Goal: Task Accomplishment & Management: Use online tool/utility

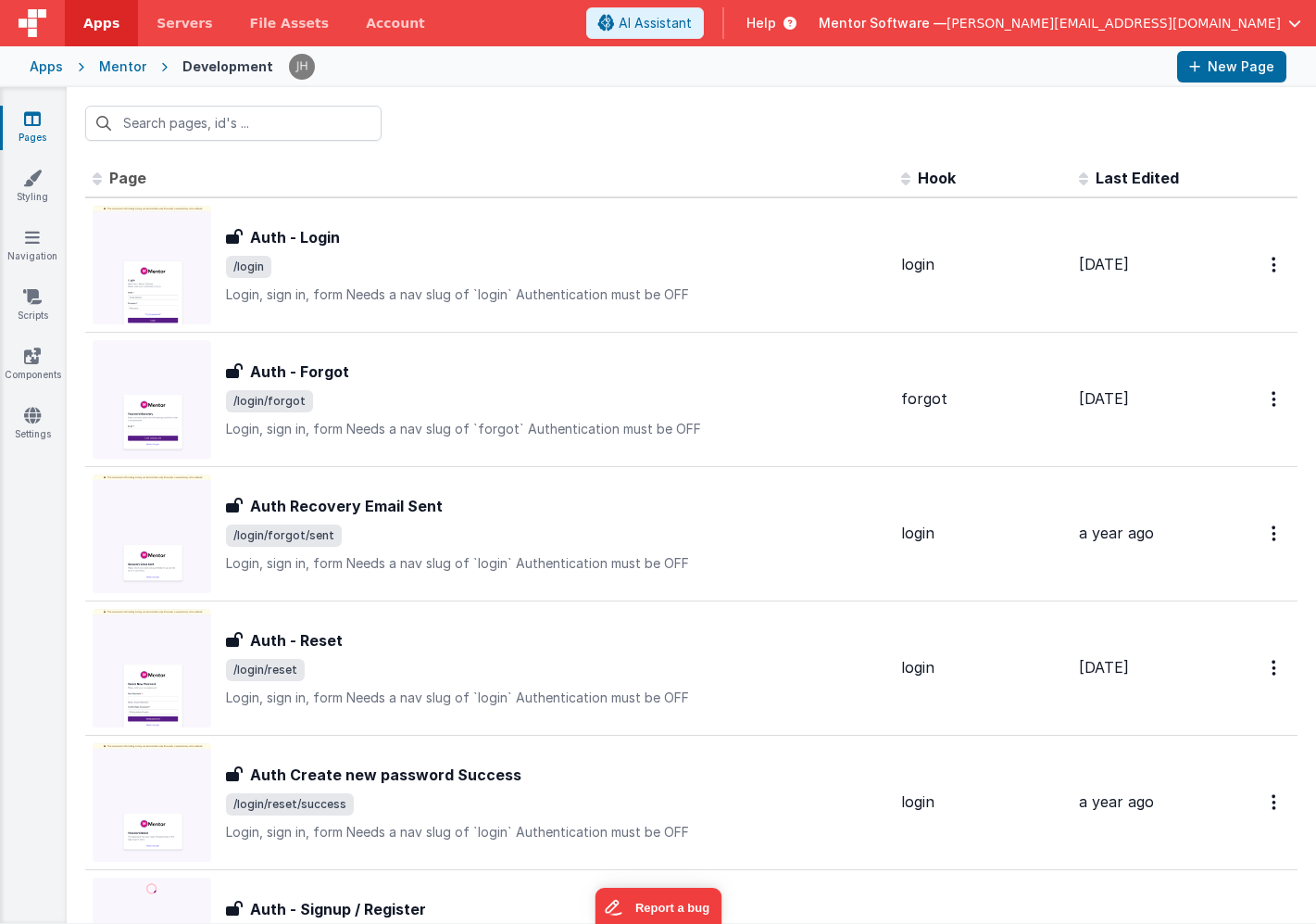
click at [623, 145] on div at bounding box center [691, 123] width 1249 height 72
click at [238, 126] on input "text" at bounding box center [234, 123] width 297 height 35
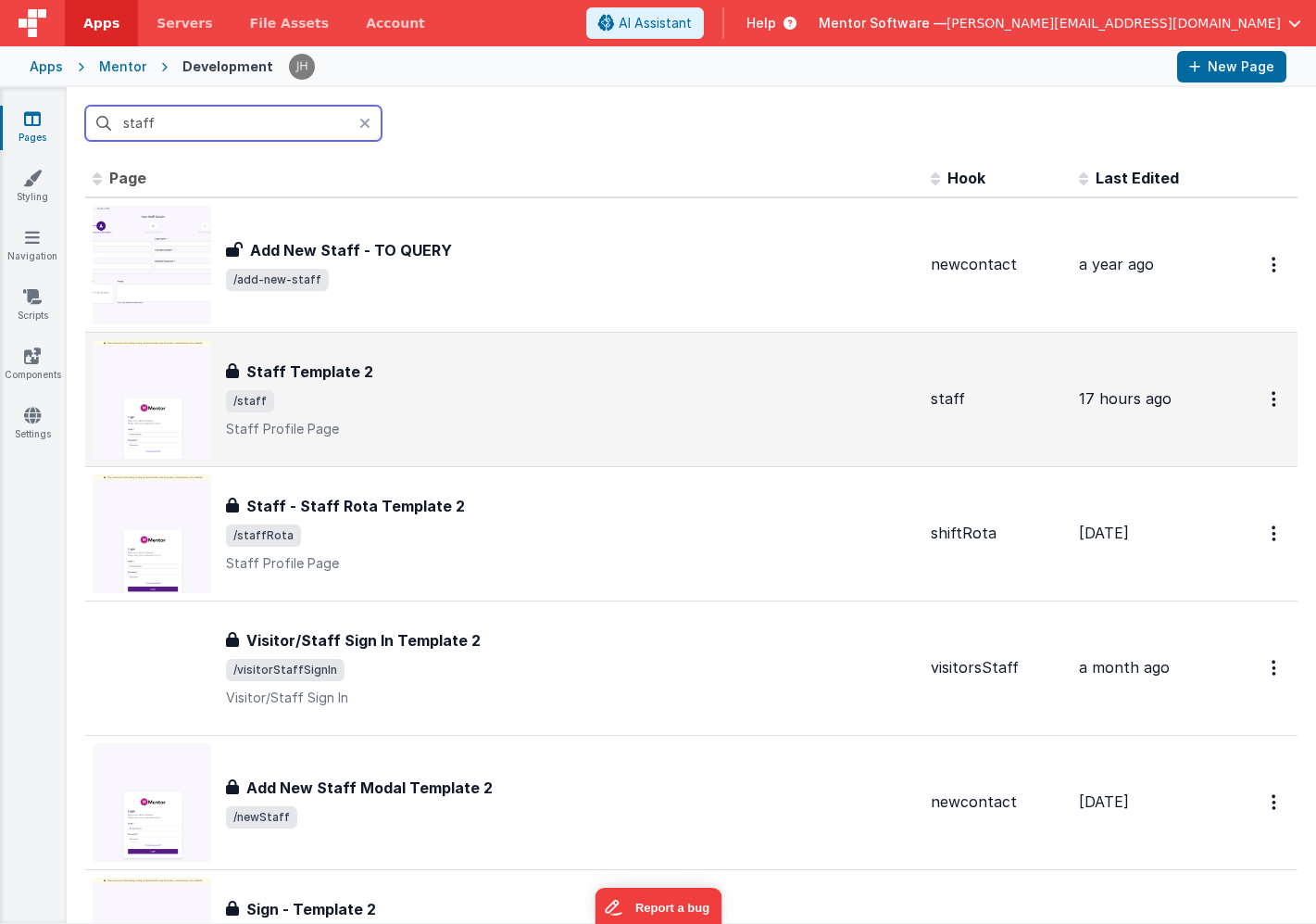
type input "staff"
click at [311, 413] on div "Staff Template 2 Staff Template 2 /staff Staff Profile Page" at bounding box center [570, 398] width 690 height 78
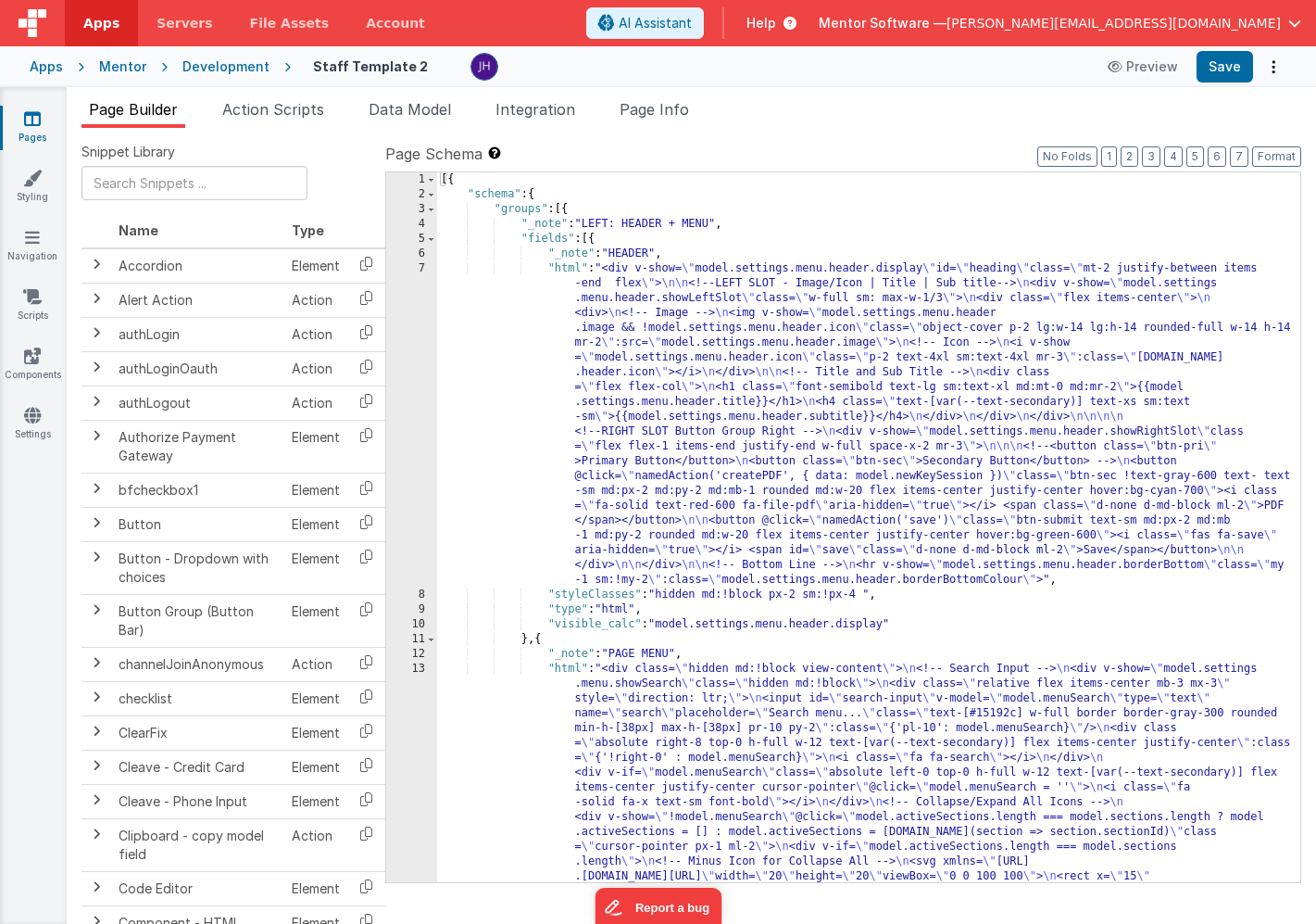
click at [122, 99] on li "Page Builder" at bounding box center [133, 113] width 103 height 30
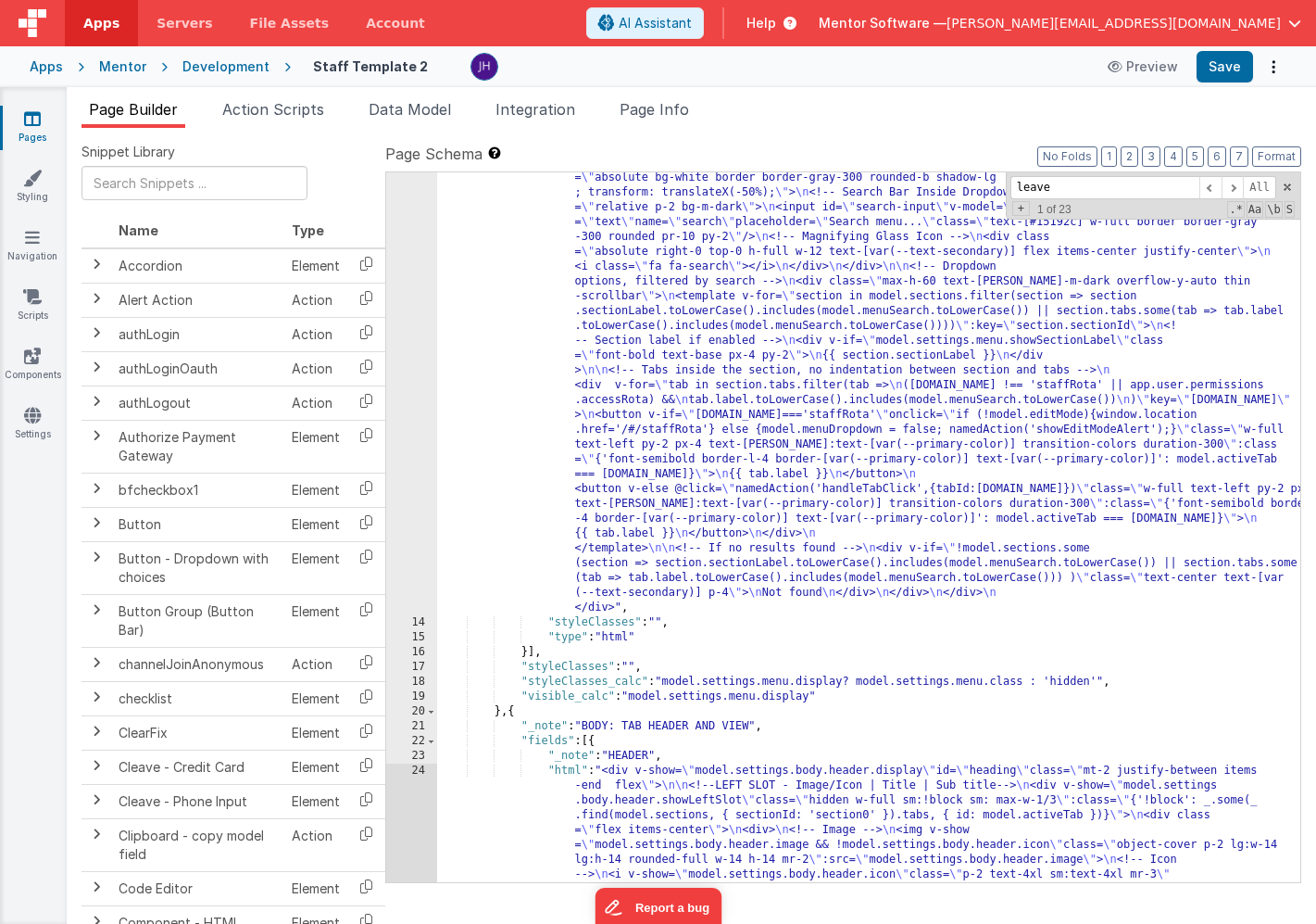
scroll to position [852, 0]
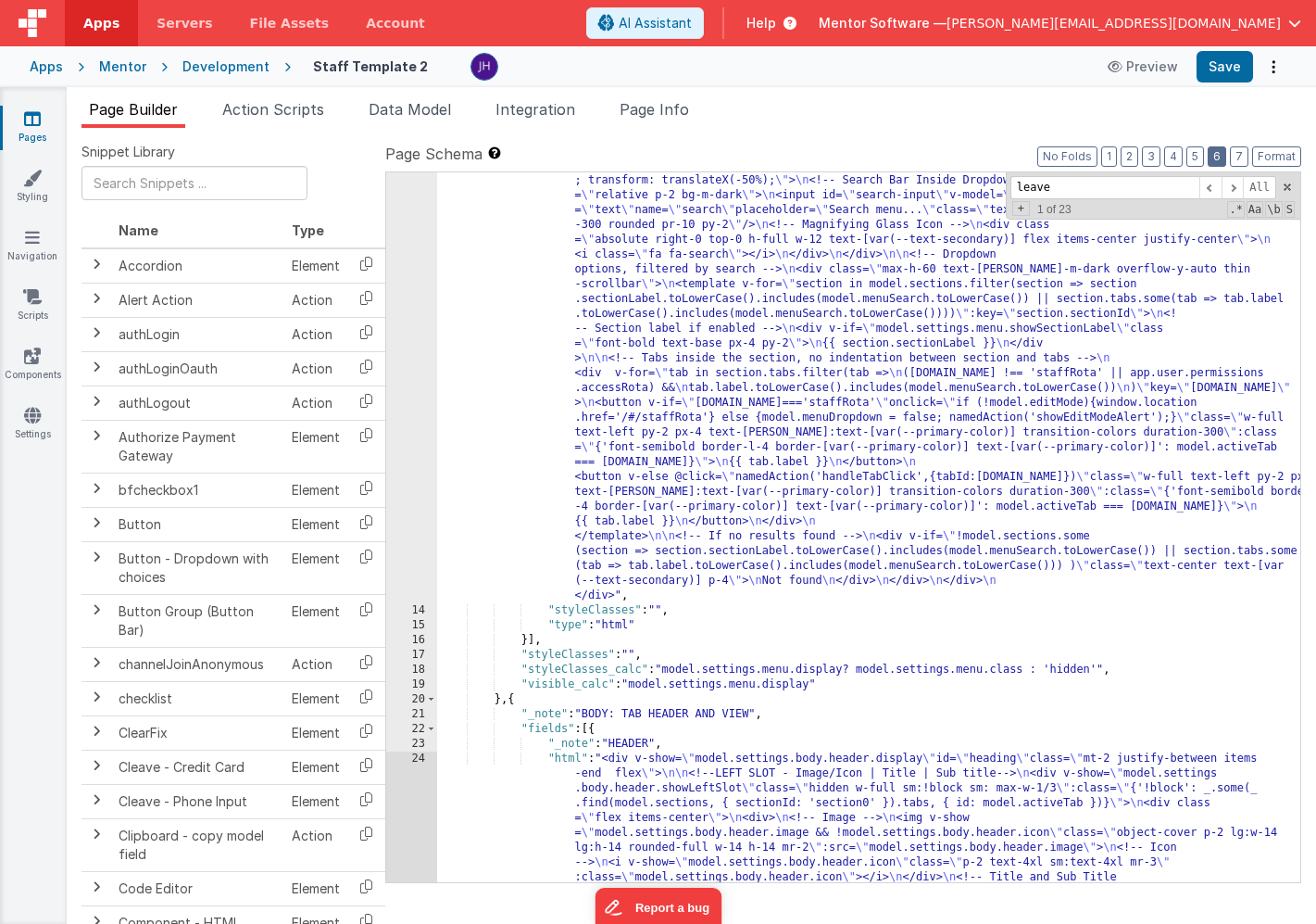
type input "leave"
click at [1219, 162] on button "6" at bounding box center [1216, 156] width 18 height 20
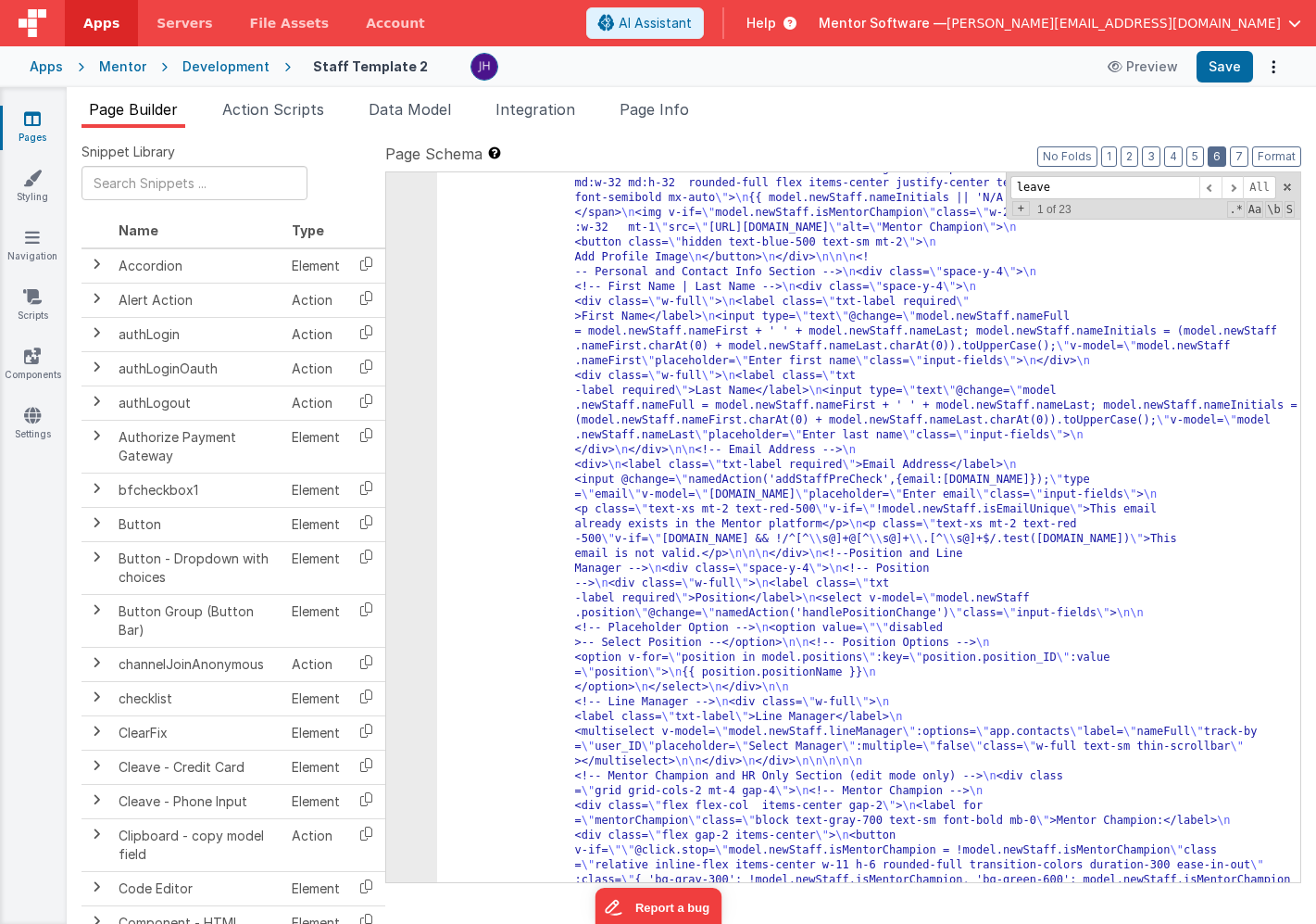
scroll to position [3936, 0]
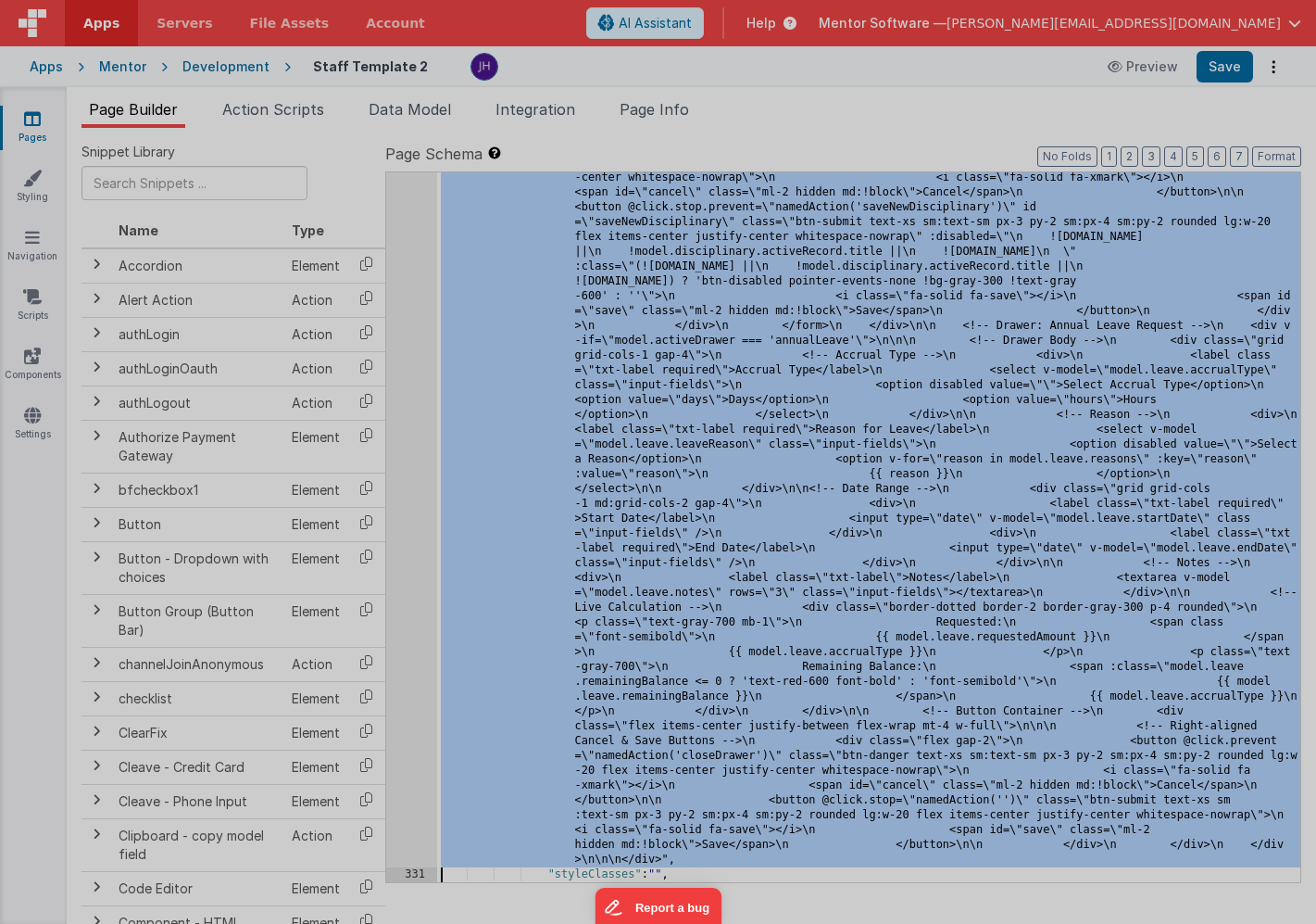
scroll to position [16693, 0]
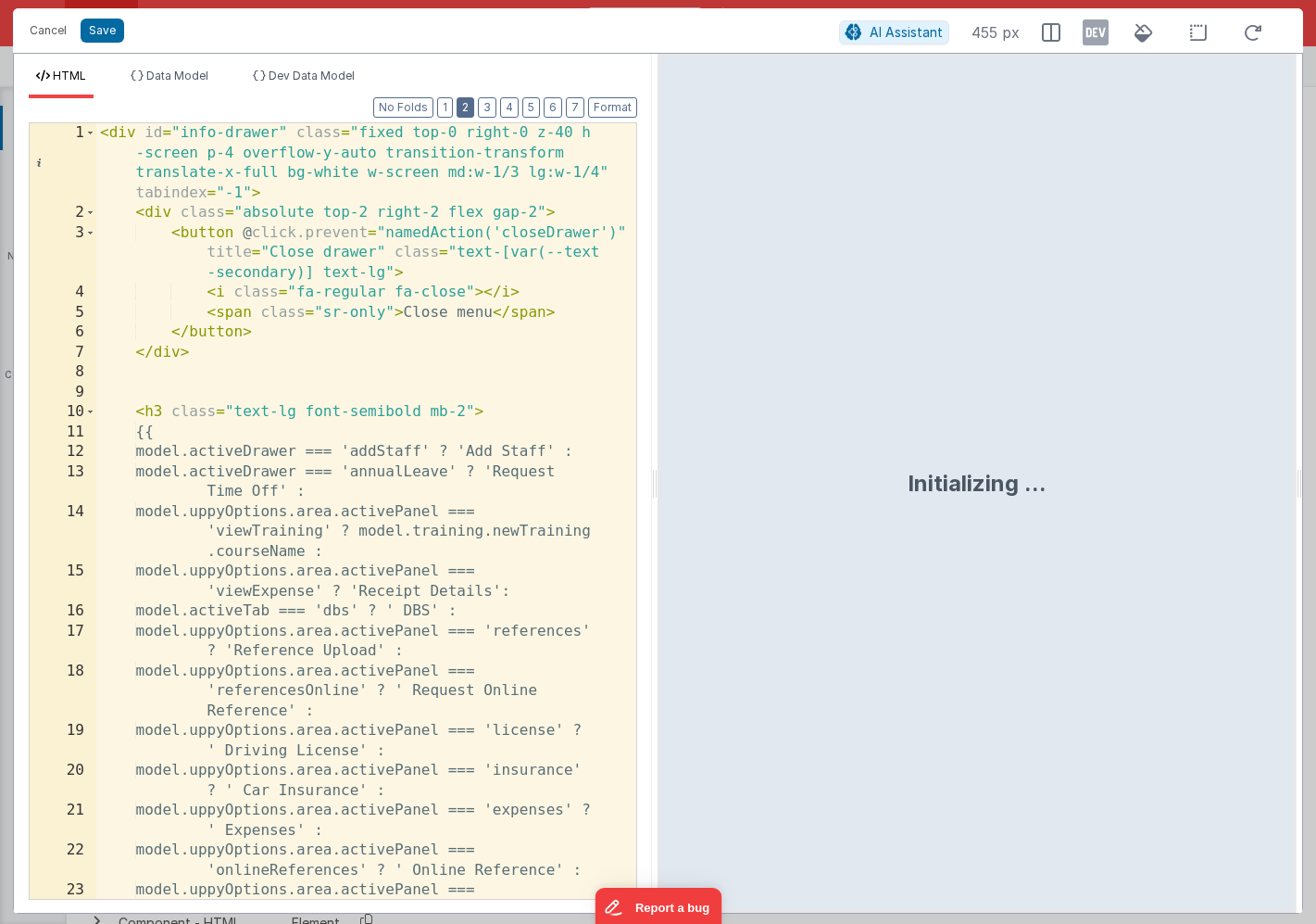
click at [473, 105] on button "2" at bounding box center [465, 107] width 17 height 20
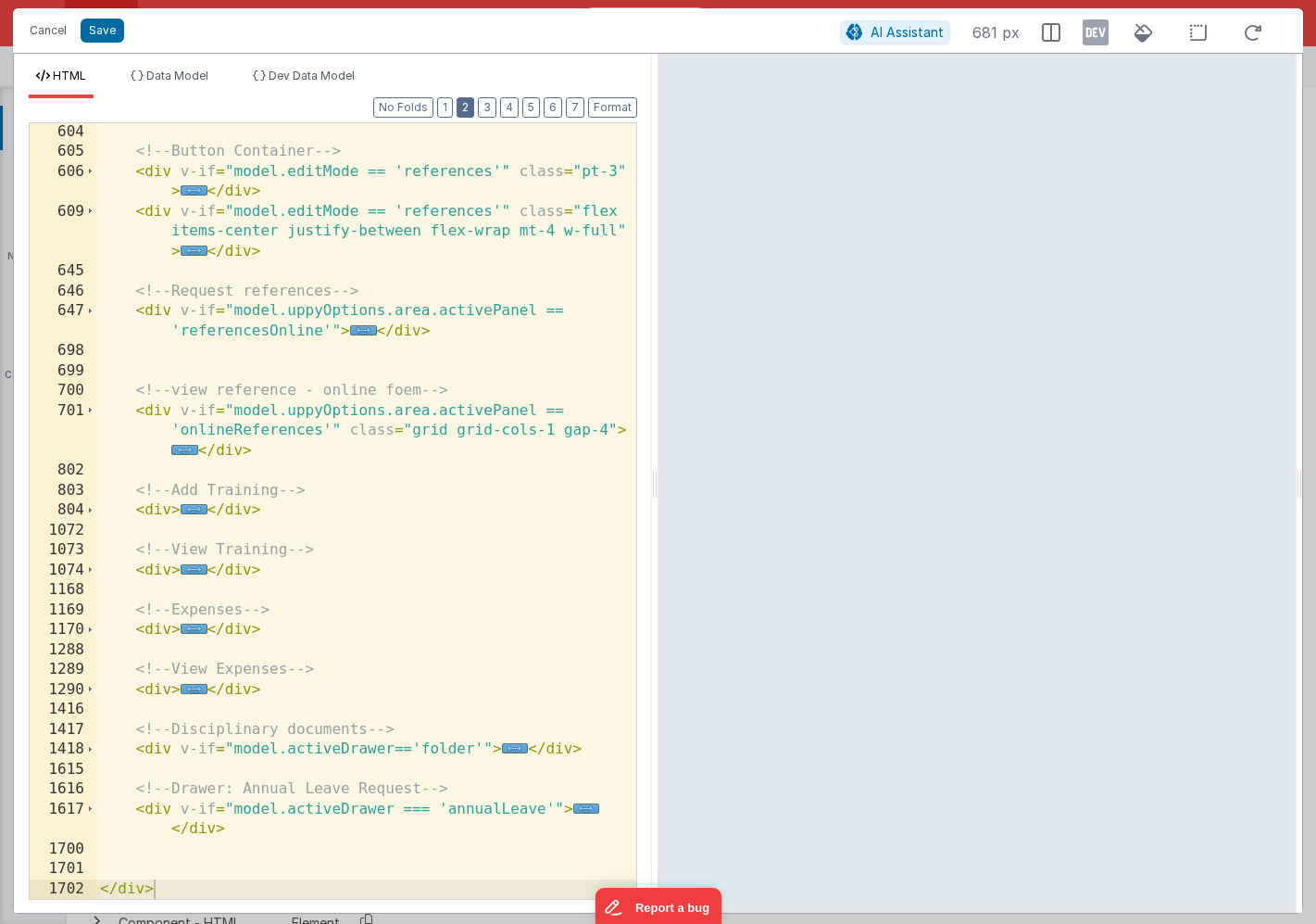
scroll to position [558, 0]
click at [582, 808] on span "..." at bounding box center [587, 808] width 27 height 11
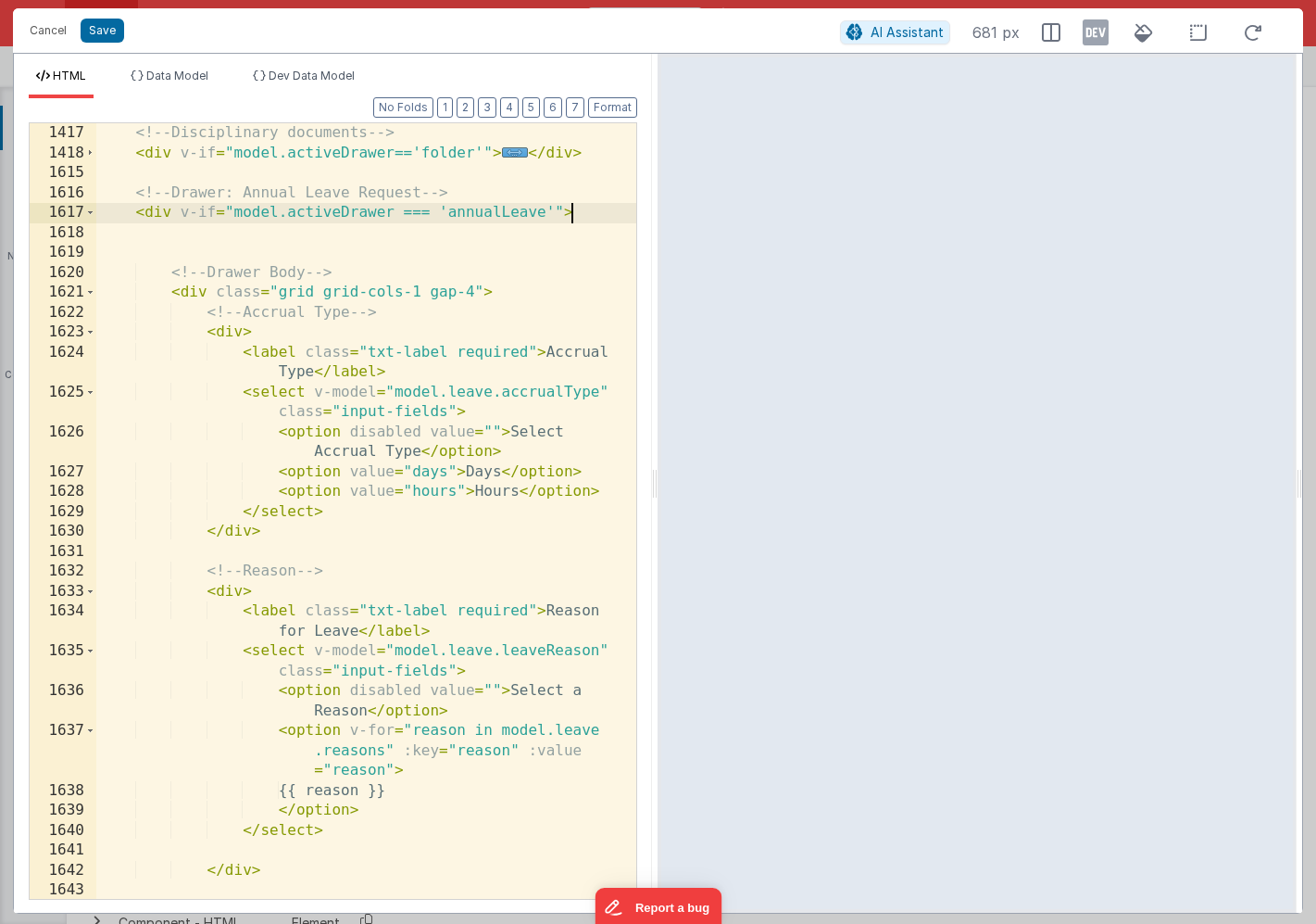
scroll to position [1086, 0]
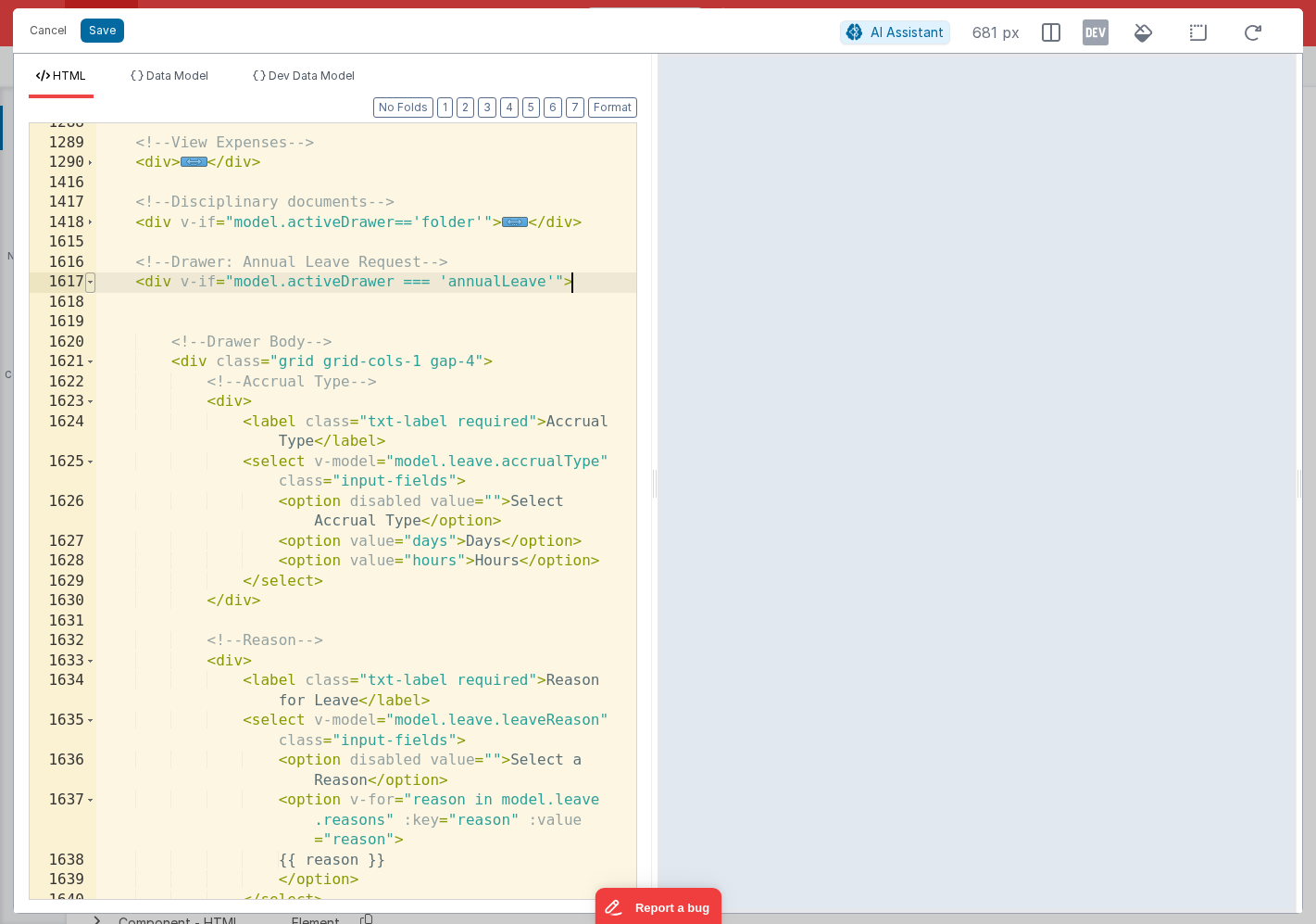
click at [93, 281] on span at bounding box center [90, 282] width 11 height 20
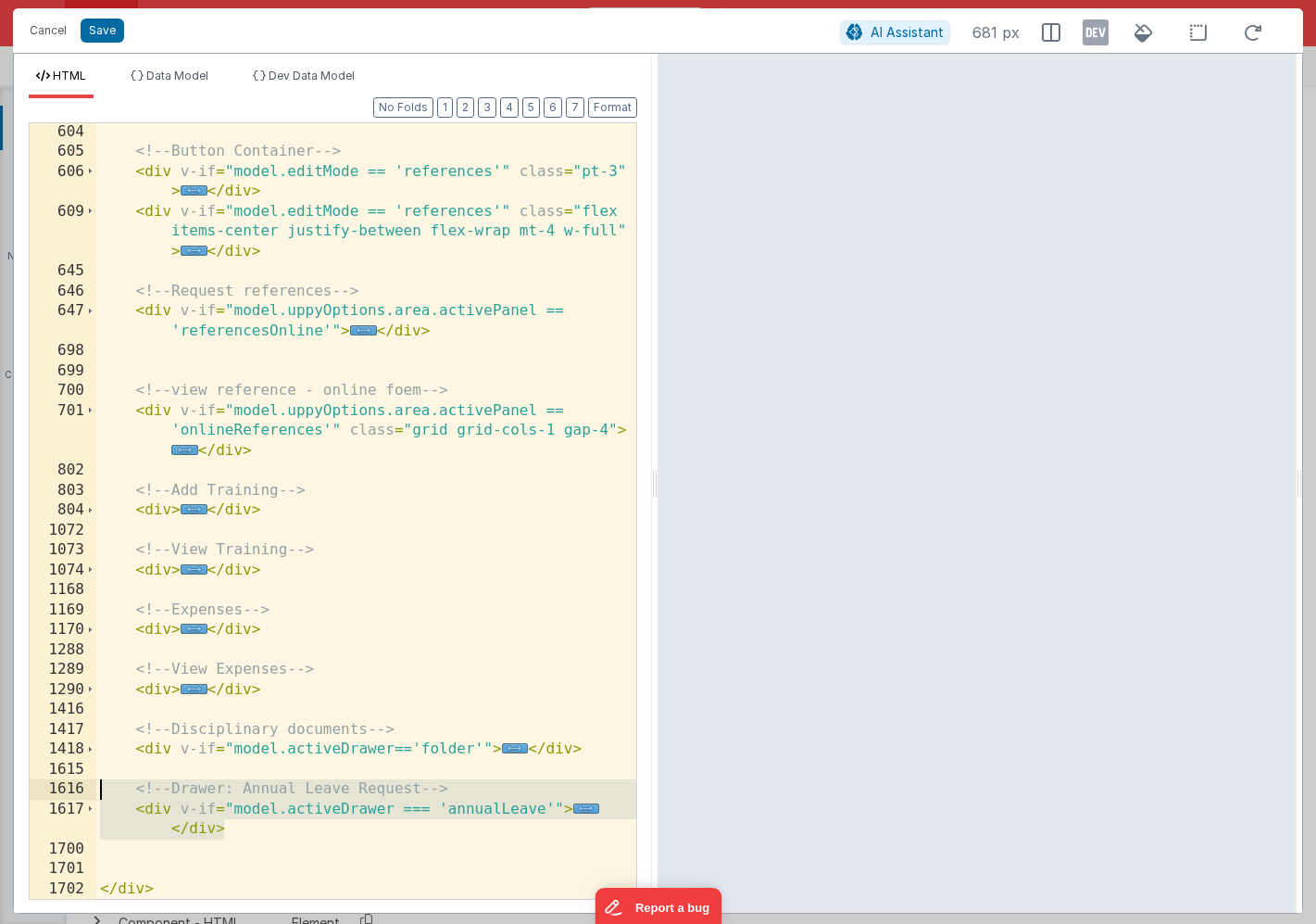
drag, startPoint x: 227, startPoint y: 831, endPoint x: 90, endPoint y: 789, distance: 143.3
click at [90, 789] on div "604 605 606 609 645 646 647 698 699 700 701 802 803 804 1072 1073 1074 1168 116…" at bounding box center [333, 511] width 609 height 778
click at [579, 808] on span "..." at bounding box center [587, 808] width 27 height 11
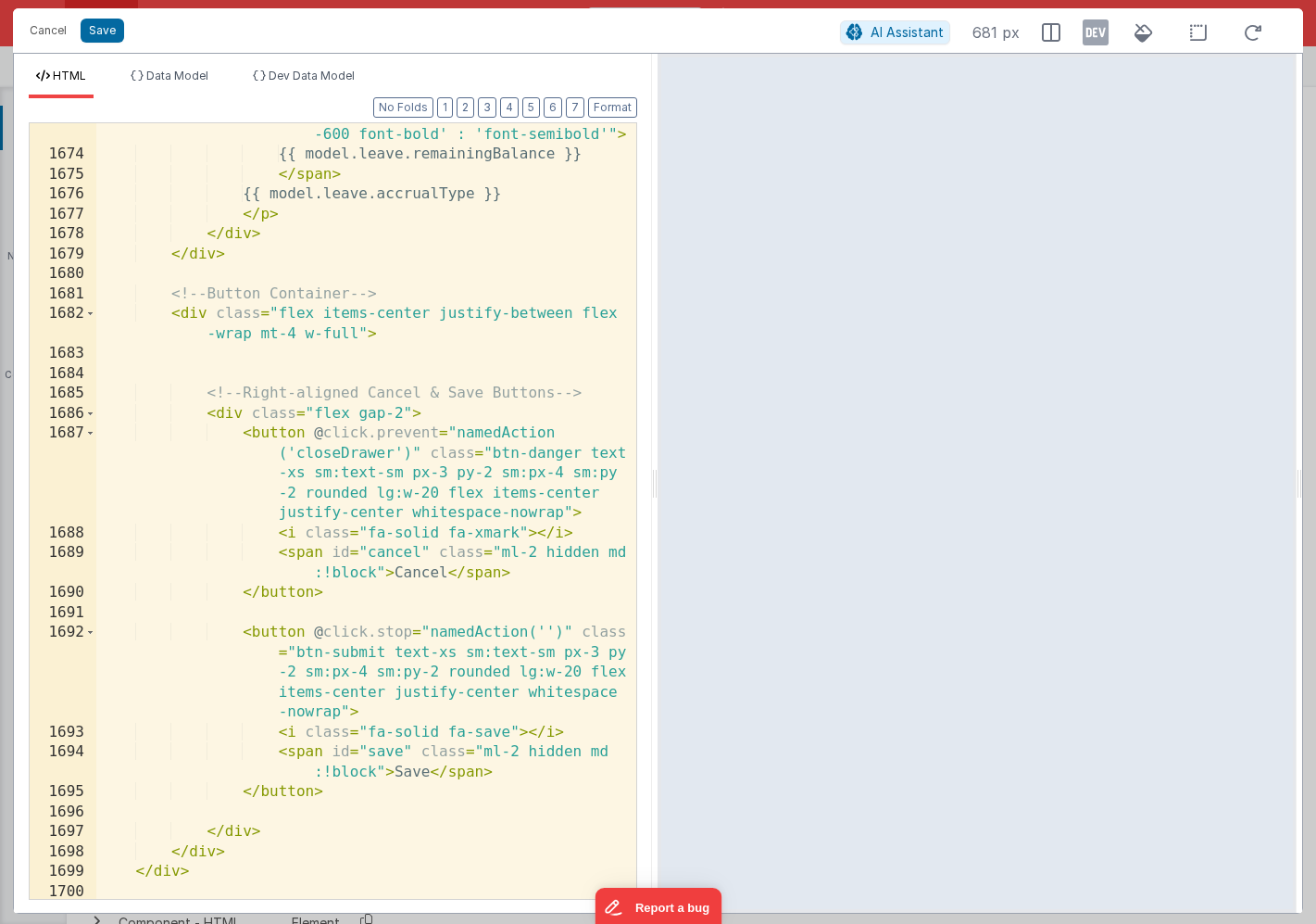
scroll to position [2730, 0]
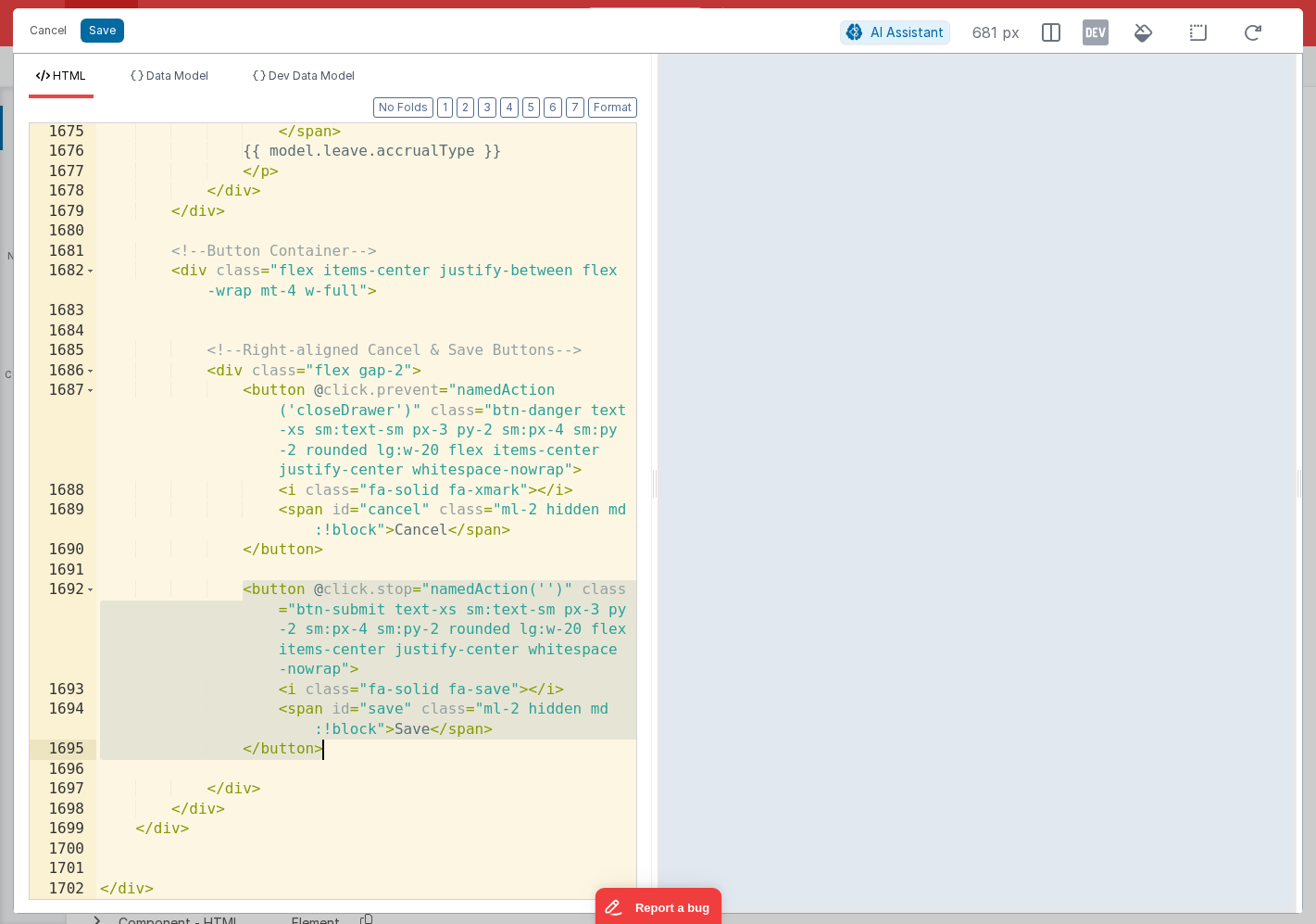
drag, startPoint x: 243, startPoint y: 592, endPoint x: 348, endPoint y: 746, distance: 186.4
click at [348, 746] on div "</ span > {{ model.leave.accrualType }} </ p > </ div > </ div > <!-- Button Co…" at bounding box center [367, 530] width 540 height 815
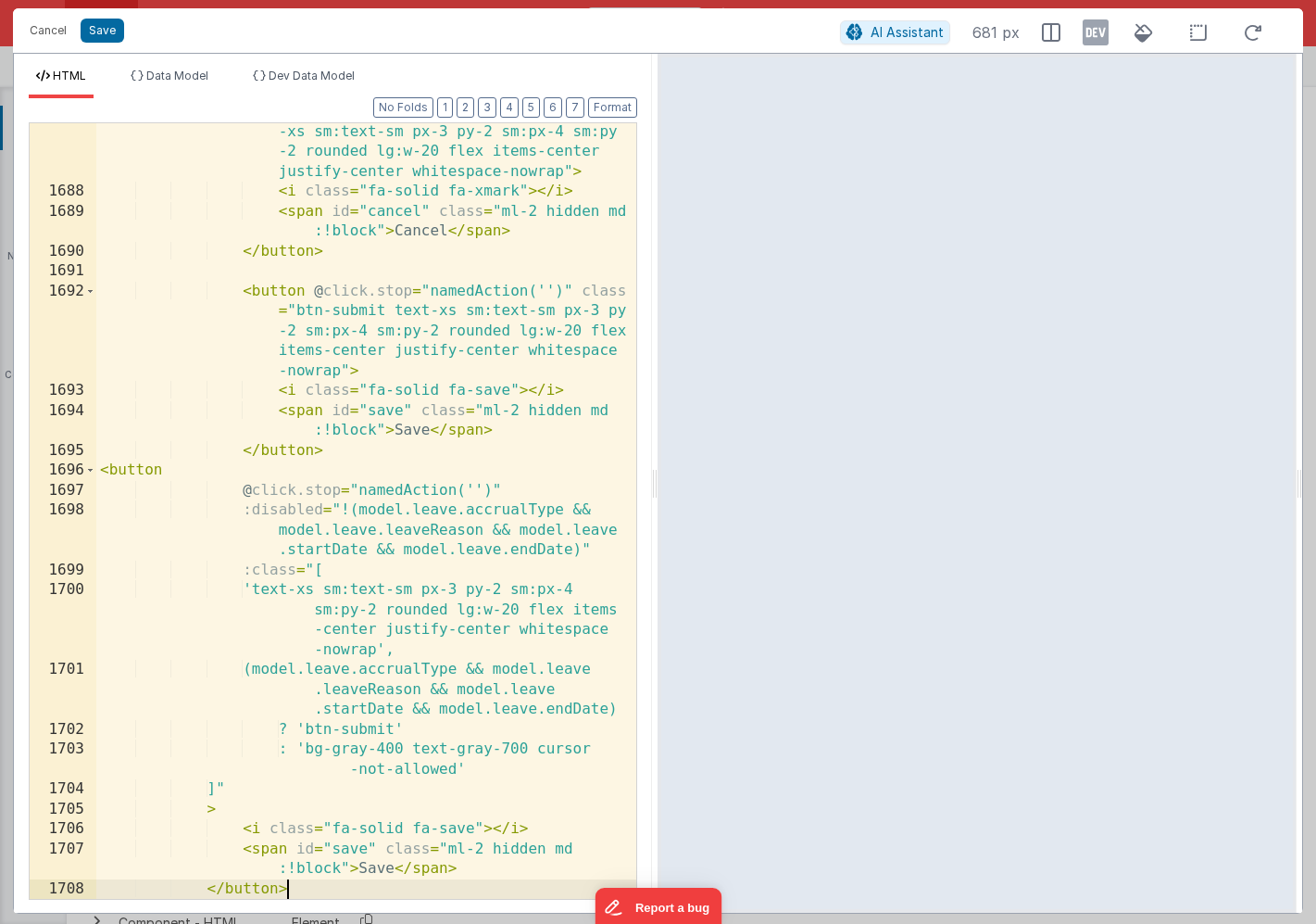
scroll to position [3031, 0]
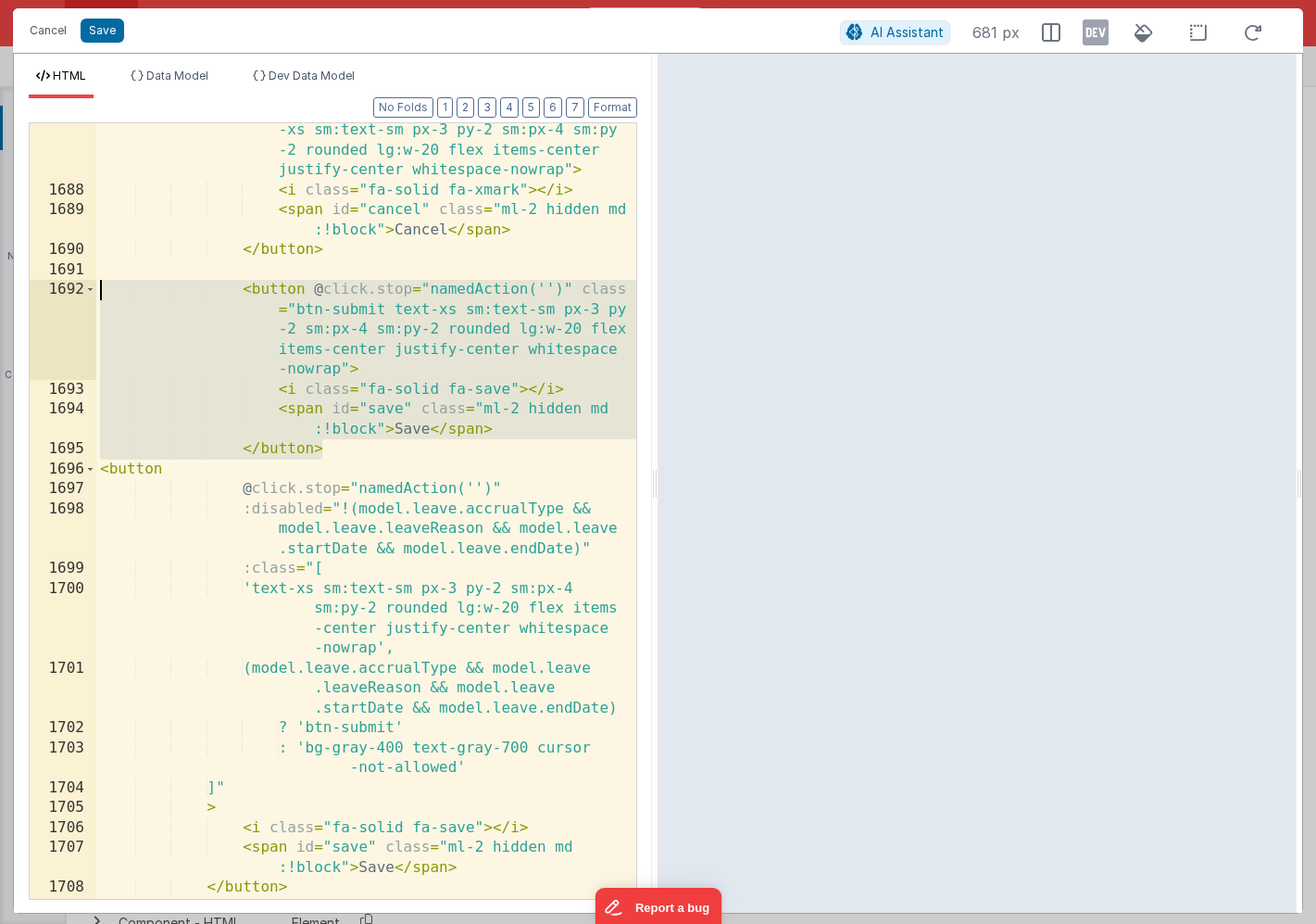
drag, startPoint x: 344, startPoint y: 449, endPoint x: 53, endPoint y: 290, distance: 331.6
click at [53, 290] on div "1687 1688 1689 1690 1691 1692 1693 1694 1695 1696 1697 1698 1699 1700 1701 1702…" at bounding box center [333, 511] width 609 height 778
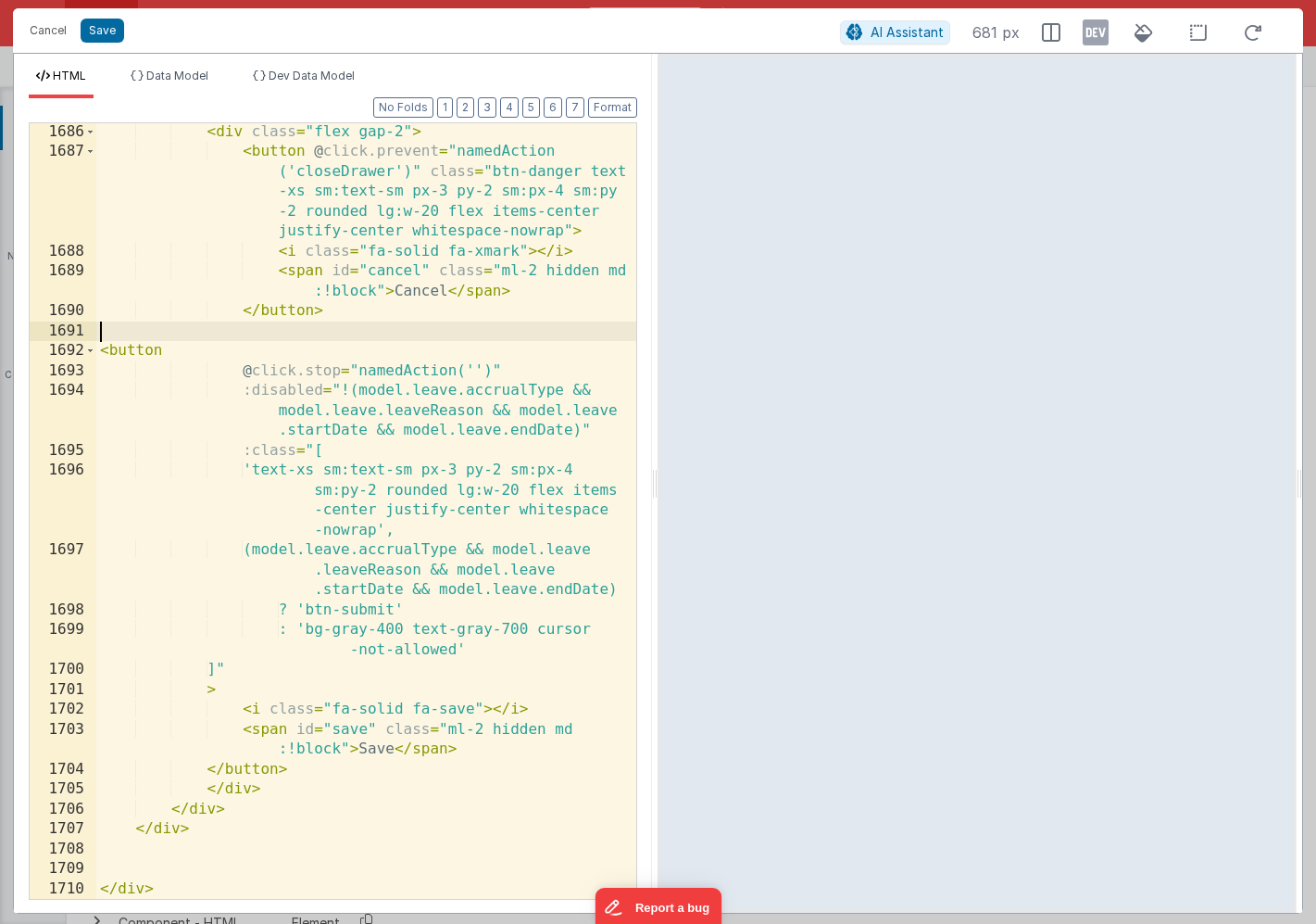
scroll to position [2969, 0]
click at [609, 103] on button "Format" at bounding box center [612, 107] width 49 height 20
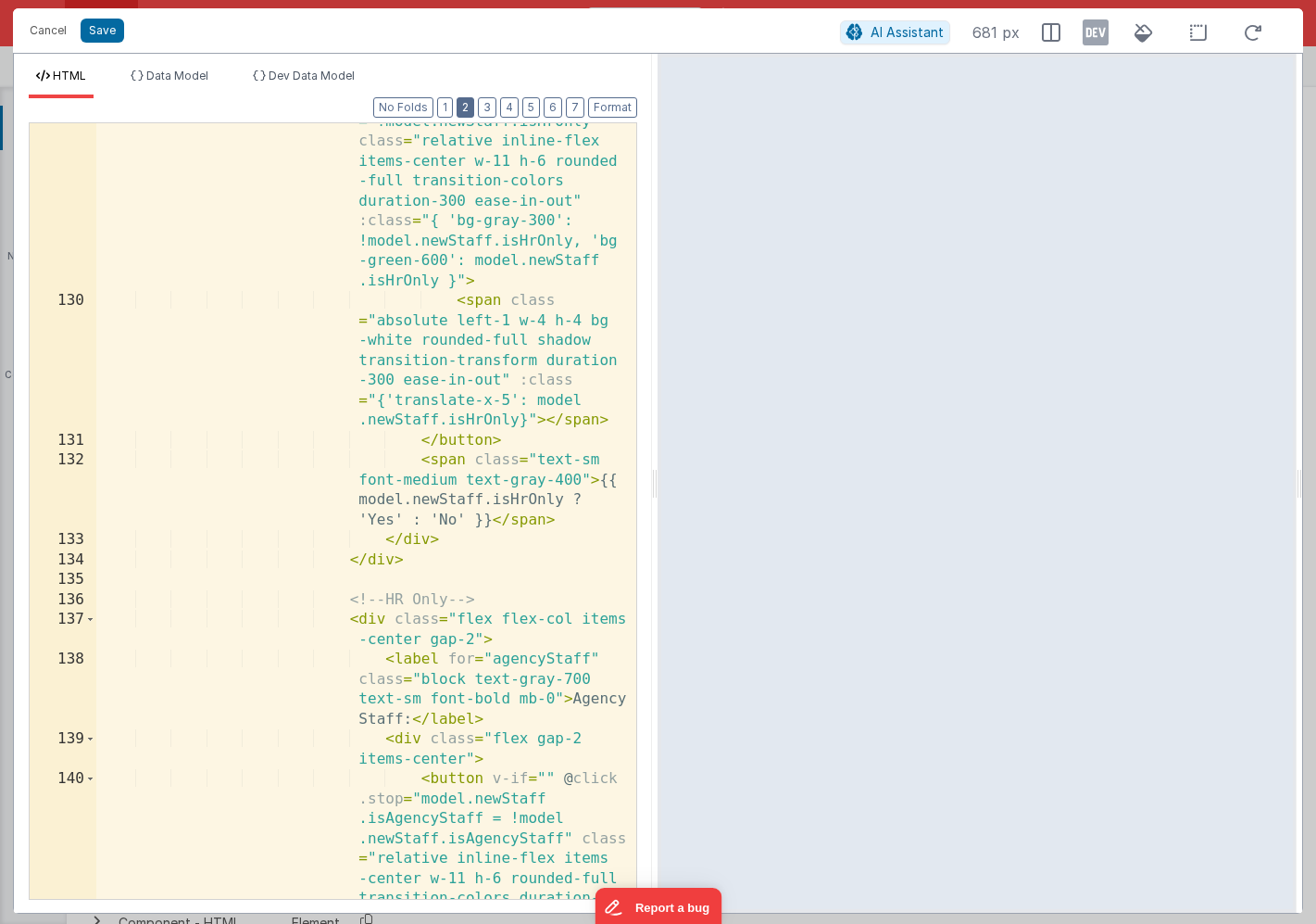
click at [474, 110] on button "2" at bounding box center [465, 107] width 17 height 20
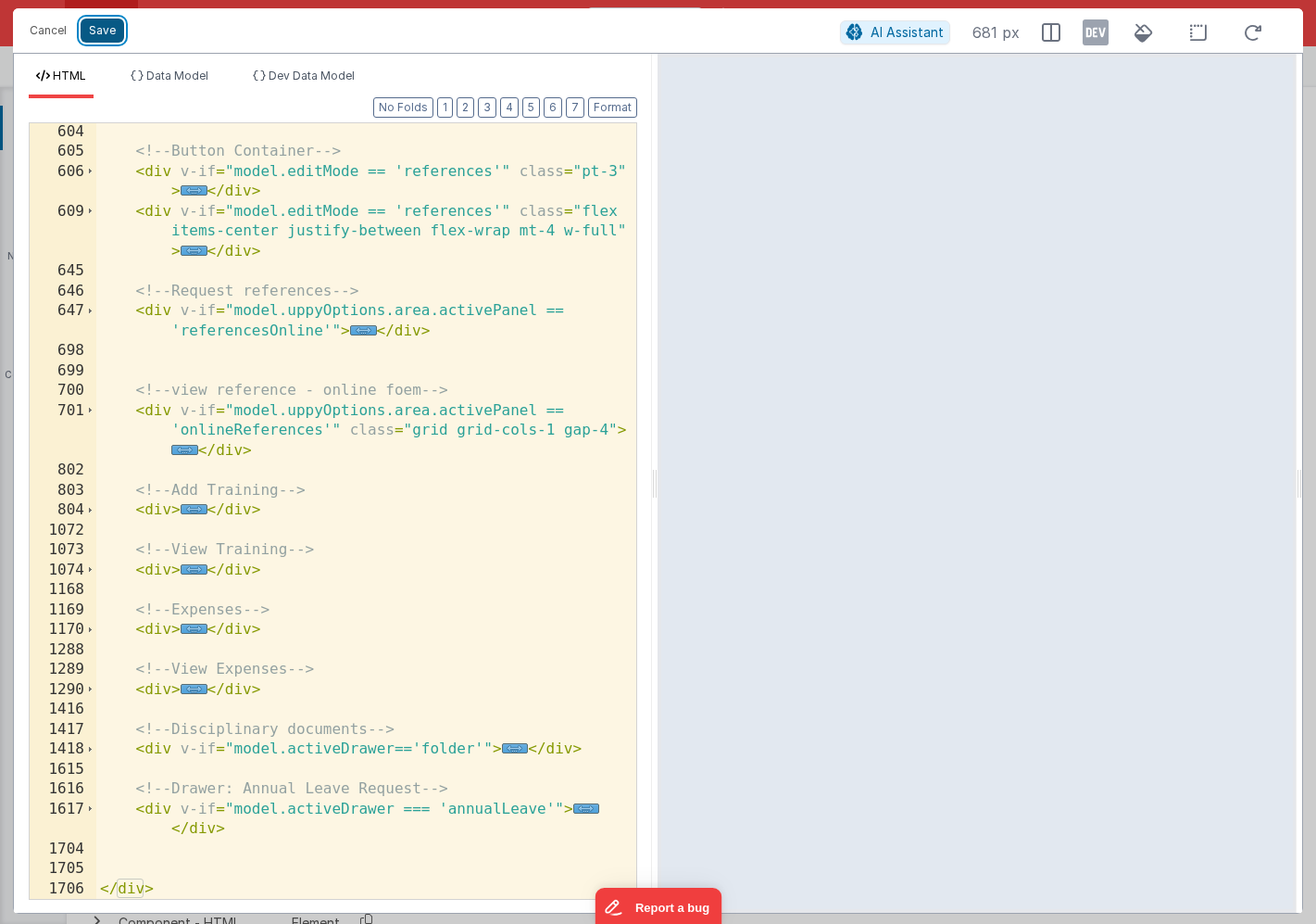
click at [110, 36] on button "Save" at bounding box center [101, 30] width 43 height 24
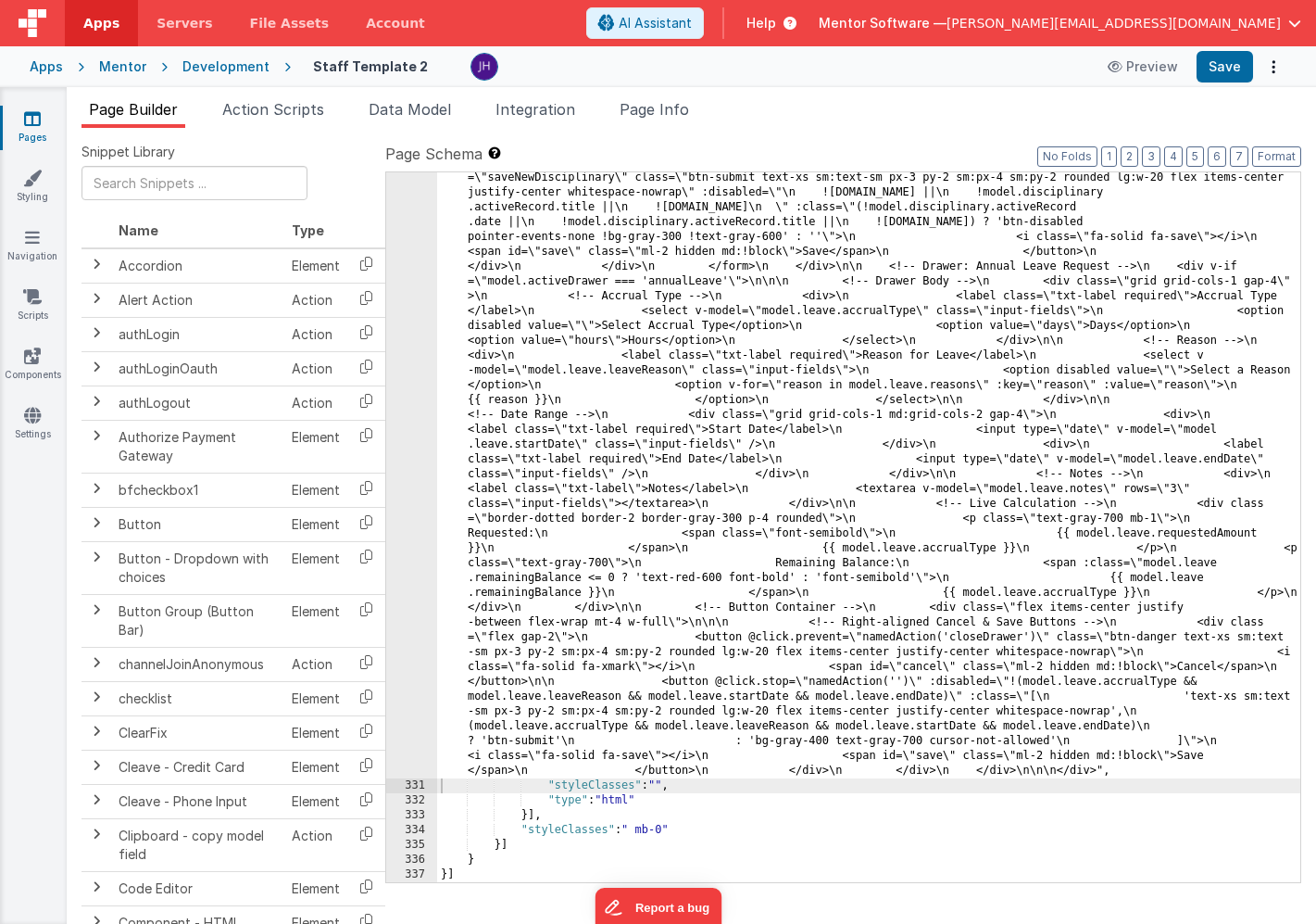
scroll to position [15018, 0]
click at [1233, 61] on button "Save" at bounding box center [1224, 66] width 56 height 32
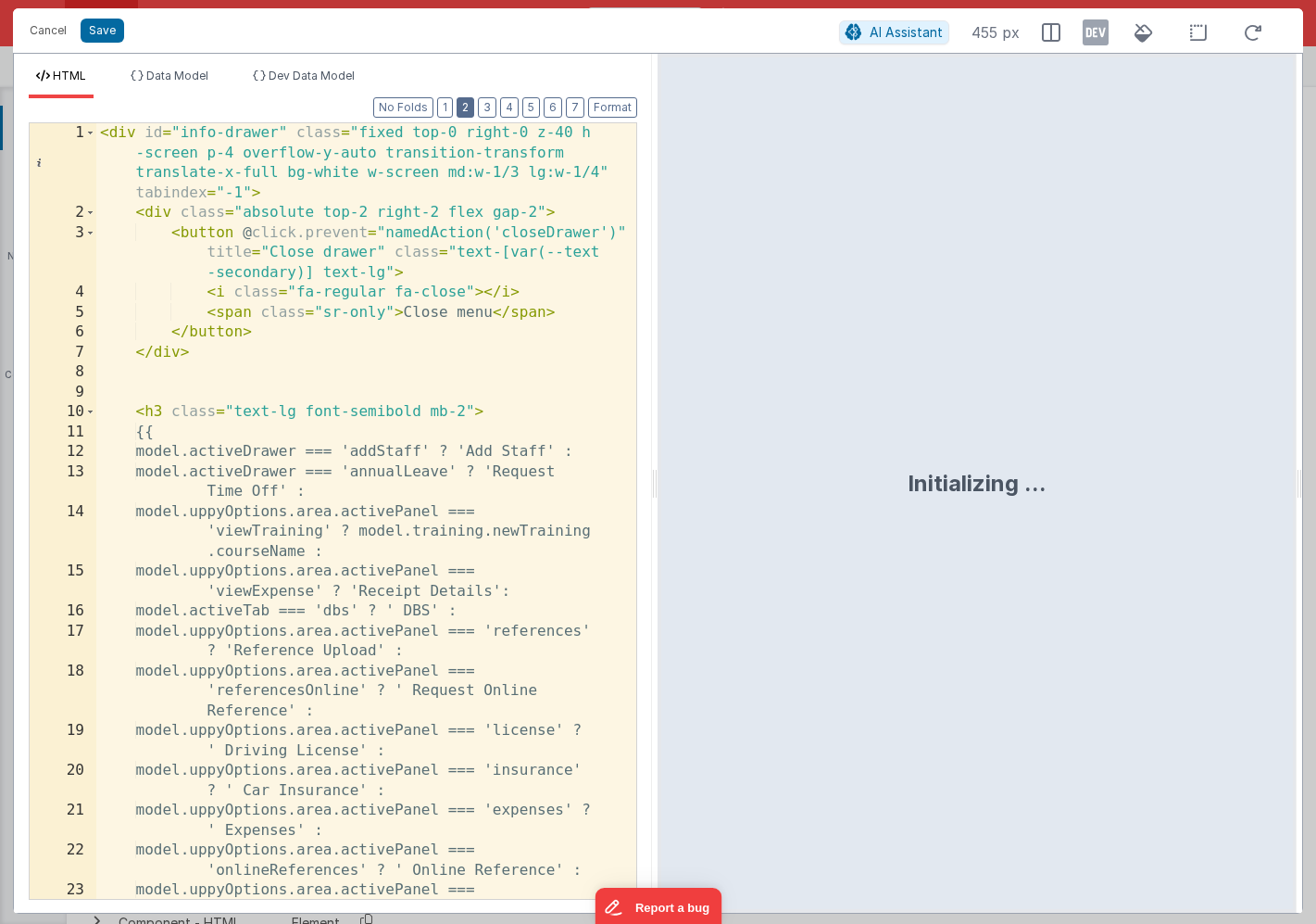
drag, startPoint x: 466, startPoint y: 111, endPoint x: 466, endPoint y: 139, distance: 28.0
click at [466, 111] on button "2" at bounding box center [465, 107] width 17 height 20
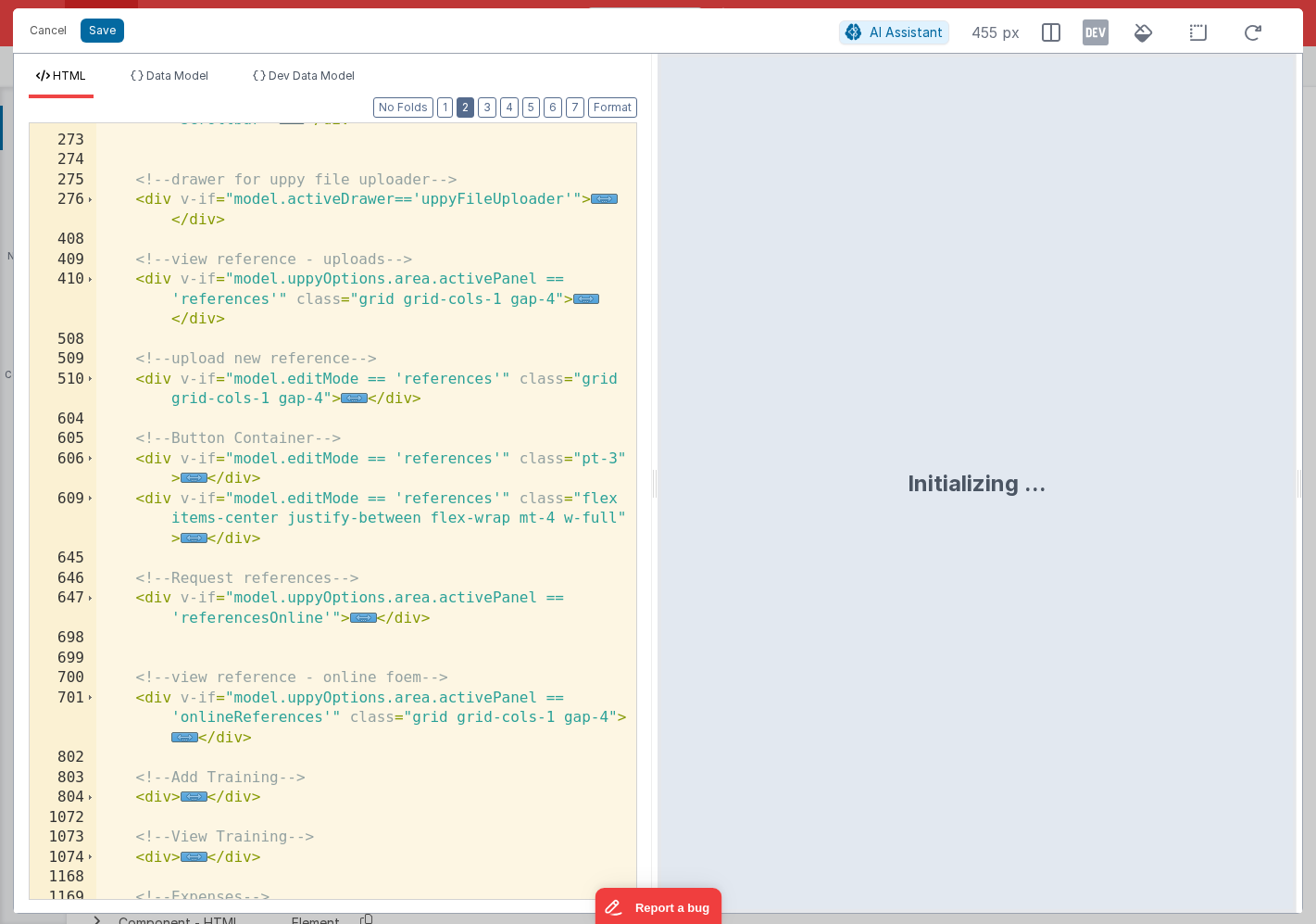
scroll to position [558, 0]
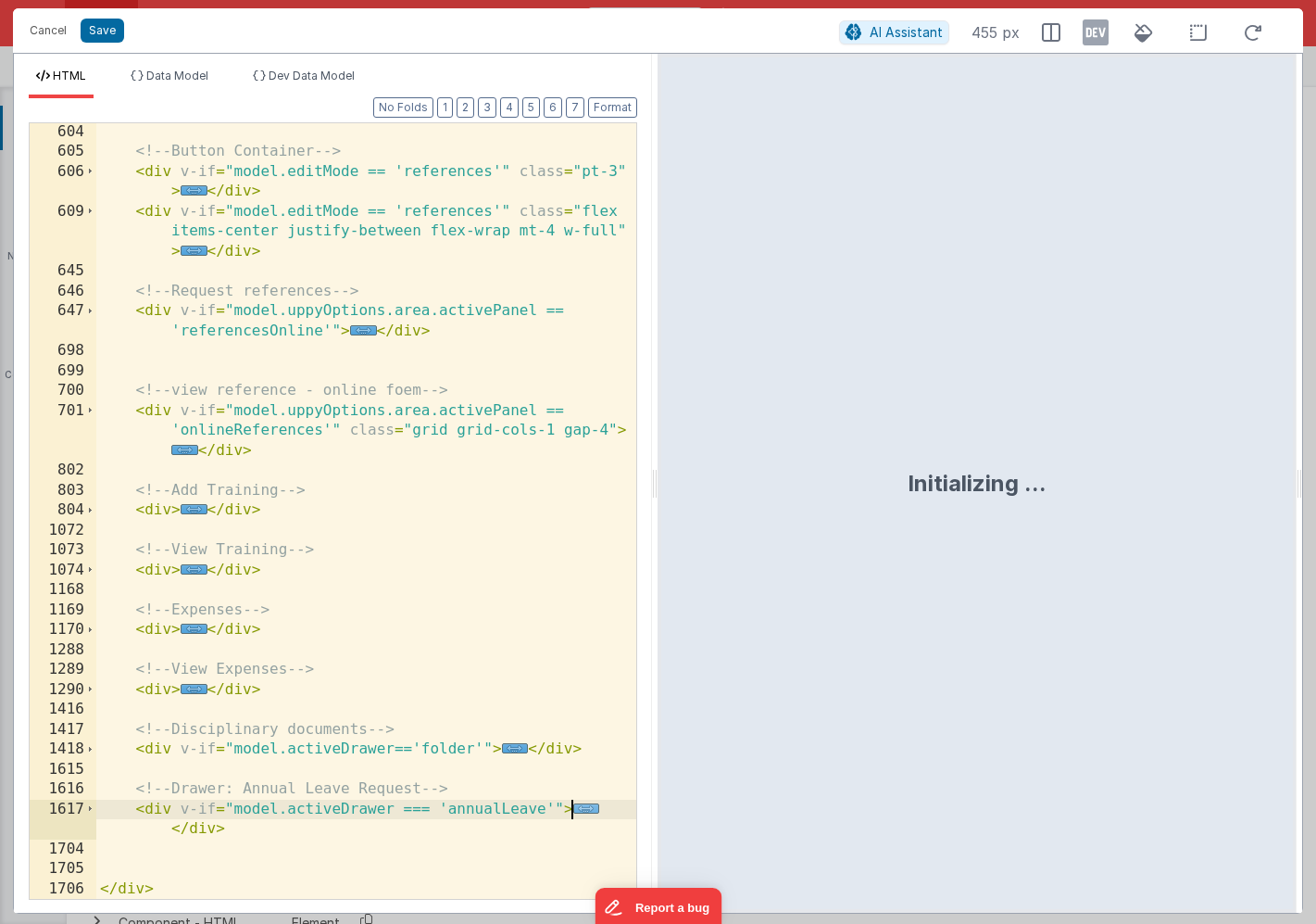
click at [582, 813] on span "..." at bounding box center [587, 808] width 27 height 11
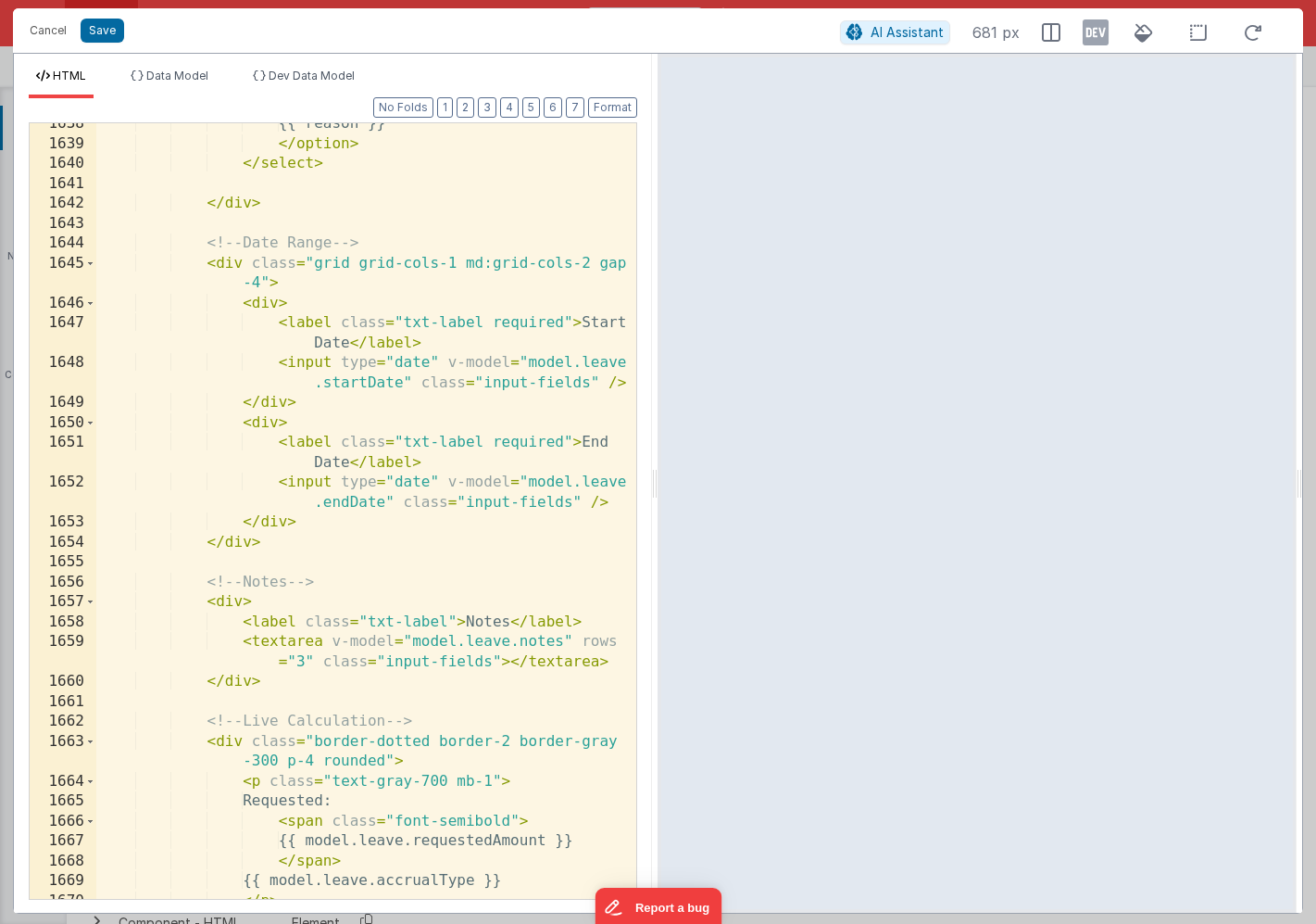
scroll to position [1821, 0]
click at [400, 504] on div "{{ reason }} </ option > </ select > </ div > <!-- Date Range --> < div class =…" at bounding box center [367, 521] width 540 height 815
paste textarea
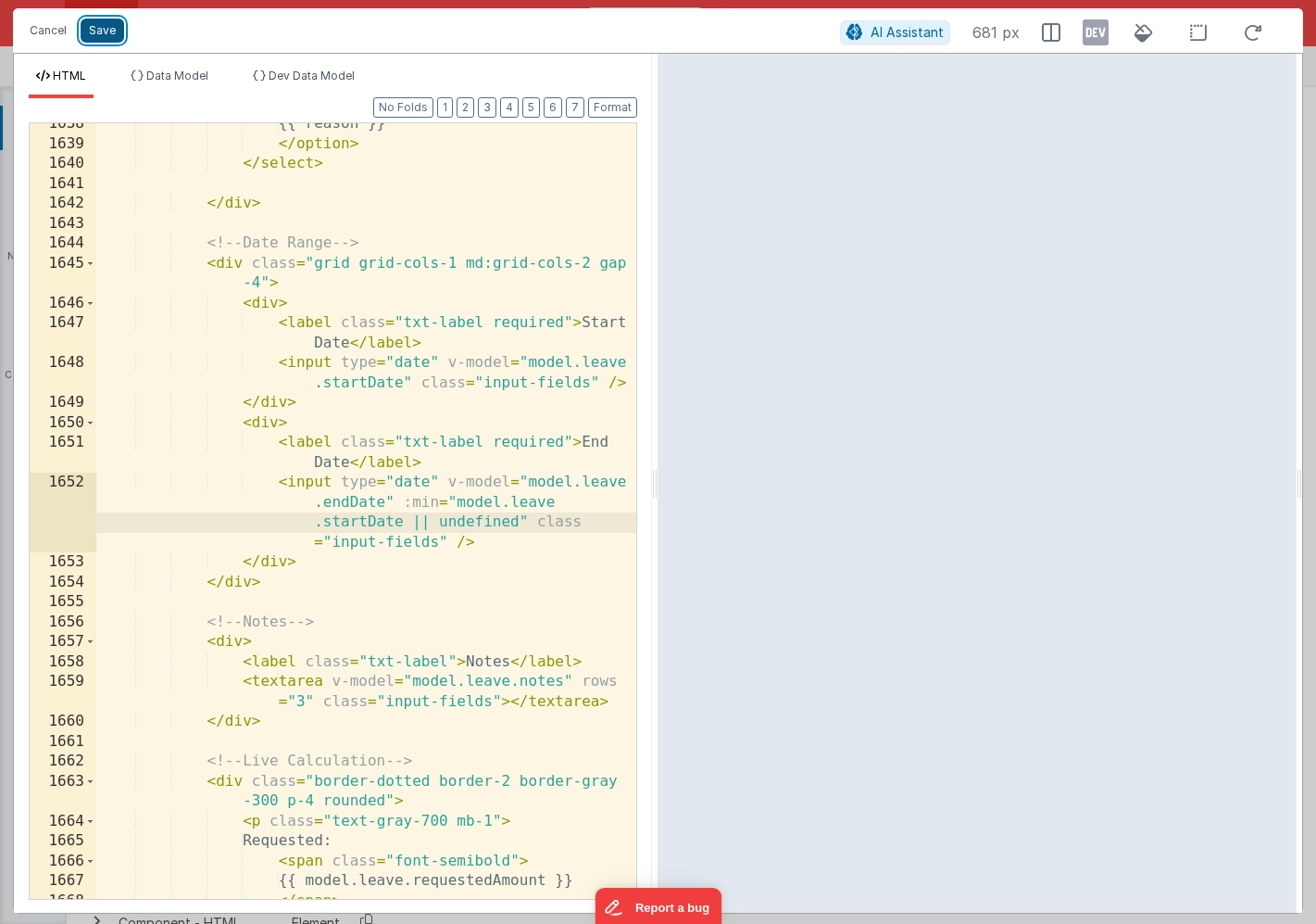
click at [105, 34] on button "Save" at bounding box center [101, 30] width 43 height 24
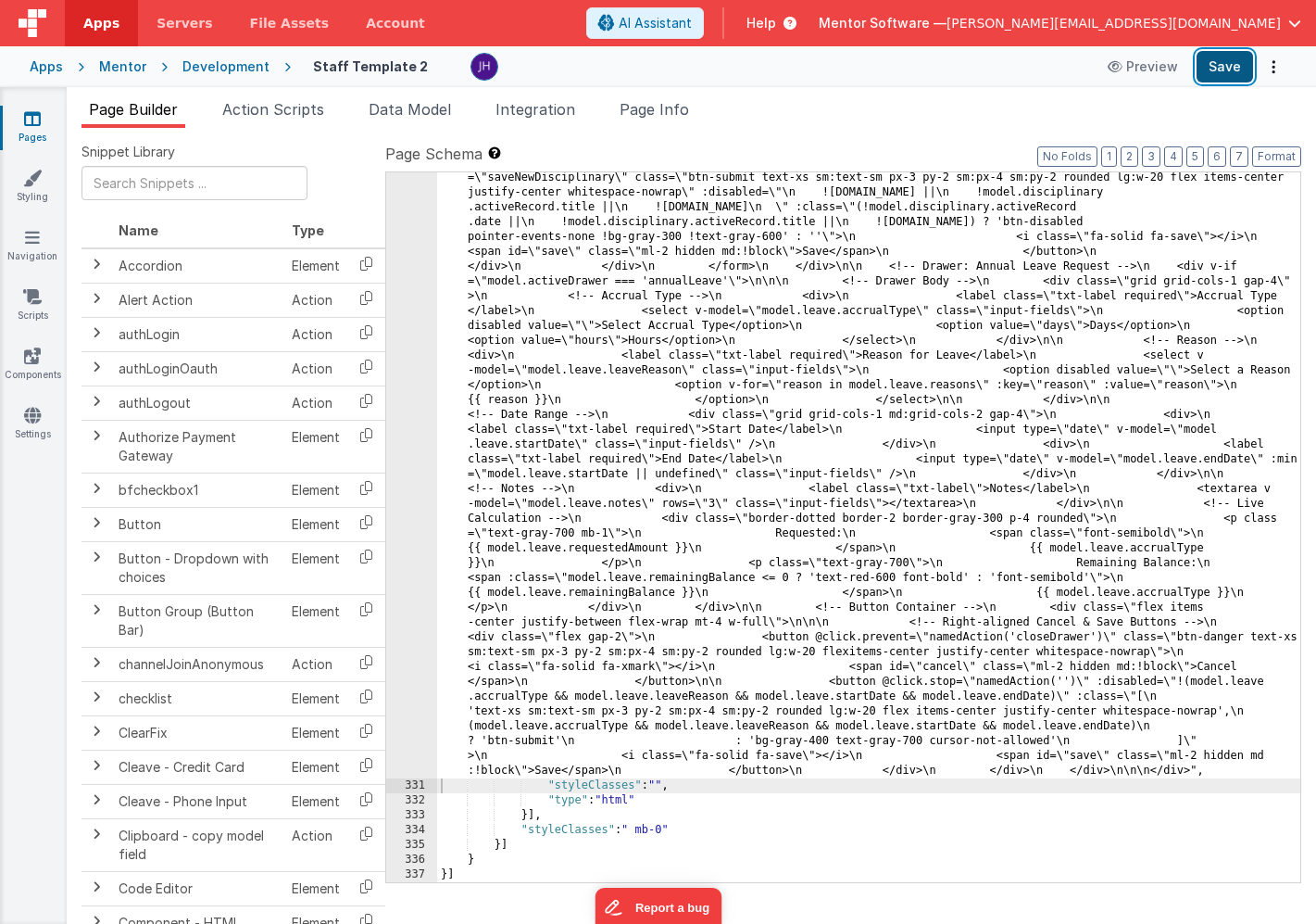
click at [1214, 66] on button "Save" at bounding box center [1224, 66] width 56 height 32
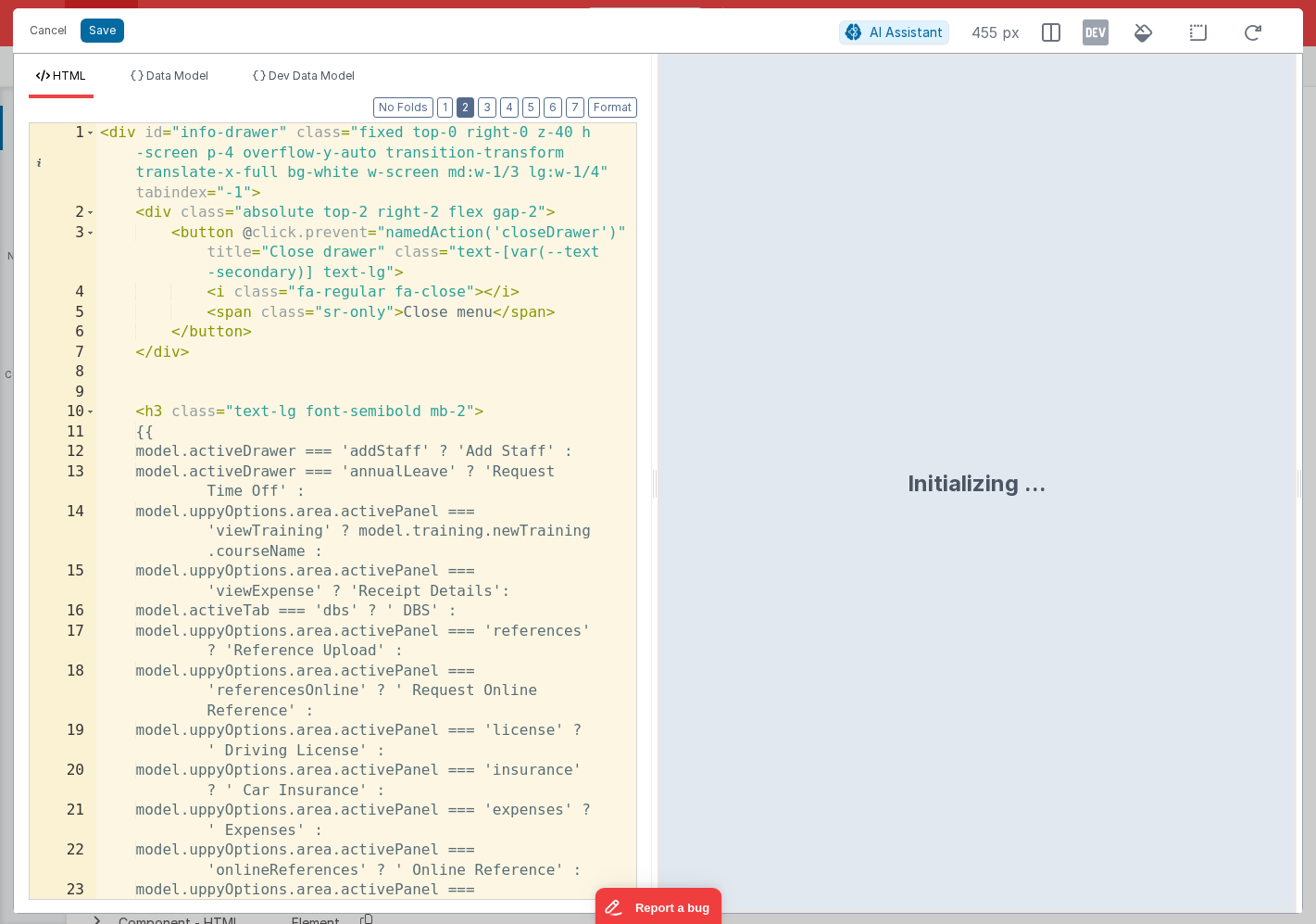
click at [468, 108] on button "2" at bounding box center [465, 107] width 17 height 20
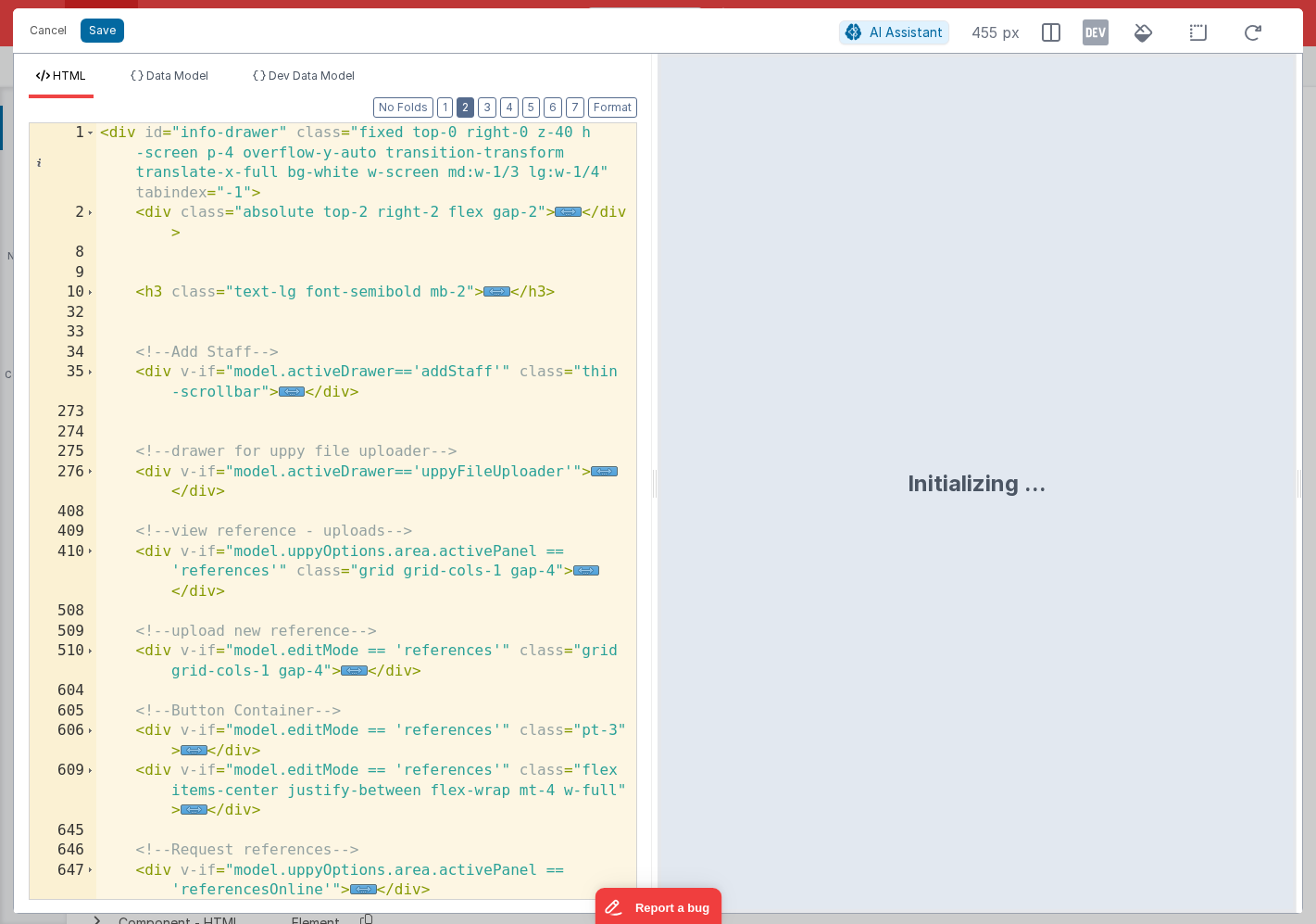
scroll to position [558, 0]
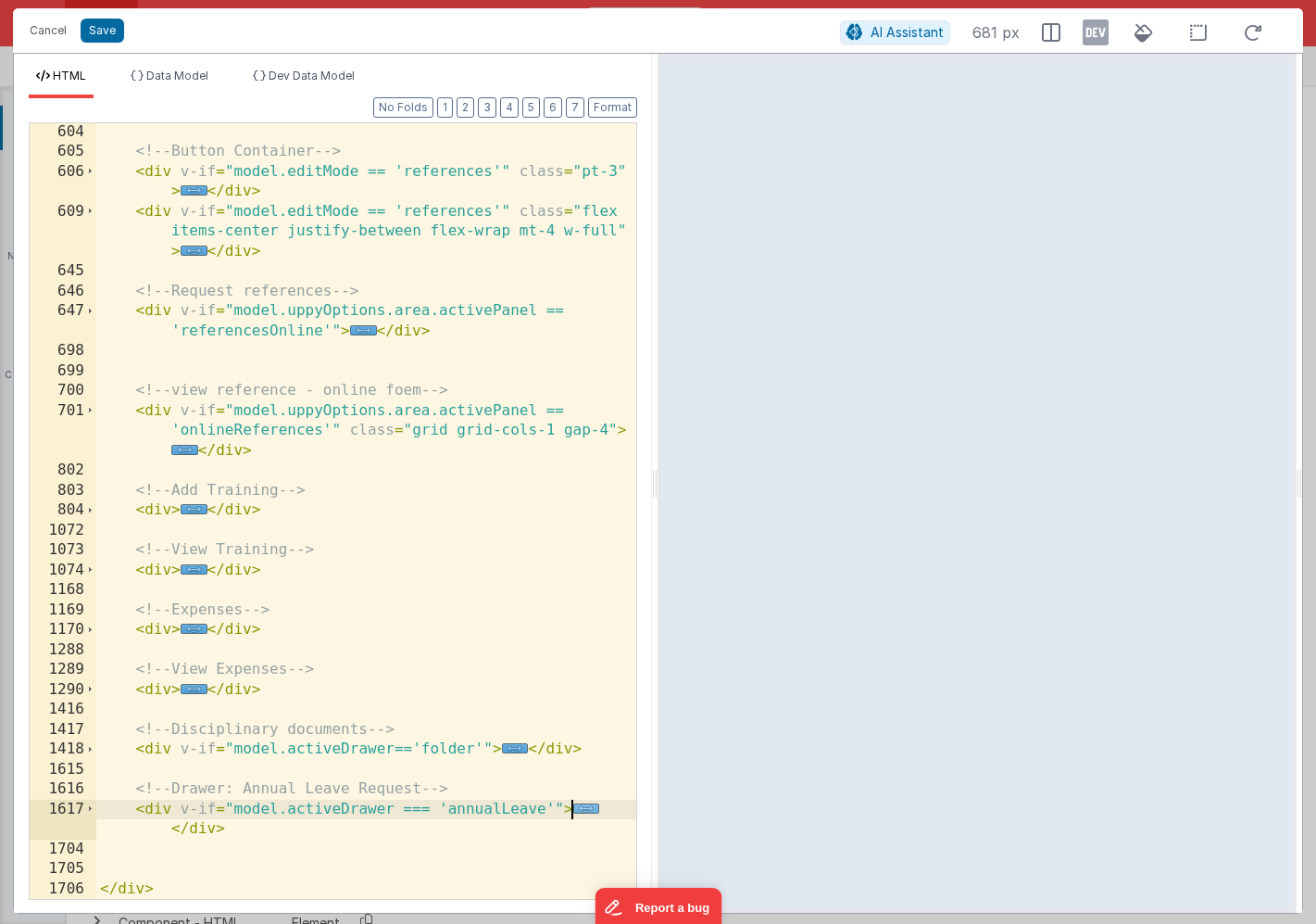
click at [581, 810] on span "..." at bounding box center [587, 808] width 27 height 11
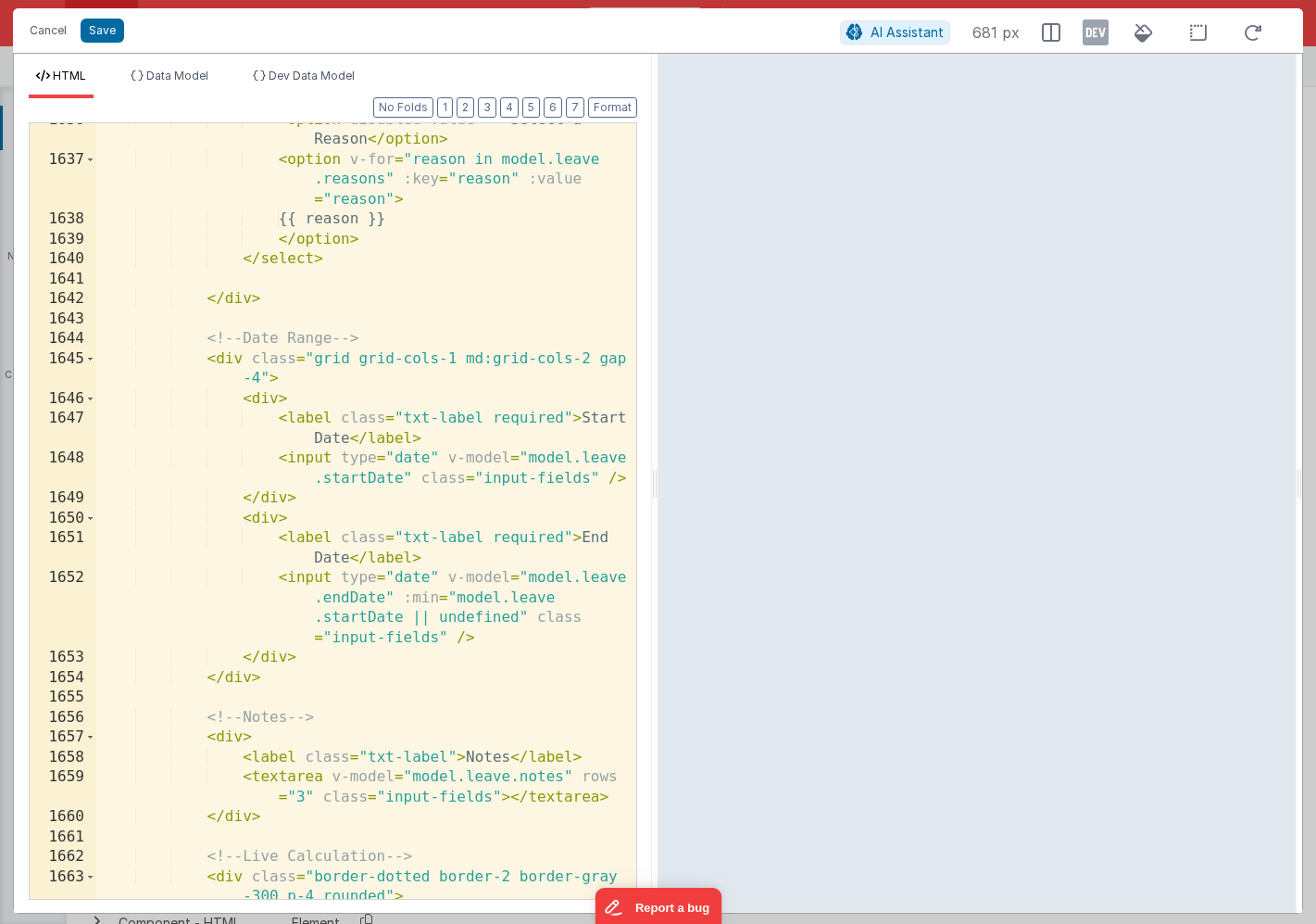
scroll to position [1756, 0]
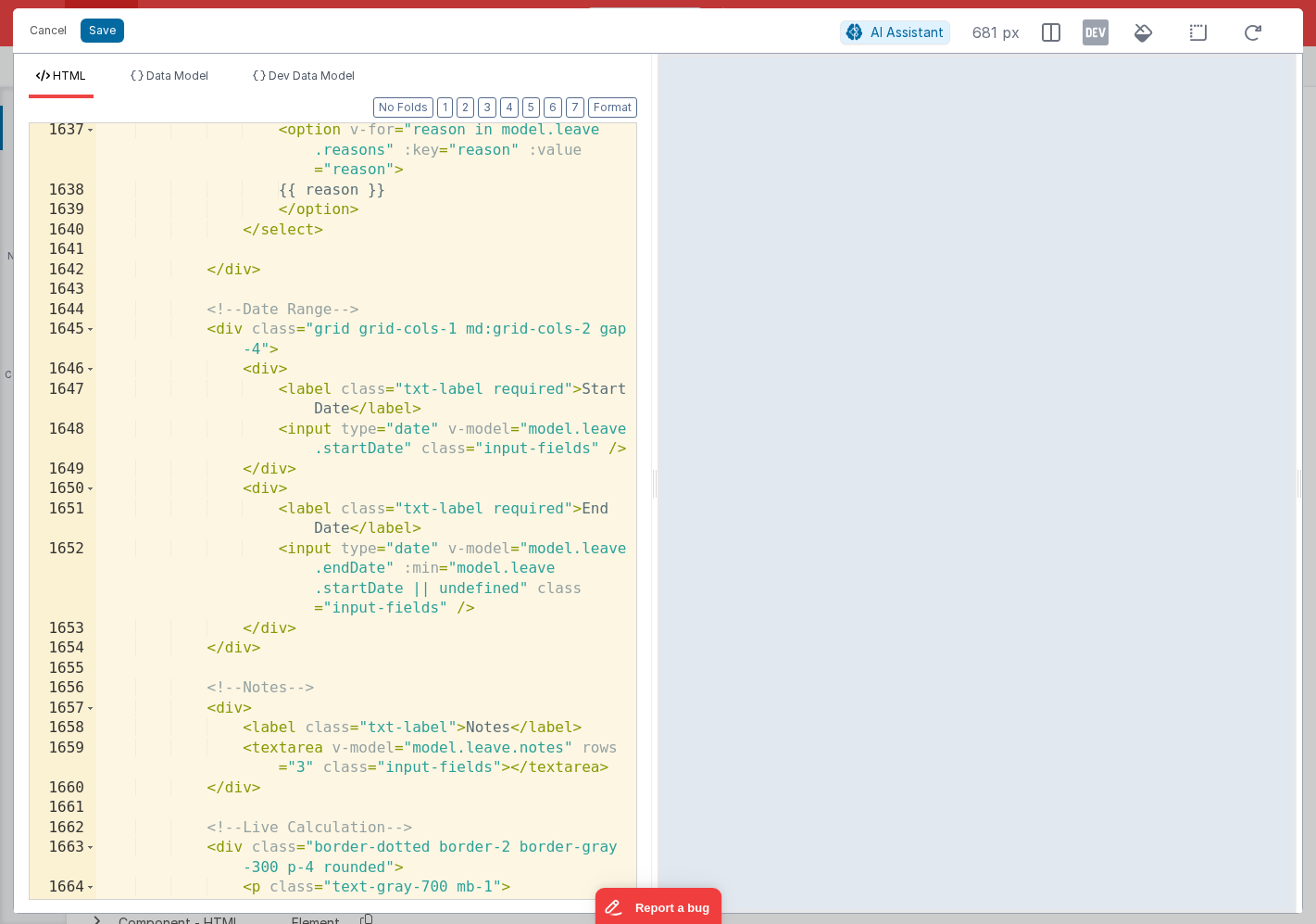
click at [352, 629] on div "< option v-for = "reason in model.leave .reasons" :key = "reason" :value = "rea…" at bounding box center [367, 548] width 540 height 855
click at [493, 608] on div "< option v-for = "reason in model.leave .reasons" :key = "reason" :value = "rea…" at bounding box center [367, 548] width 540 height 855
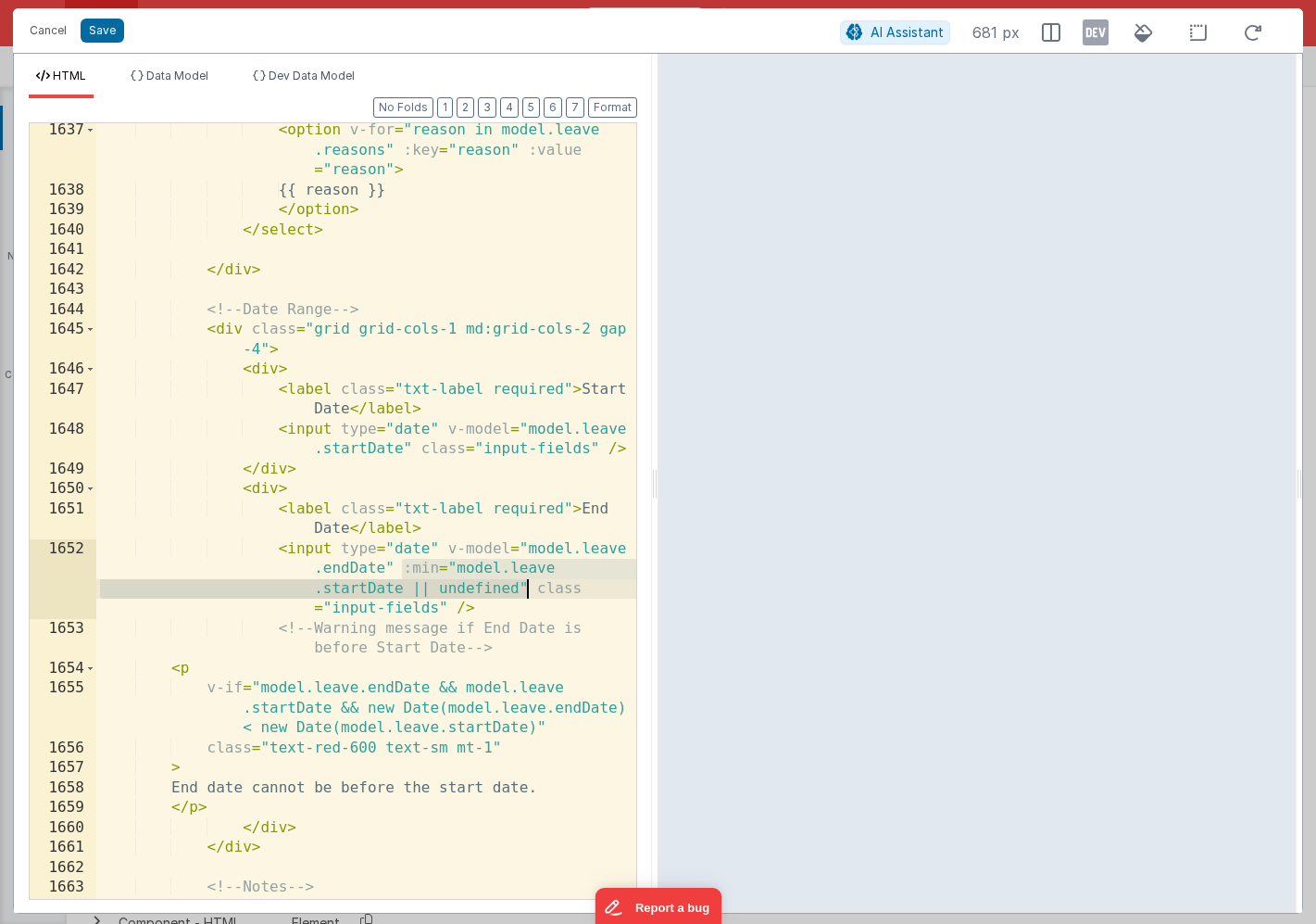
drag, startPoint x: 404, startPoint y: 568, endPoint x: 527, endPoint y: 582, distance: 123.8
click at [527, 582] on div "< option v-for = "reason in model.leave .reasons" :key = "reason" :value = "rea…" at bounding box center [367, 548] width 540 height 855
click at [420, 453] on div "< option v-for = "reason in model.leave .reasons" :key = "reason" :value = "rea…" at bounding box center [367, 548] width 540 height 855
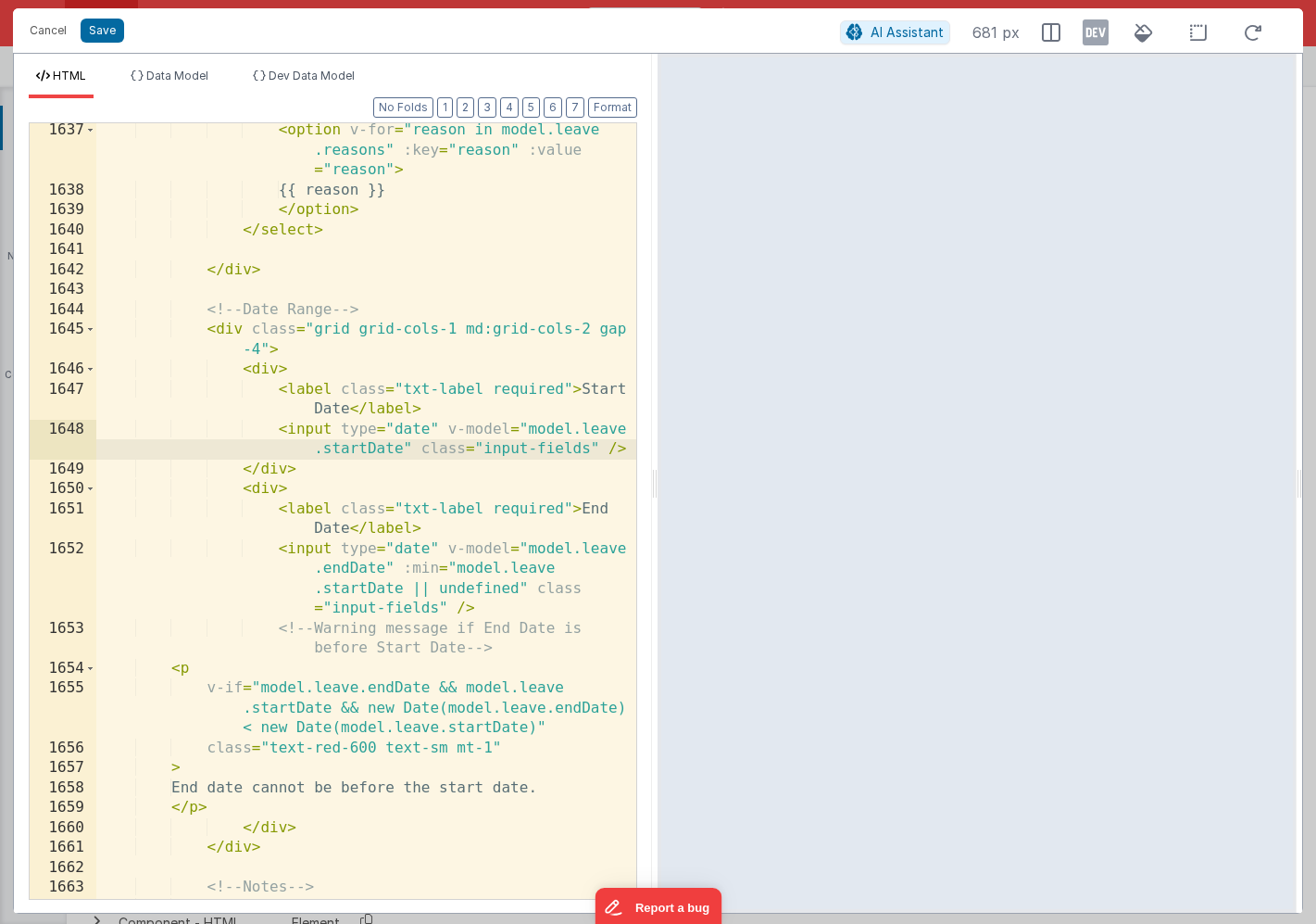
paste textarea
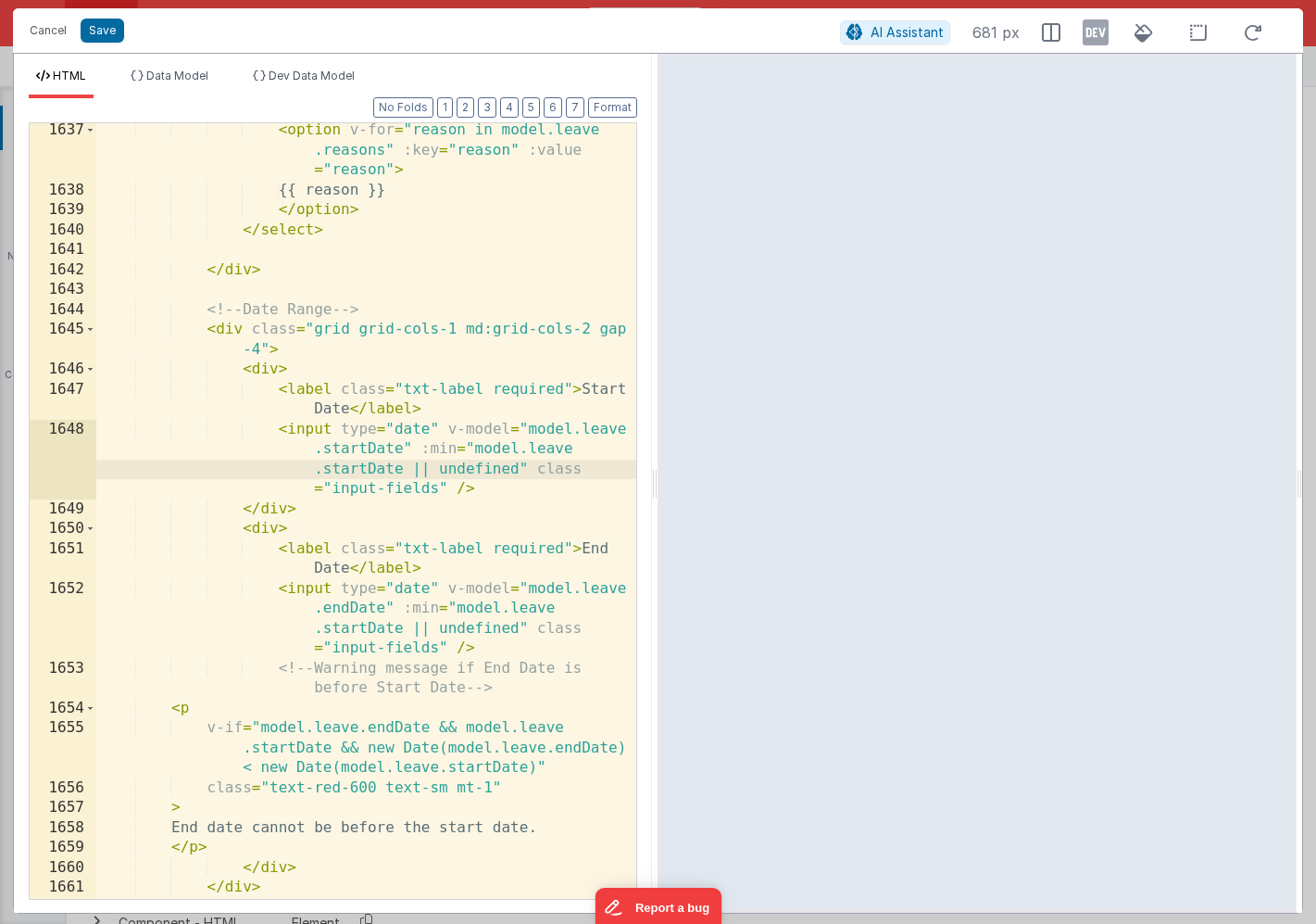
click at [452, 451] on div "< option v-for = "reason in model.leave .reasons" :key = "reason" :value = "rea…" at bounding box center [367, 548] width 540 height 855
click at [366, 467] on div "< option v-for = "reason in model.leave .reasons" :key = "reason" :value = "rea…" at bounding box center [367, 548] width 540 height 855
click at [607, 110] on button "Format" at bounding box center [612, 107] width 49 height 20
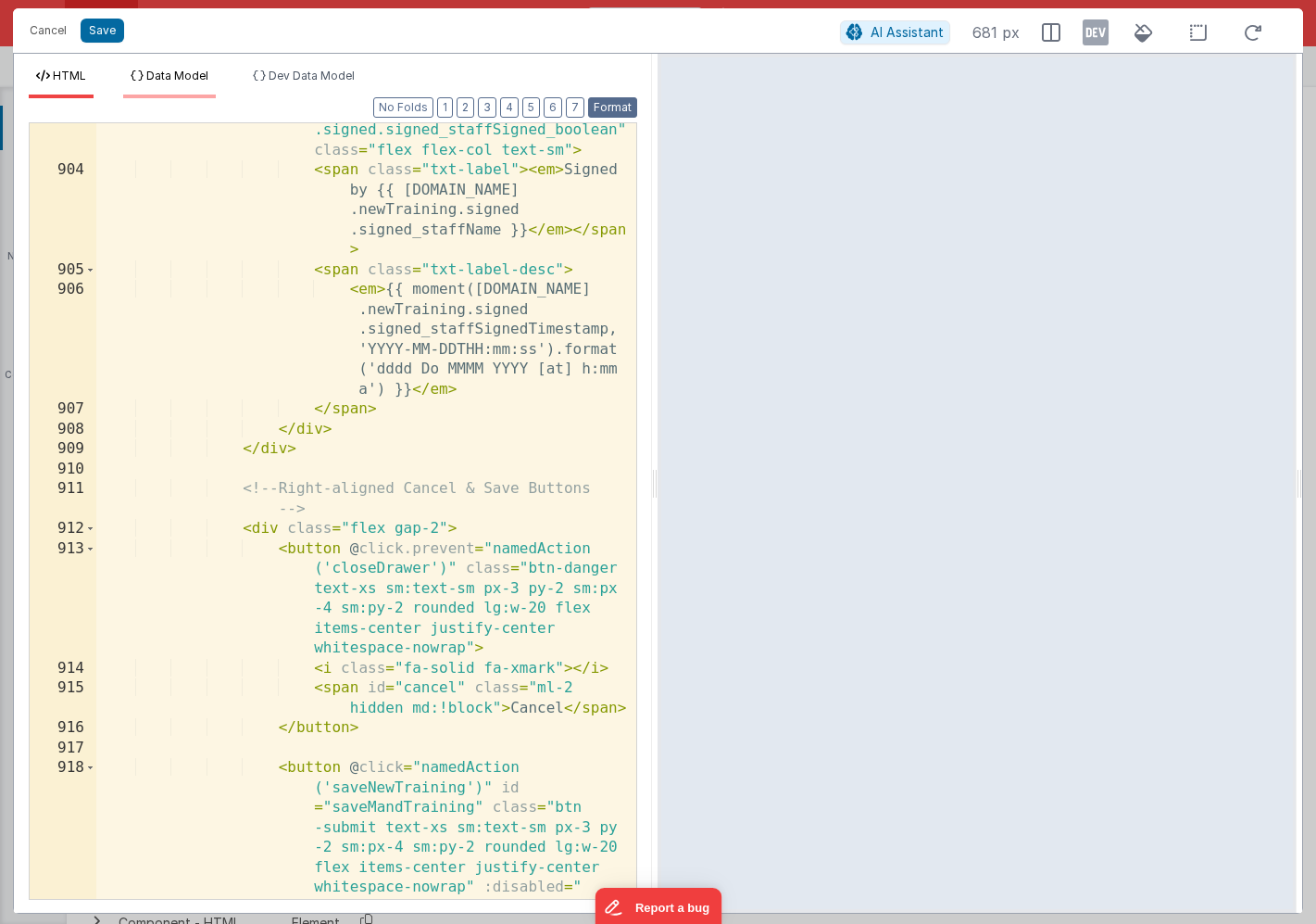
scroll to position [16315, 0]
click at [111, 34] on button "Save" at bounding box center [101, 30] width 43 height 24
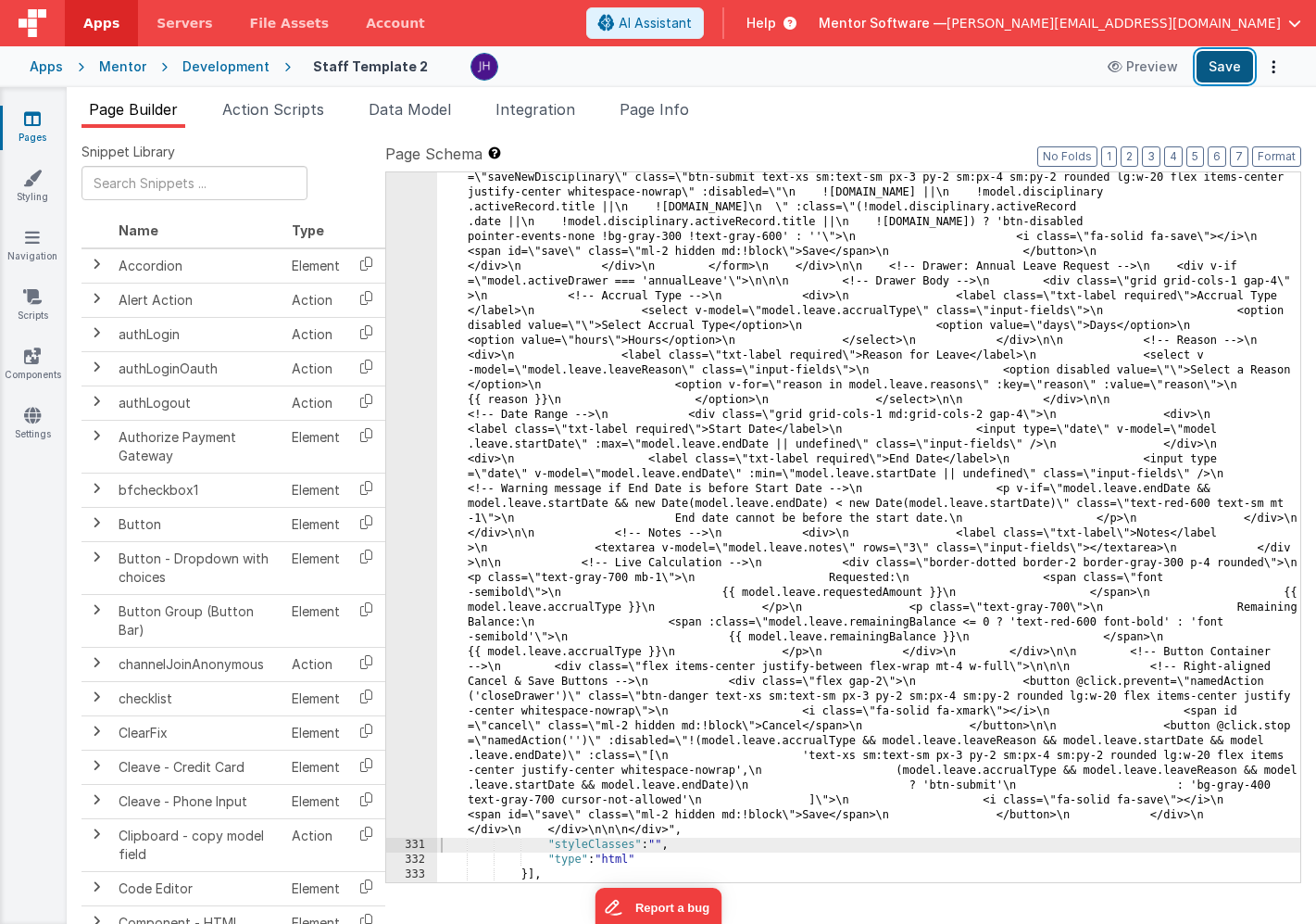
click at [1216, 63] on button "Save" at bounding box center [1224, 66] width 56 height 32
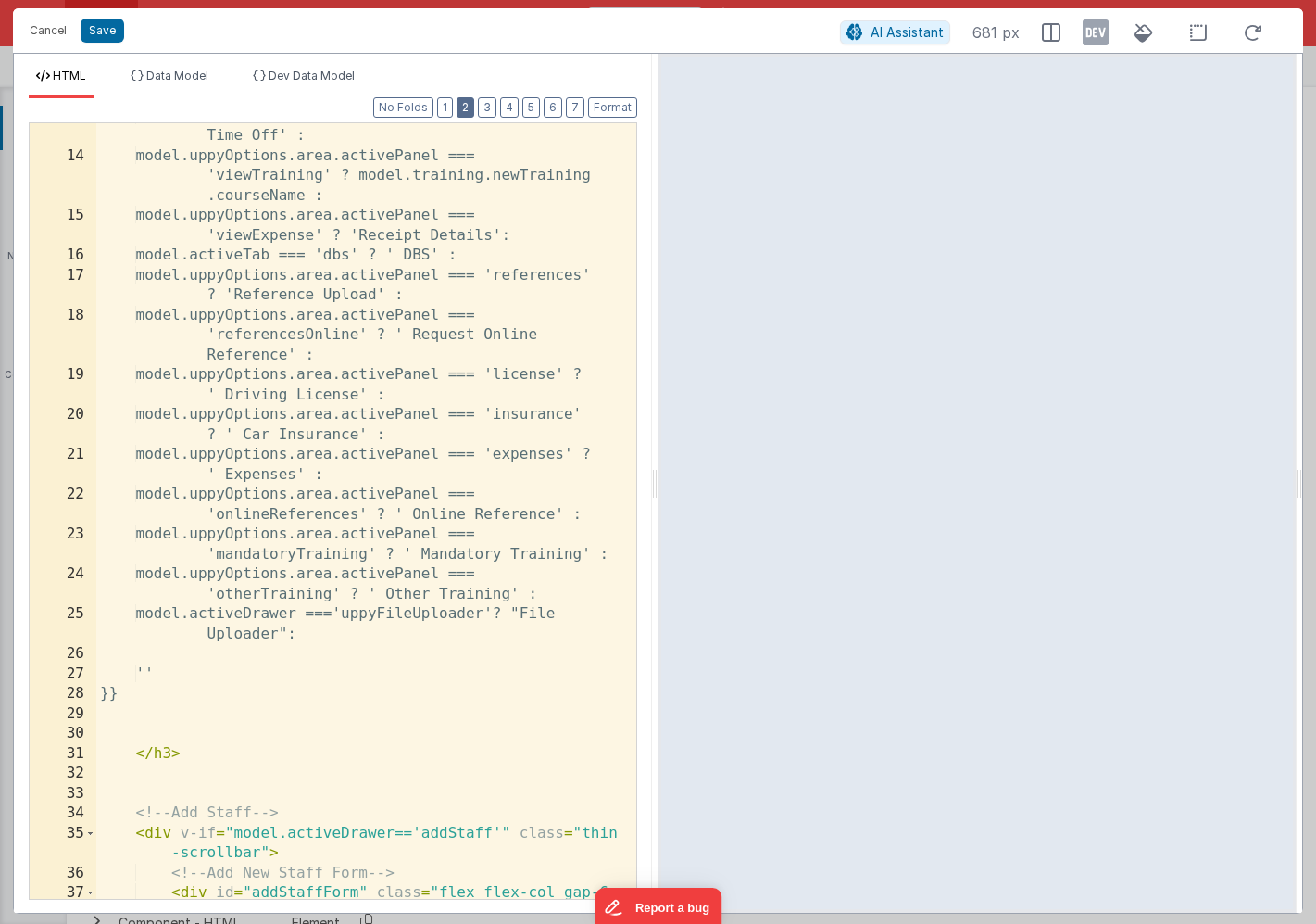
click at [470, 113] on button "2" at bounding box center [465, 107] width 17 height 20
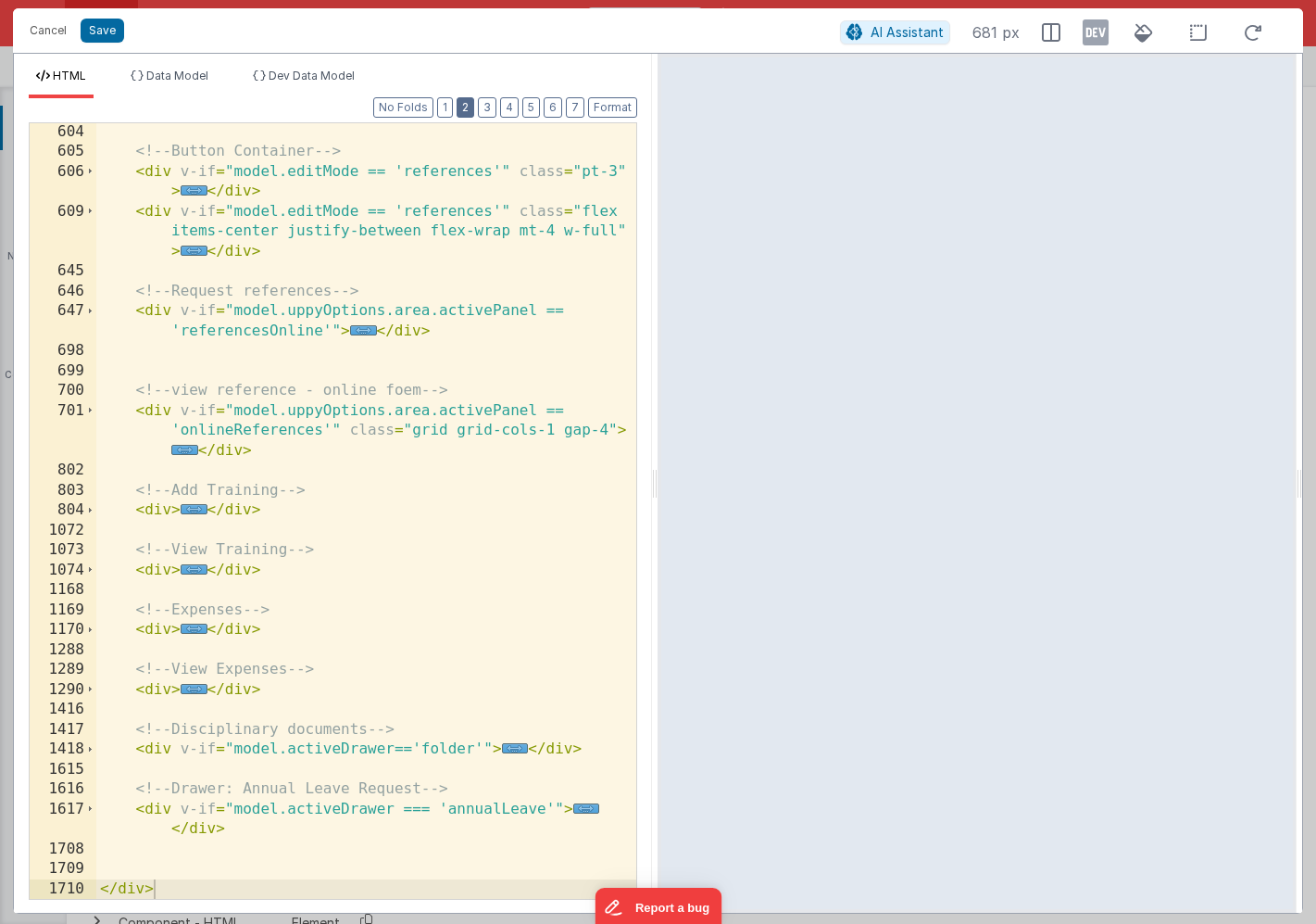
scroll to position [558, 0]
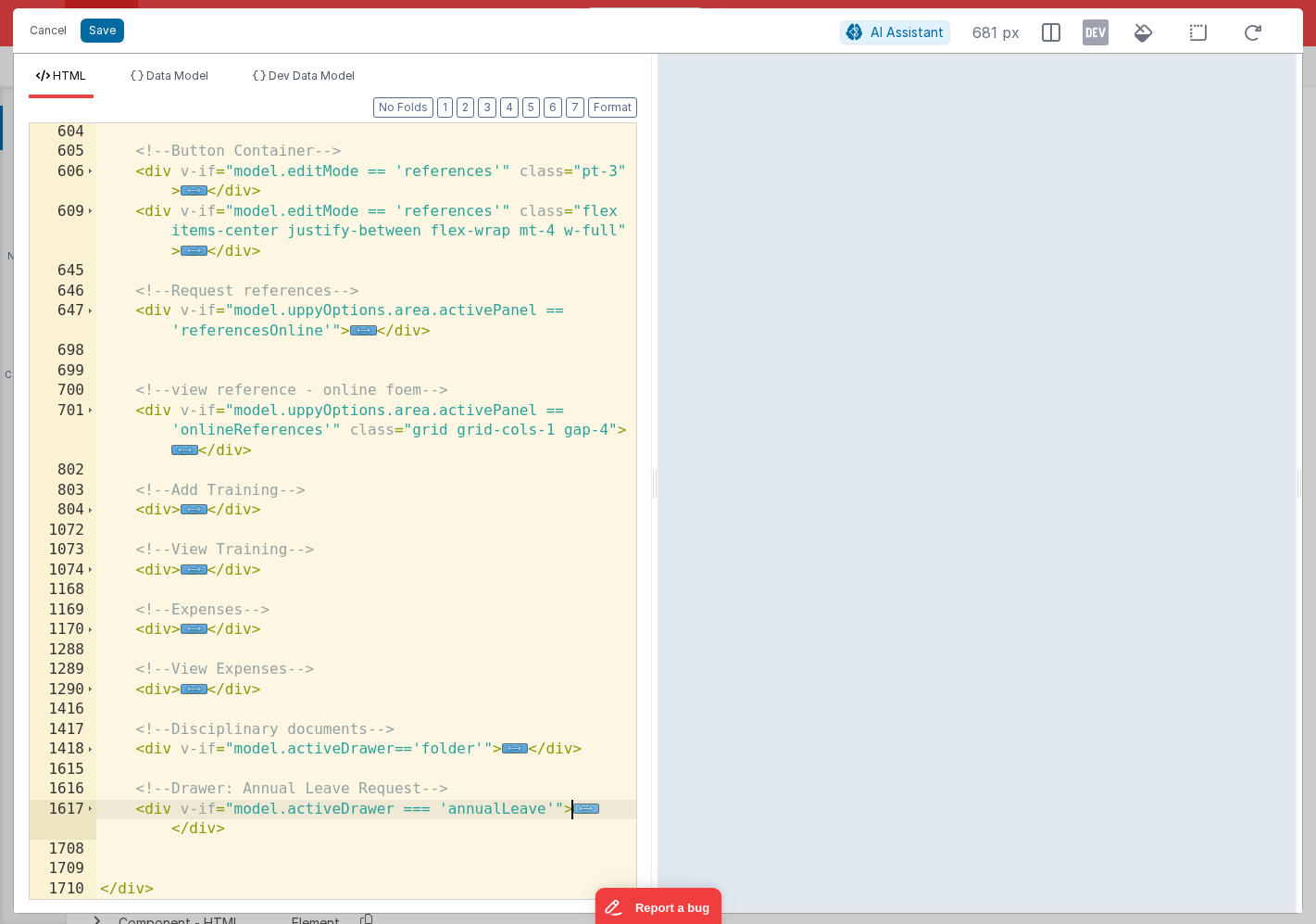
click at [583, 811] on span "..." at bounding box center [587, 808] width 27 height 11
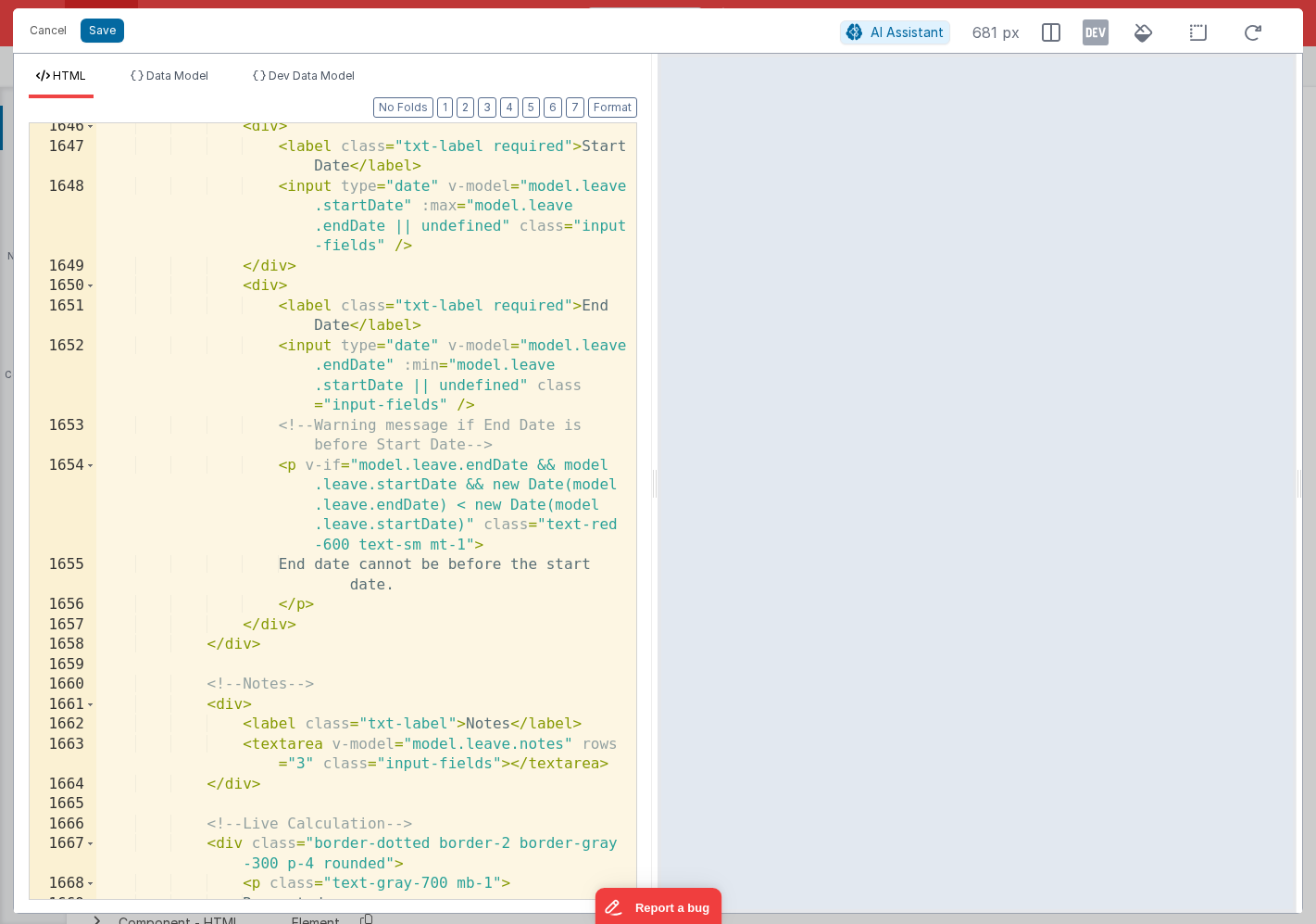
scroll to position [1995, 0]
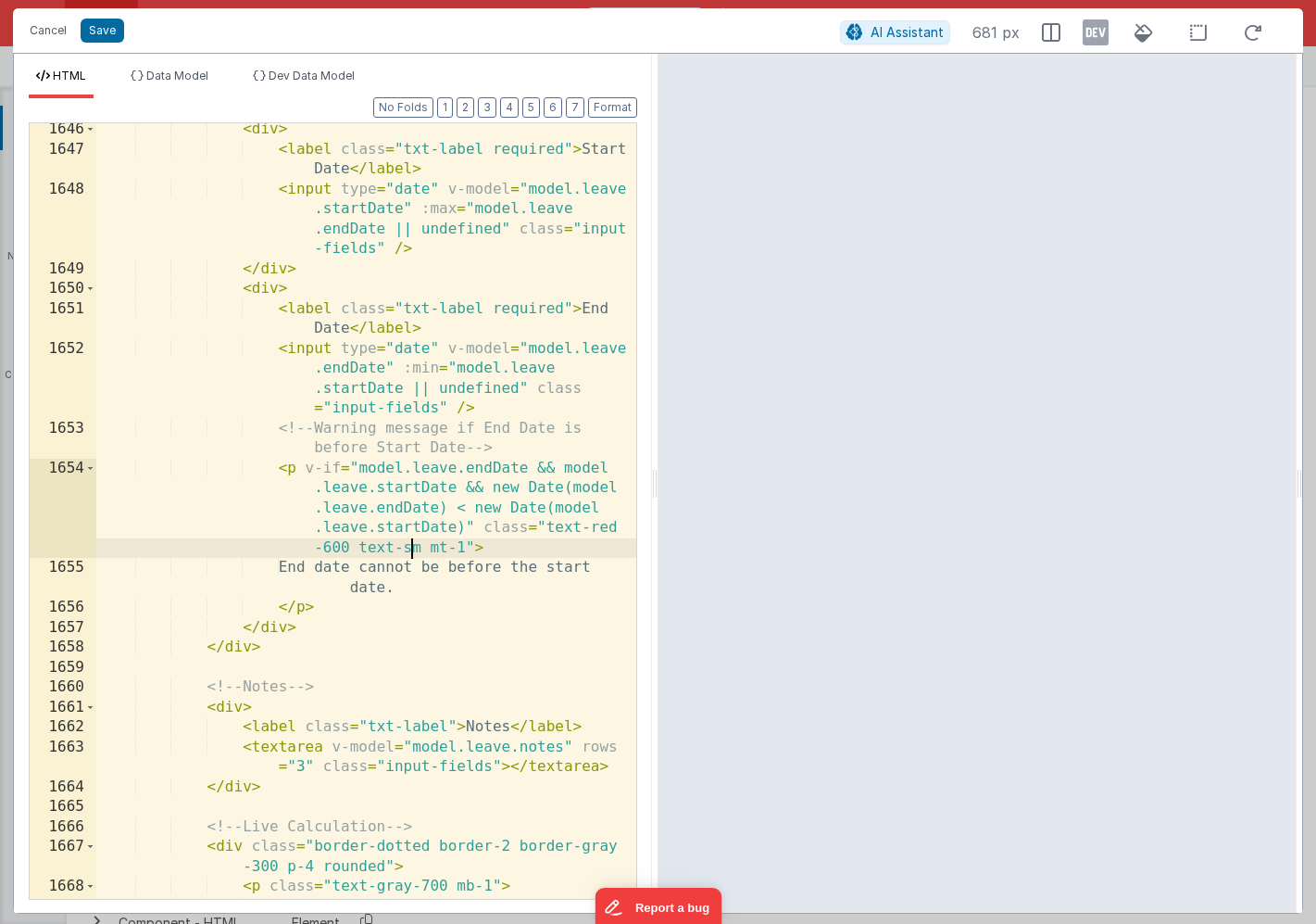
click at [412, 549] on div "< div > < label class = "txt-label required" > Start Date </ label > < input ty…" at bounding box center [367, 527] width 540 height 815
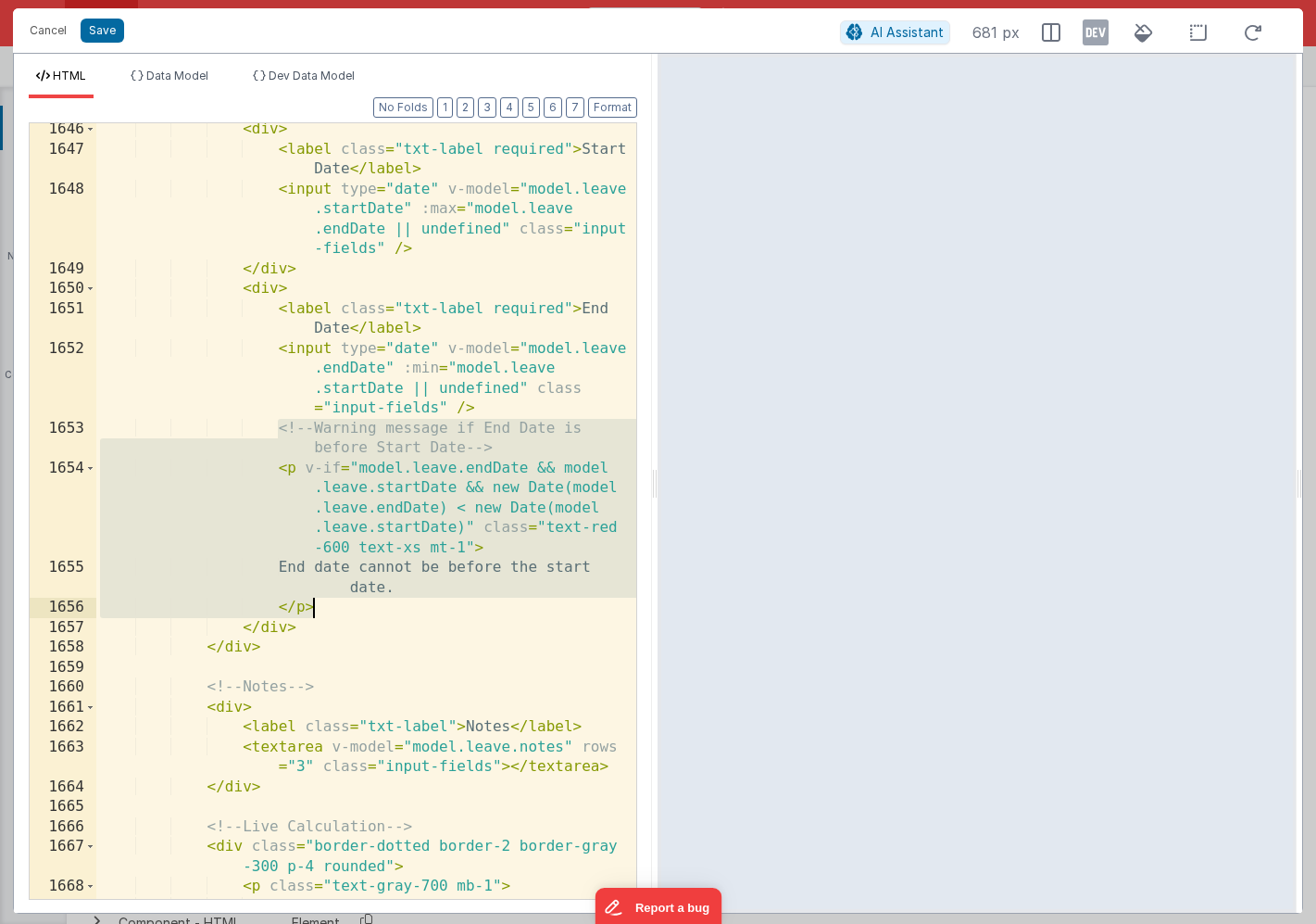
drag, startPoint x: 278, startPoint y: 428, endPoint x: 321, endPoint y: 608, distance: 185.1
click at [321, 608] on div "< div > < label class = "txt-label required" > Start Date </ label > < input ty…" at bounding box center [367, 527] width 540 height 815
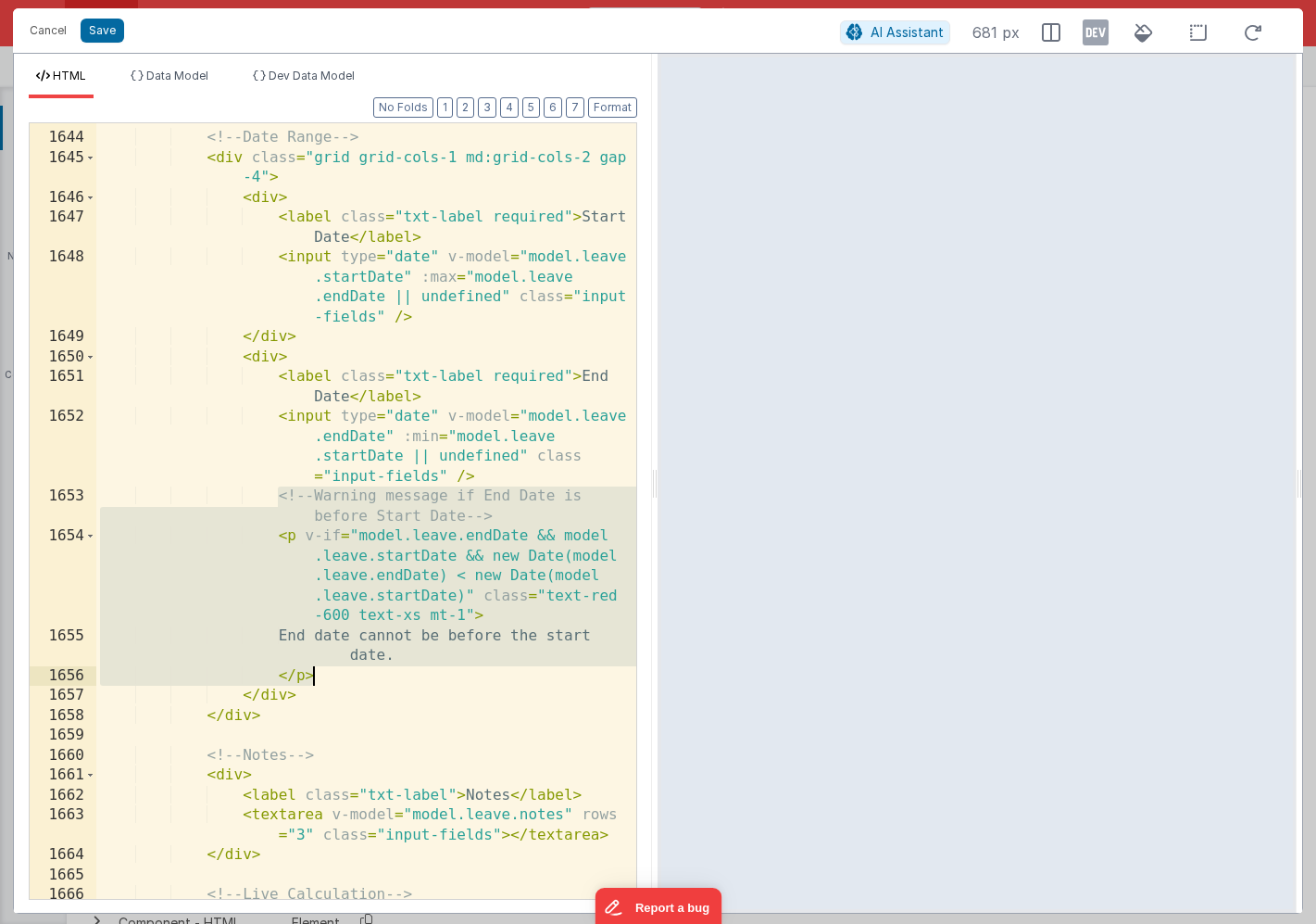
scroll to position [1927, 0]
click at [436, 315] on div "<!-- Date Range --> < div class = "grid grid-cols-1 md:grid-cols-2 gap -4" > < …" at bounding box center [367, 515] width 540 height 815
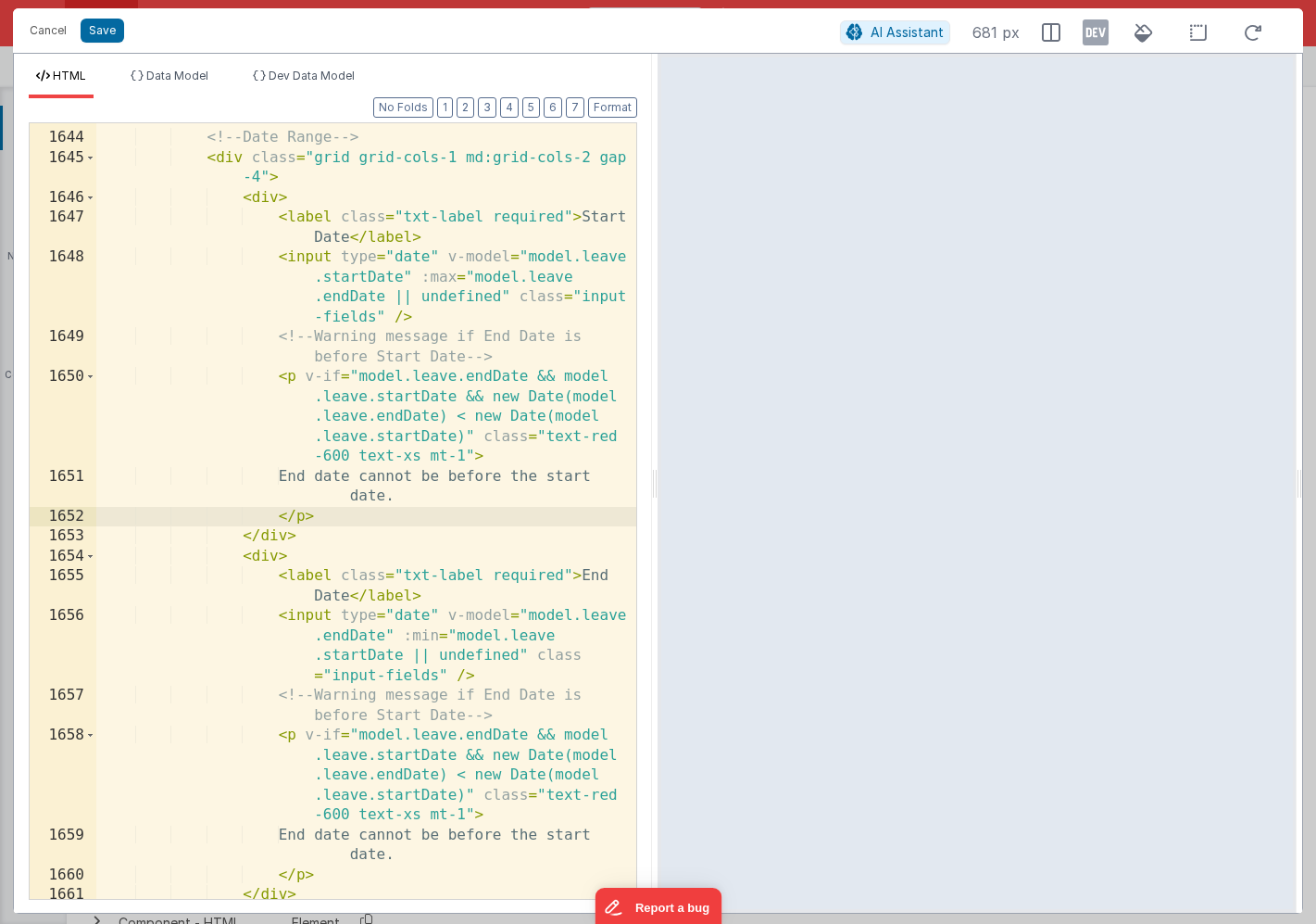
click at [402, 417] on div "<!-- Date Range --> < div class = "grid grid-cols-1 md:grid-cols-2 gap -4" > < …" at bounding box center [367, 515] width 540 height 815
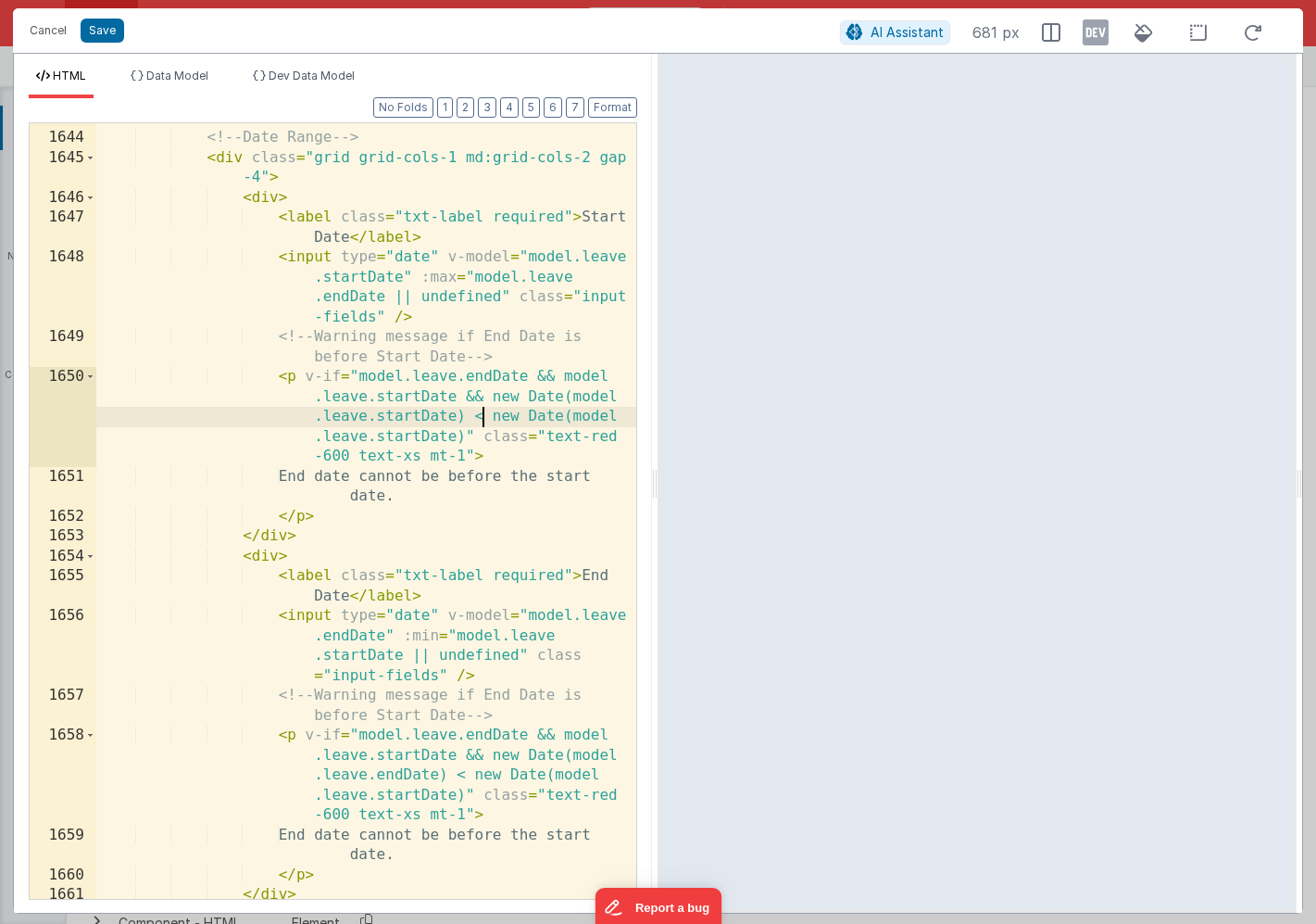
click at [480, 417] on div "<!-- Date Range --> < div class = "grid grid-cols-1 md:grid-cols-2 gap -4" > < …" at bounding box center [367, 515] width 540 height 815
click at [453, 436] on div "<!-- Date Range --> < div class = "grid grid-cols-1 md:grid-cols-2 gap -4" > < …" at bounding box center [367, 515] width 540 height 815
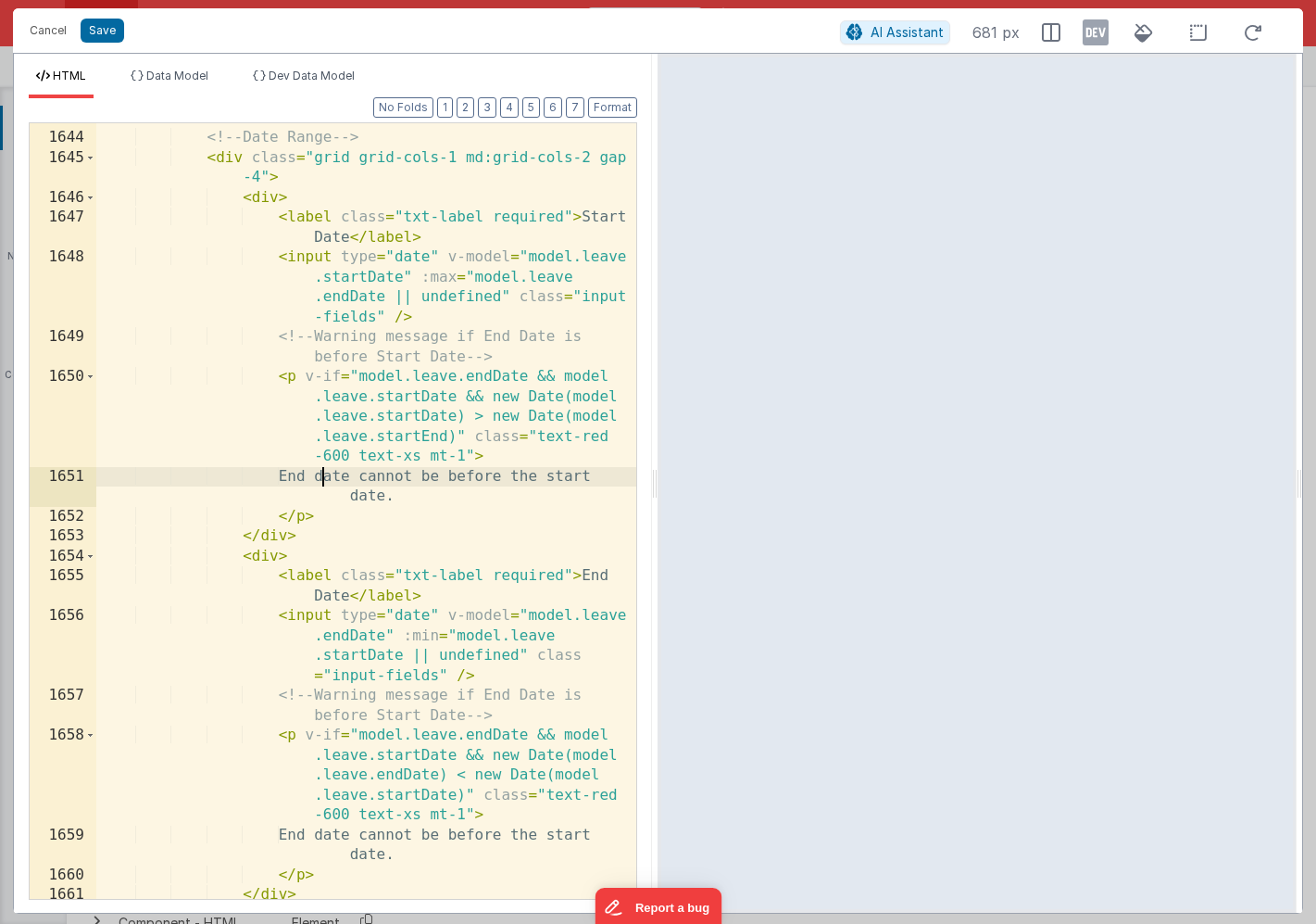
click at [324, 479] on div "<!-- Date Range --> < div class = "grid grid-cols-1 md:grid-cols-2 gap -4" > < …" at bounding box center [367, 515] width 540 height 815
click at [523, 474] on div "<!-- Date Range --> < div class = "grid grid-cols-1 md:grid-cols-2 gap -4" > < …" at bounding box center [367, 515] width 540 height 815
click at [371, 499] on div "<!-- Date Range --> < div class = "grid grid-cols-1 md:grid-cols-2 gap -4" > < …" at bounding box center [367, 515] width 540 height 815
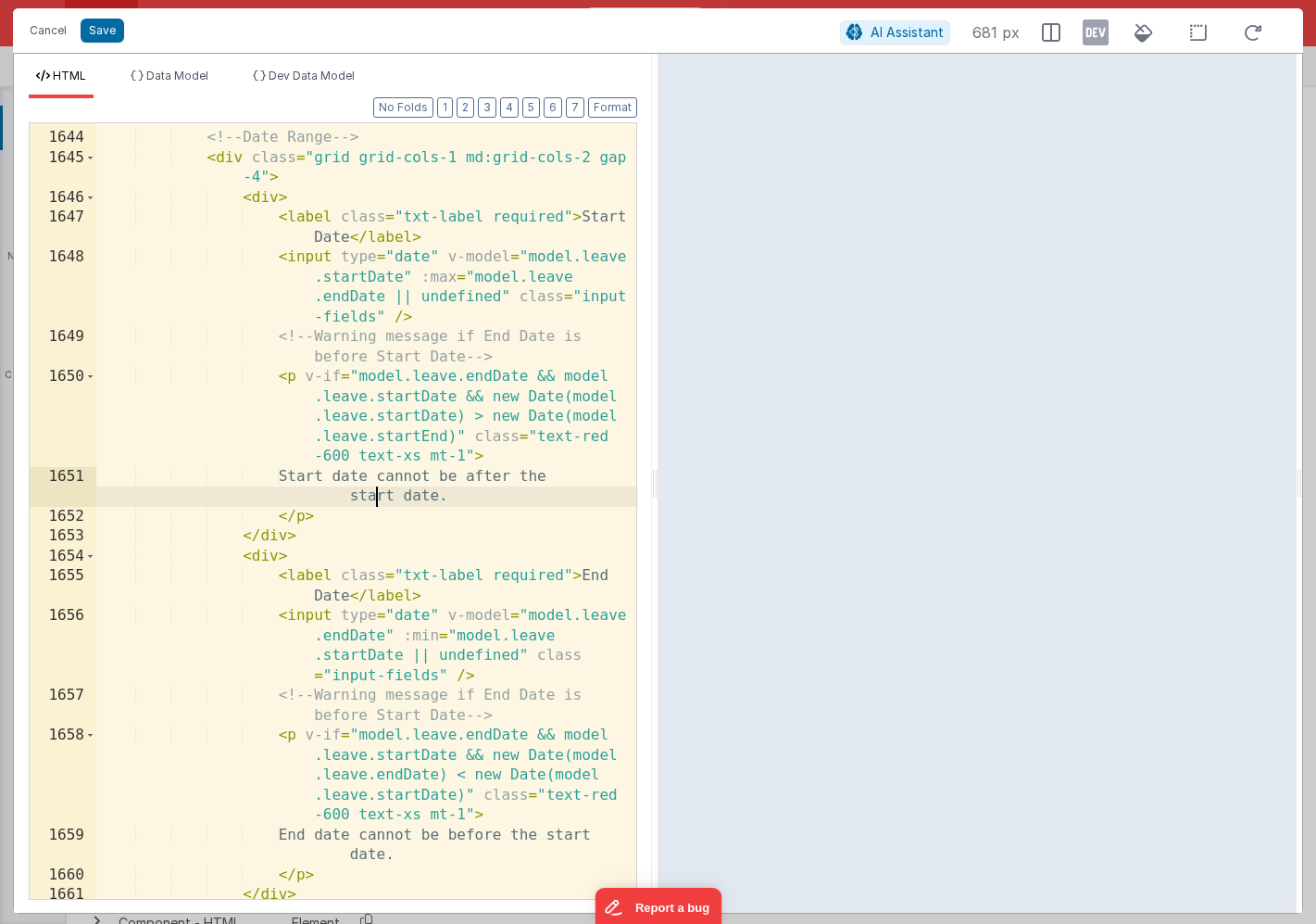
click at [371, 499] on div "<!-- Date Range --> < div class = "grid grid-cols-1 md:grid-cols-2 gap -4" > < …" at bounding box center [367, 515] width 540 height 815
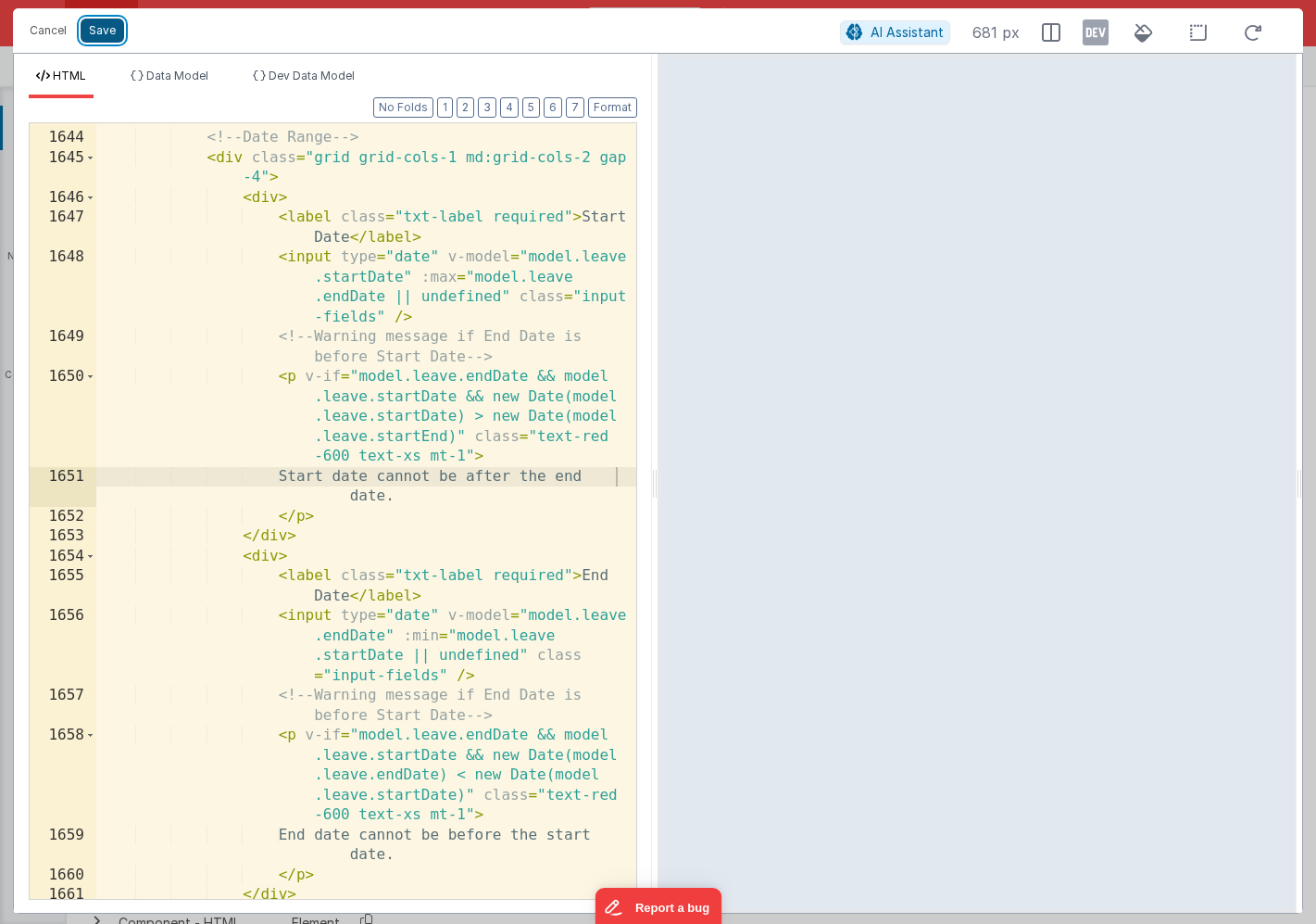
click at [102, 29] on button "Save" at bounding box center [101, 30] width 43 height 24
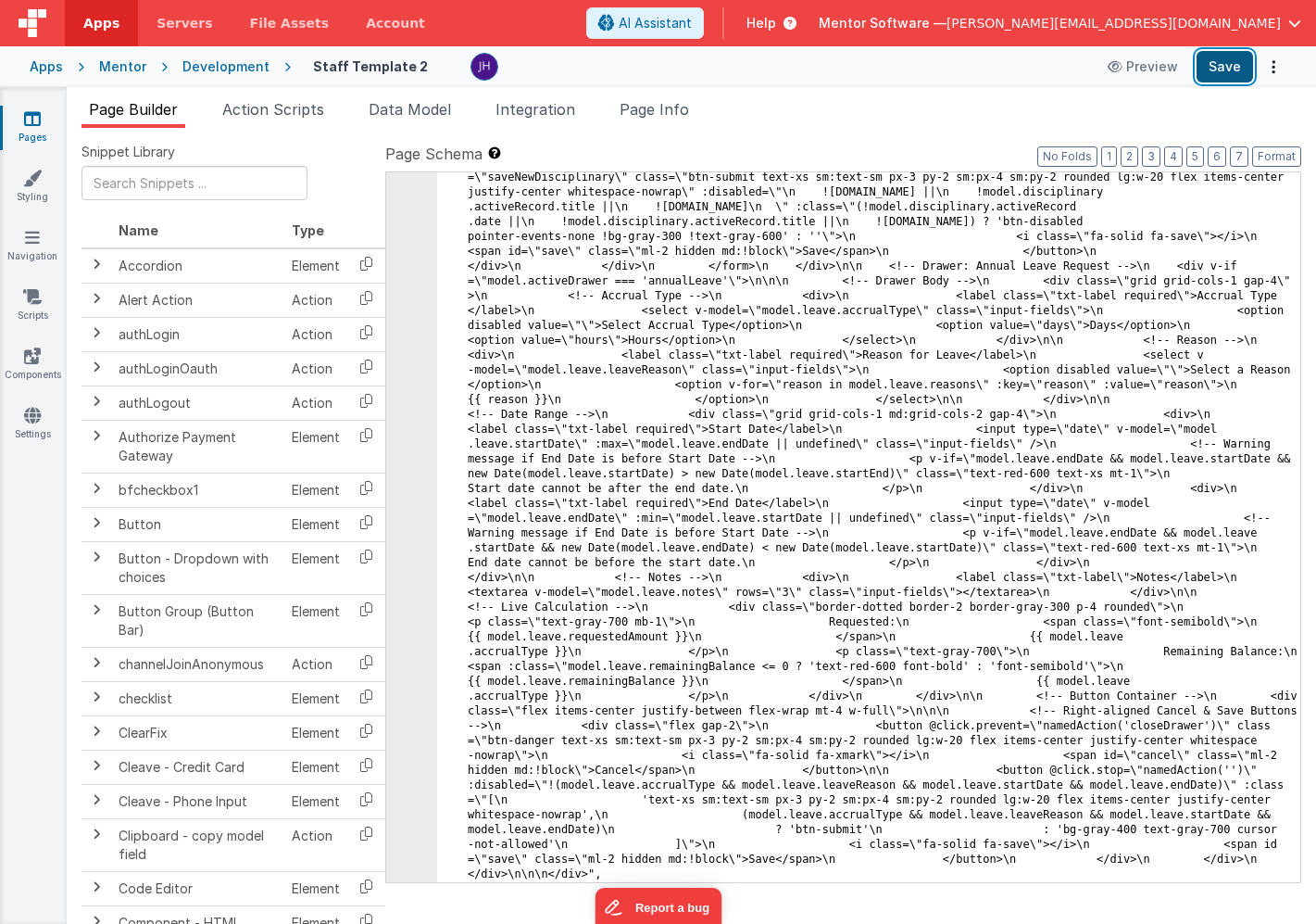
click at [1210, 69] on button "Save" at bounding box center [1224, 66] width 56 height 32
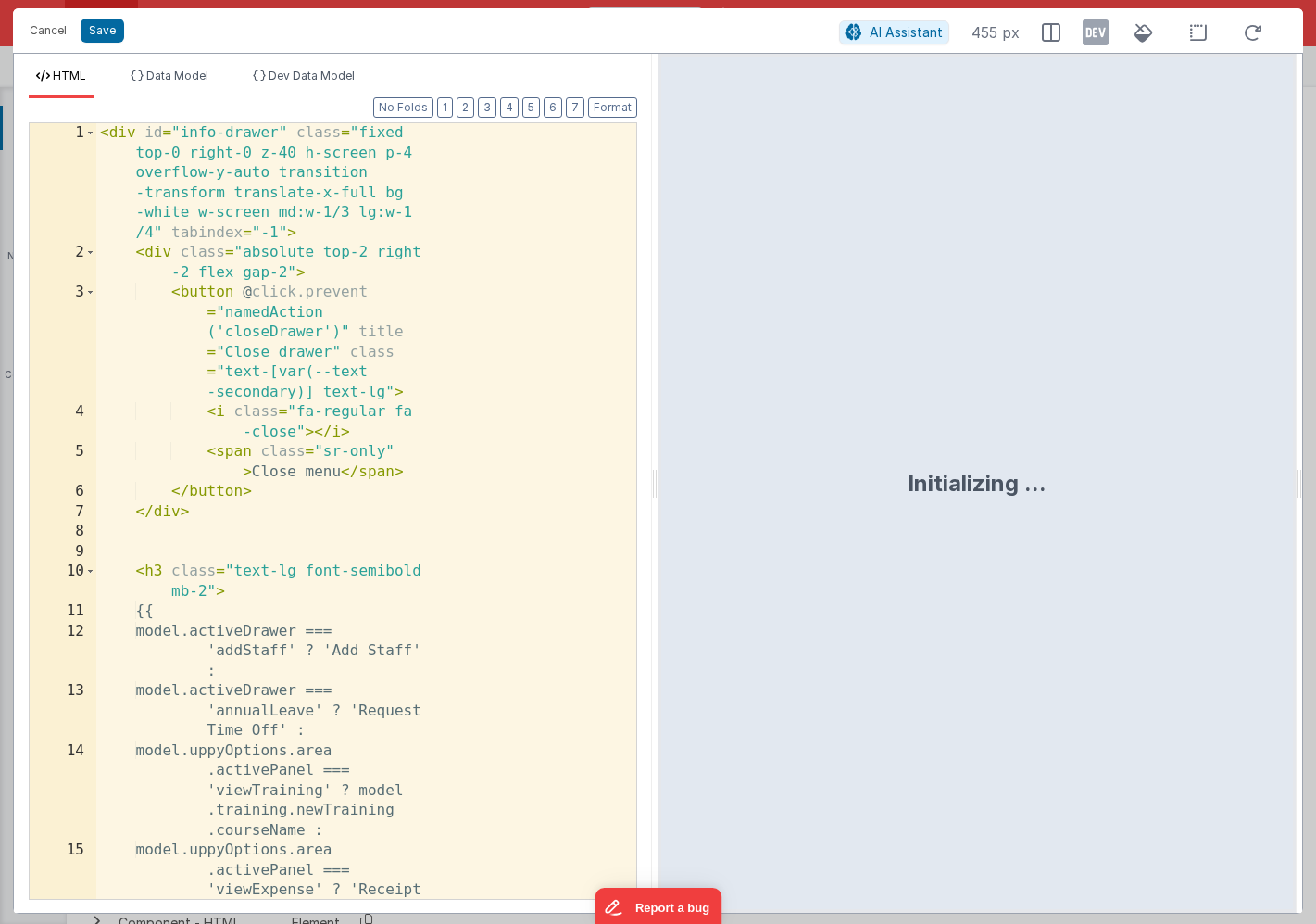
scroll to position [15033, 0]
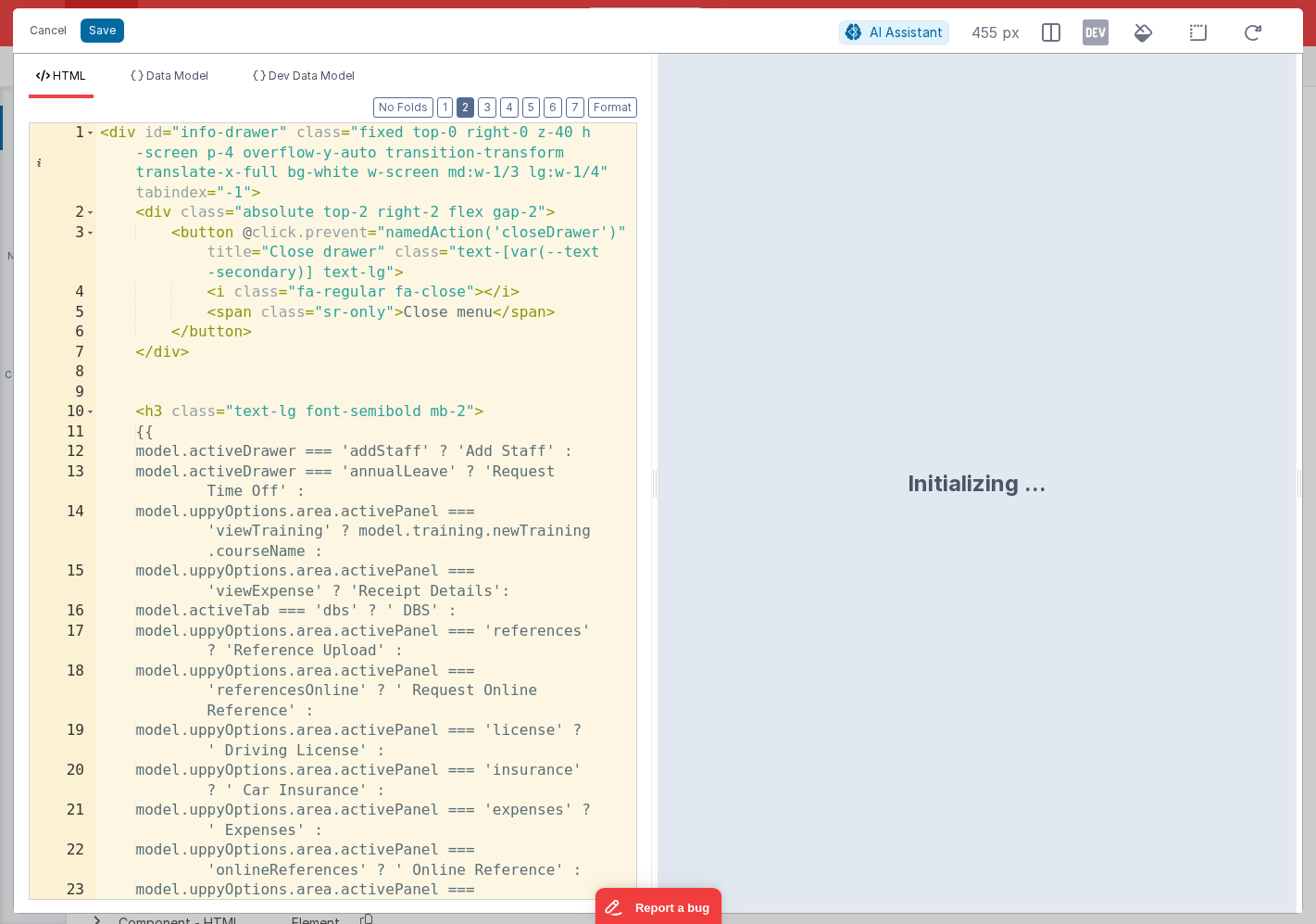
click at [470, 104] on button "2" at bounding box center [465, 107] width 17 height 20
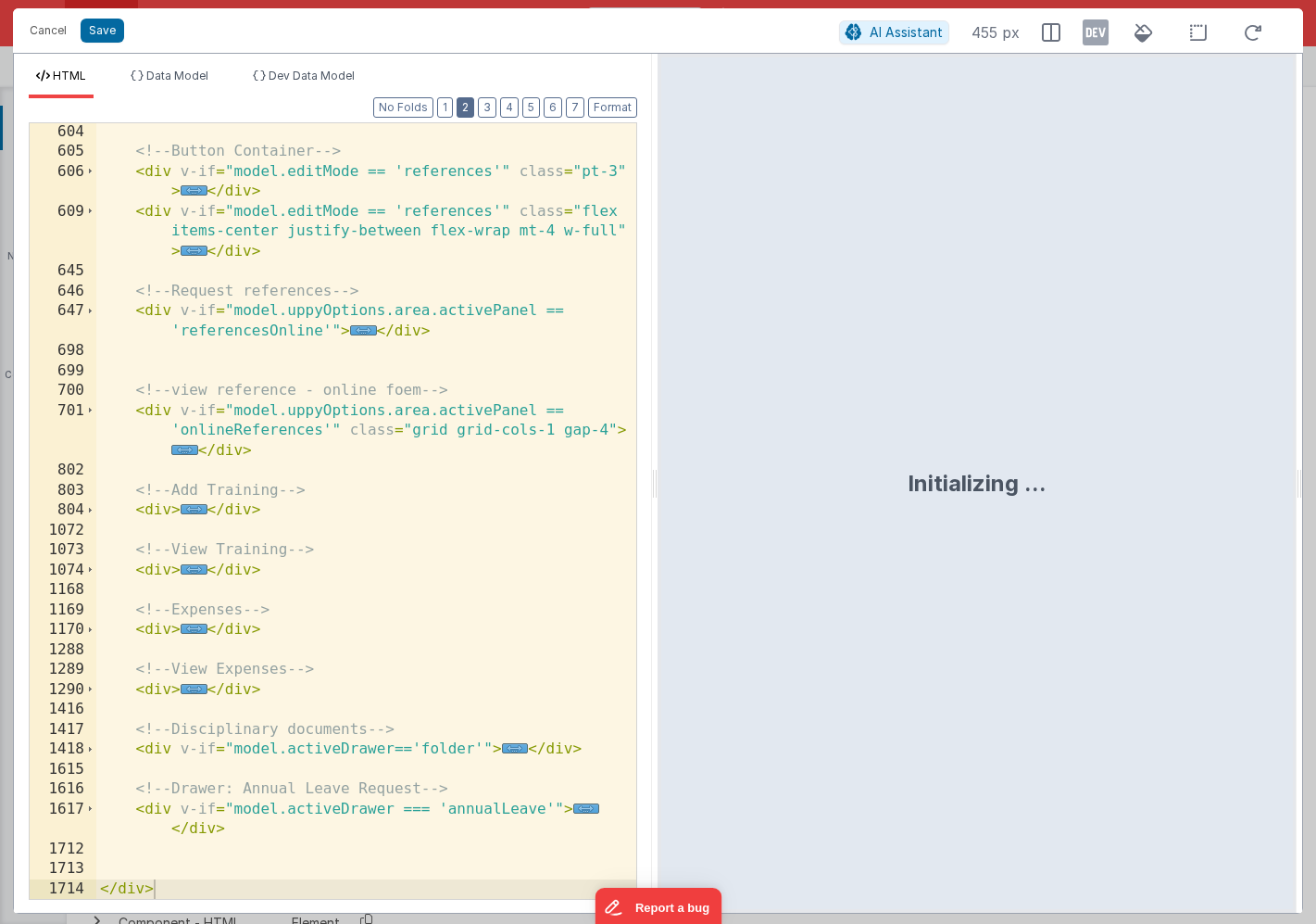
scroll to position [558, 0]
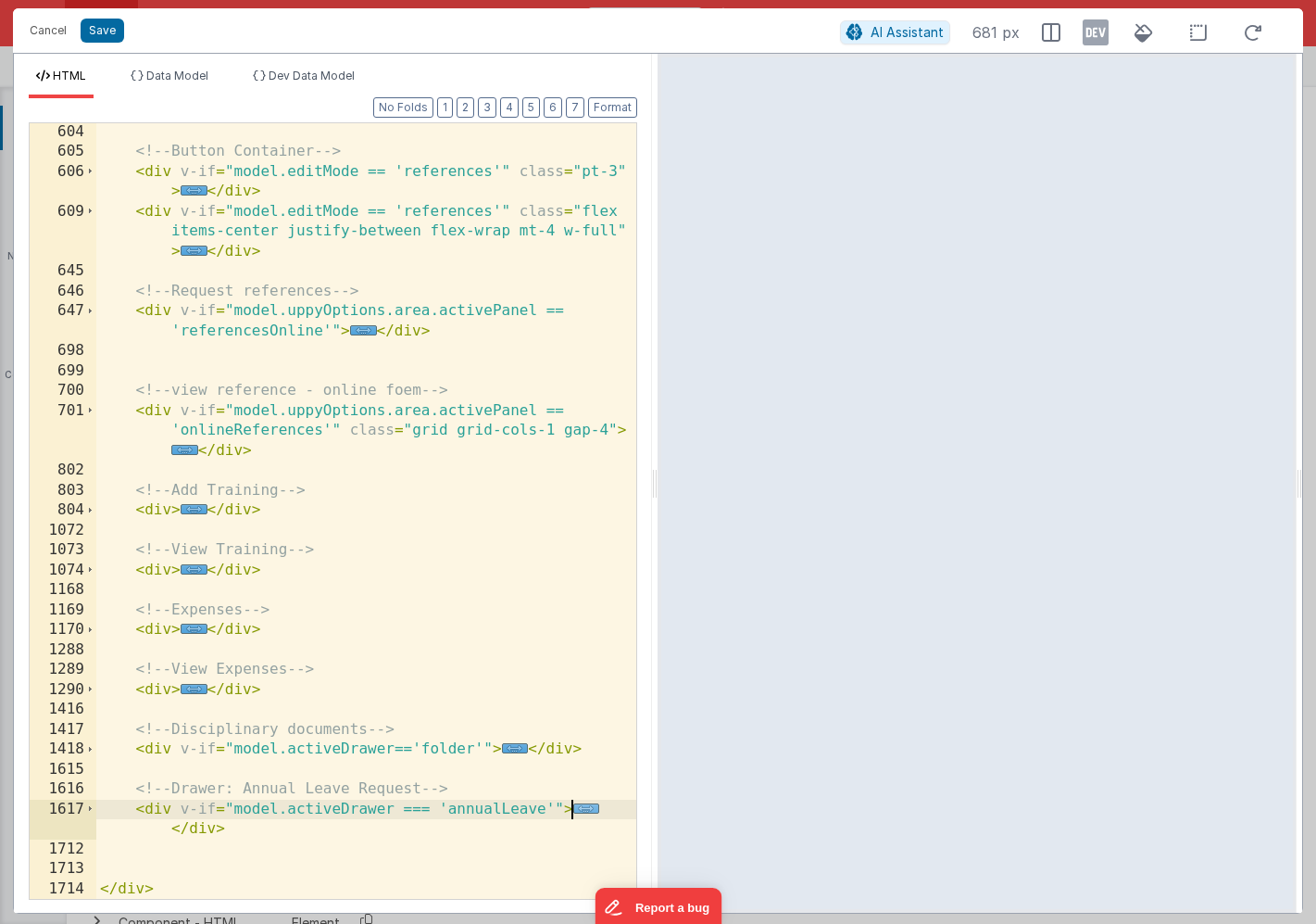
click at [576, 811] on span "..." at bounding box center [587, 808] width 27 height 11
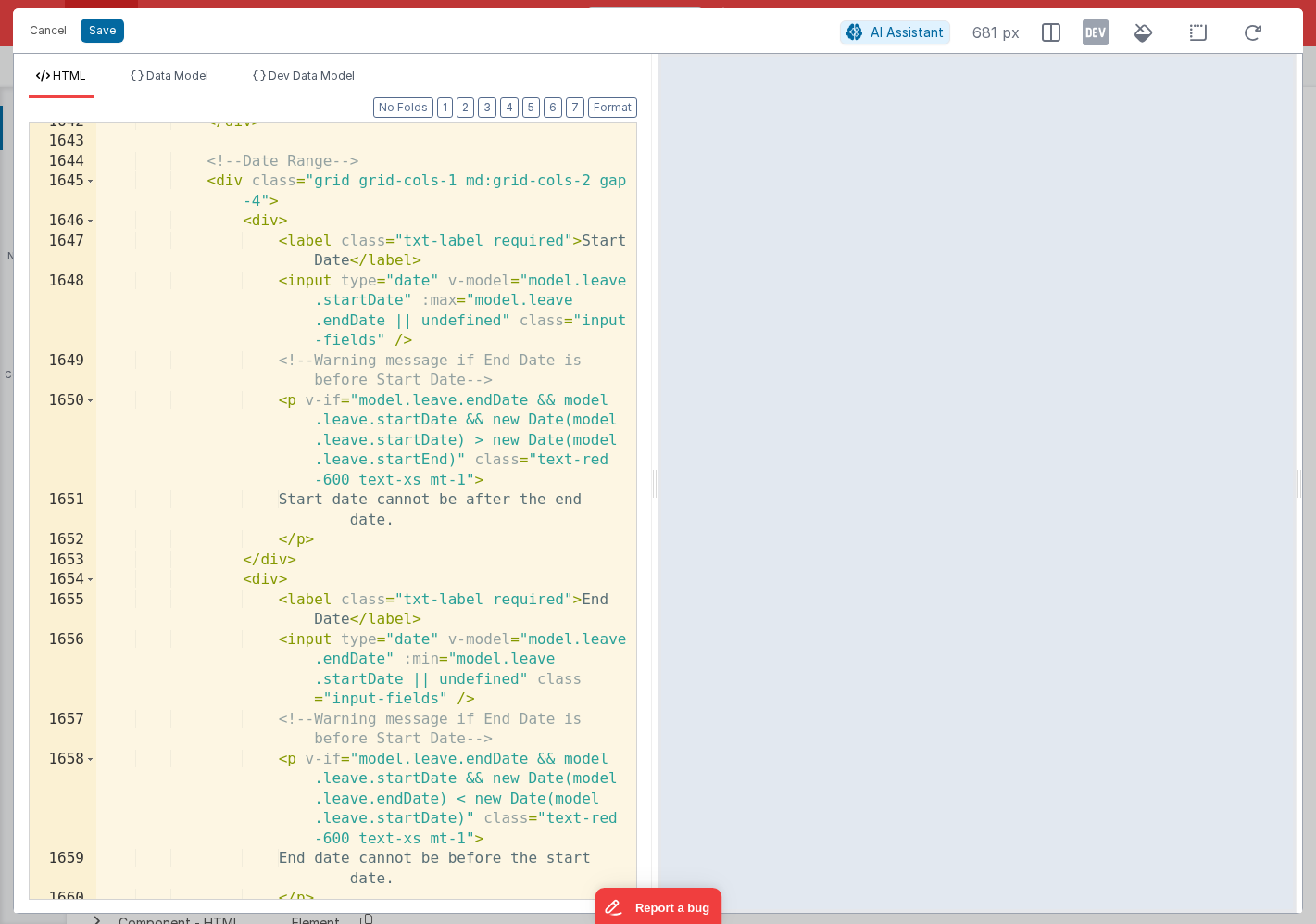
scroll to position [1919, 0]
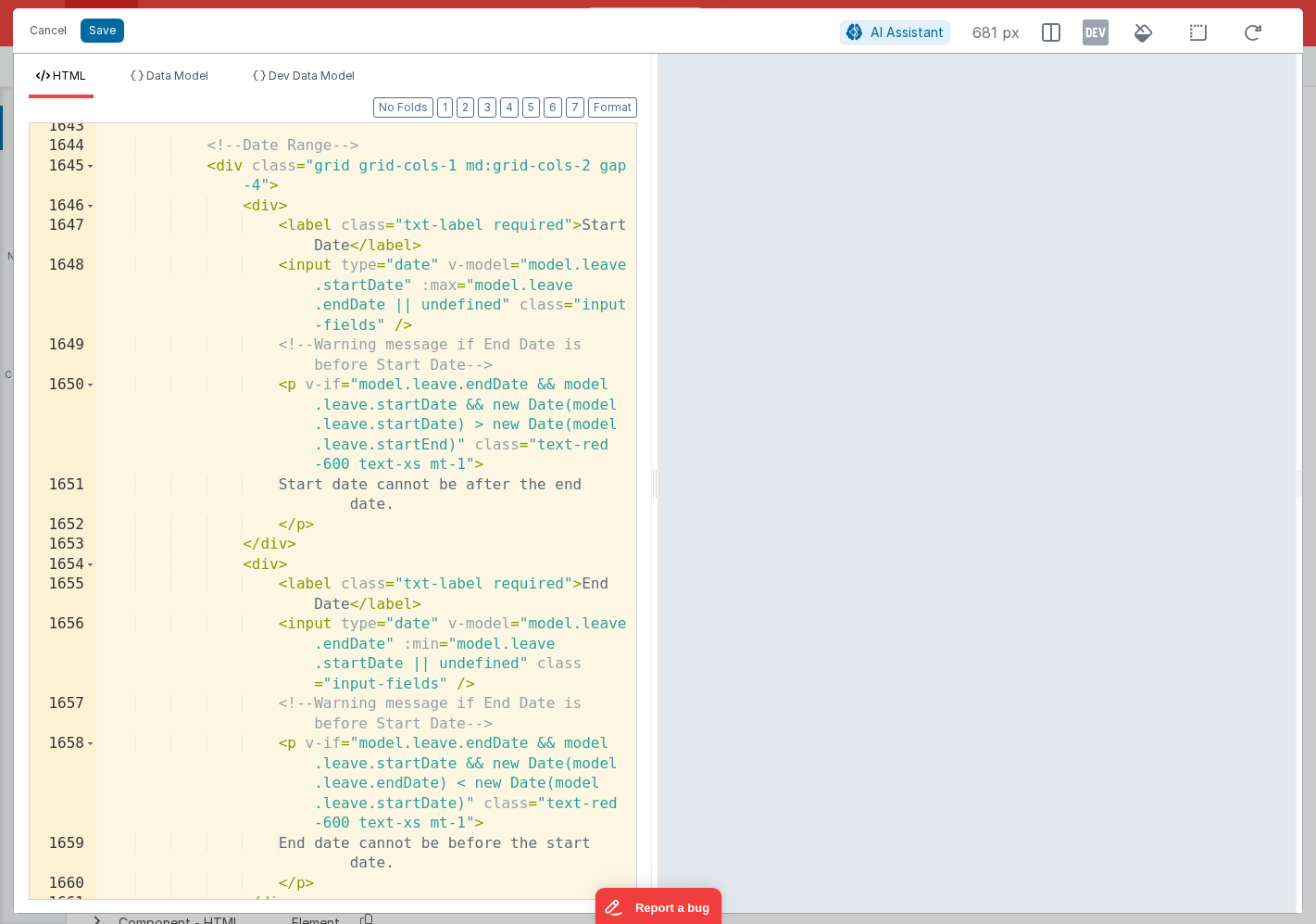
click at [505, 347] on div "<!-- Date Range --> < div class = "grid grid-cols-1 md:grid-cols-2 gap -4" > < …" at bounding box center [367, 524] width 540 height 815
click at [349, 355] on div "<!-- Date Range --> < div class = "grid grid-cols-1 md:grid-cols-2 gap -4" > < …" at bounding box center [367, 524] width 540 height 815
click at [342, 365] on div "<!-- Date Range --> < div class = "grid grid-cols-1 md:grid-cols-2 gap -4" > < …" at bounding box center [367, 524] width 540 height 815
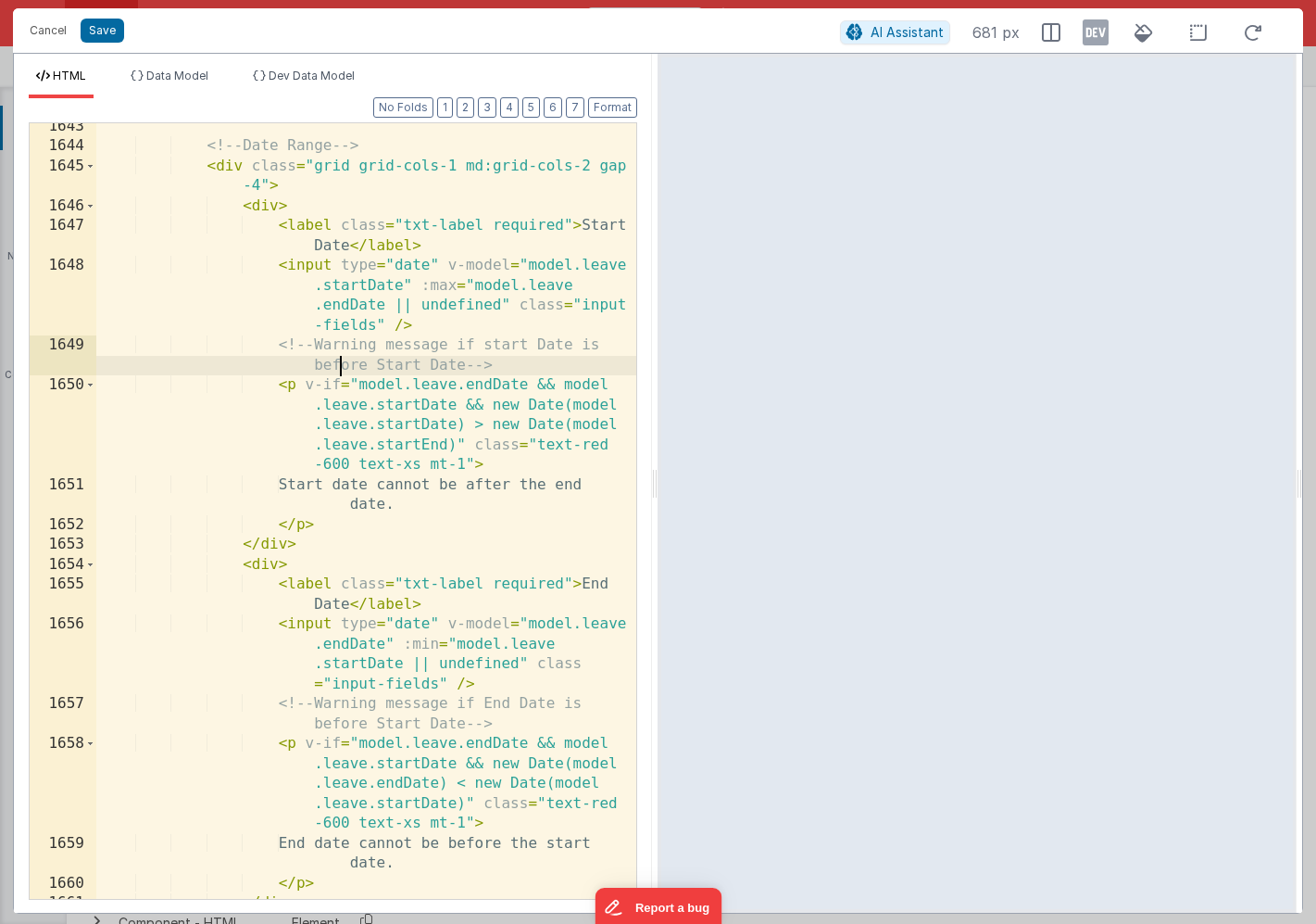
click at [342, 365] on div "<!-- Date Range --> < div class = "grid grid-cols-1 md:grid-cols-2 gap -4" > < …" at bounding box center [367, 524] width 540 height 815
click at [411, 504] on div "<!-- Date Range --> < div class = "grid grid-cols-1 md:grid-cols-2 gap -4" > < …" at bounding box center [367, 524] width 540 height 815
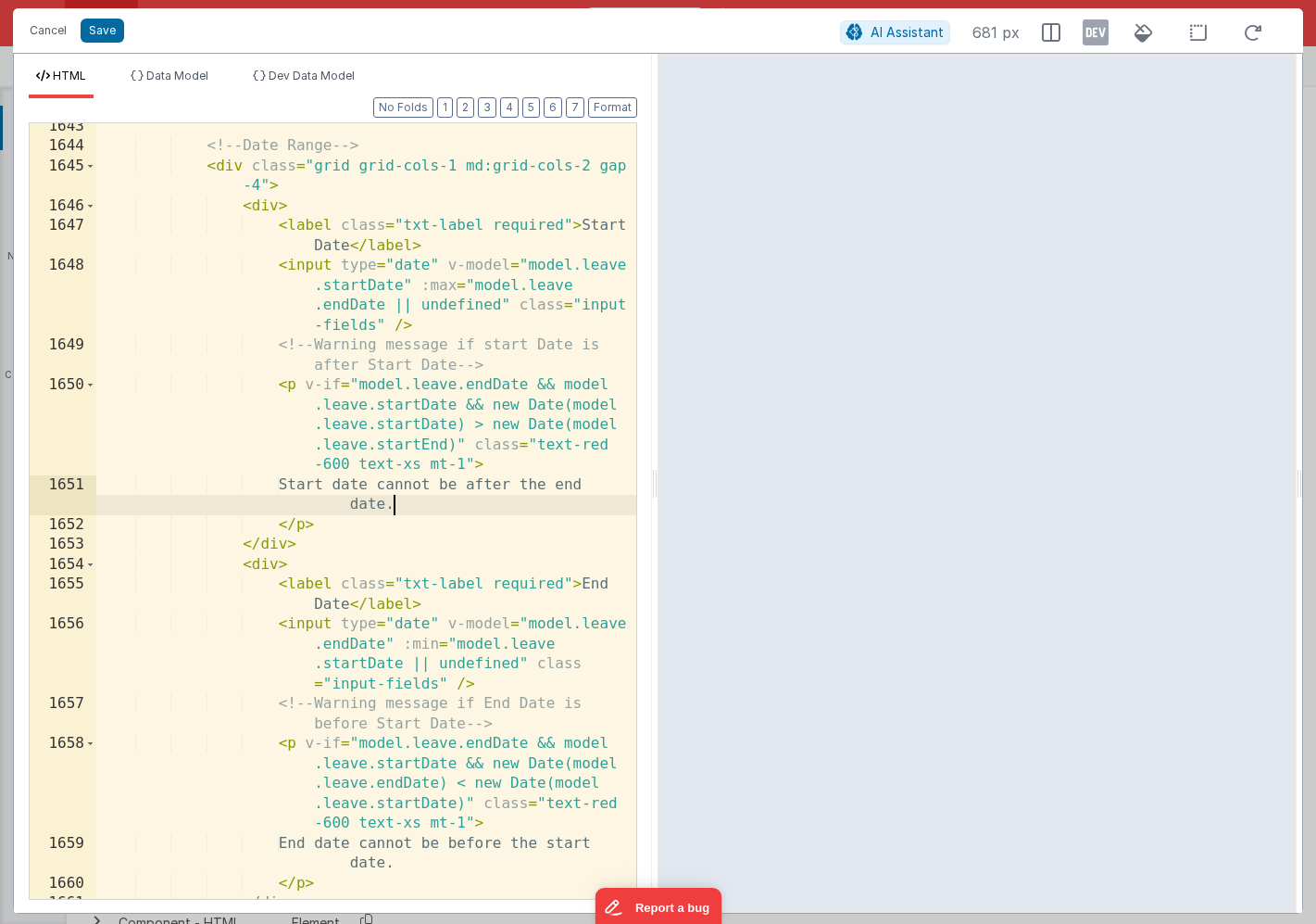
click at [384, 533] on div "<!-- Date Range --> < div class = "grid grid-cols-1 md:grid-cols-2 gap -4" > < …" at bounding box center [367, 524] width 540 height 815
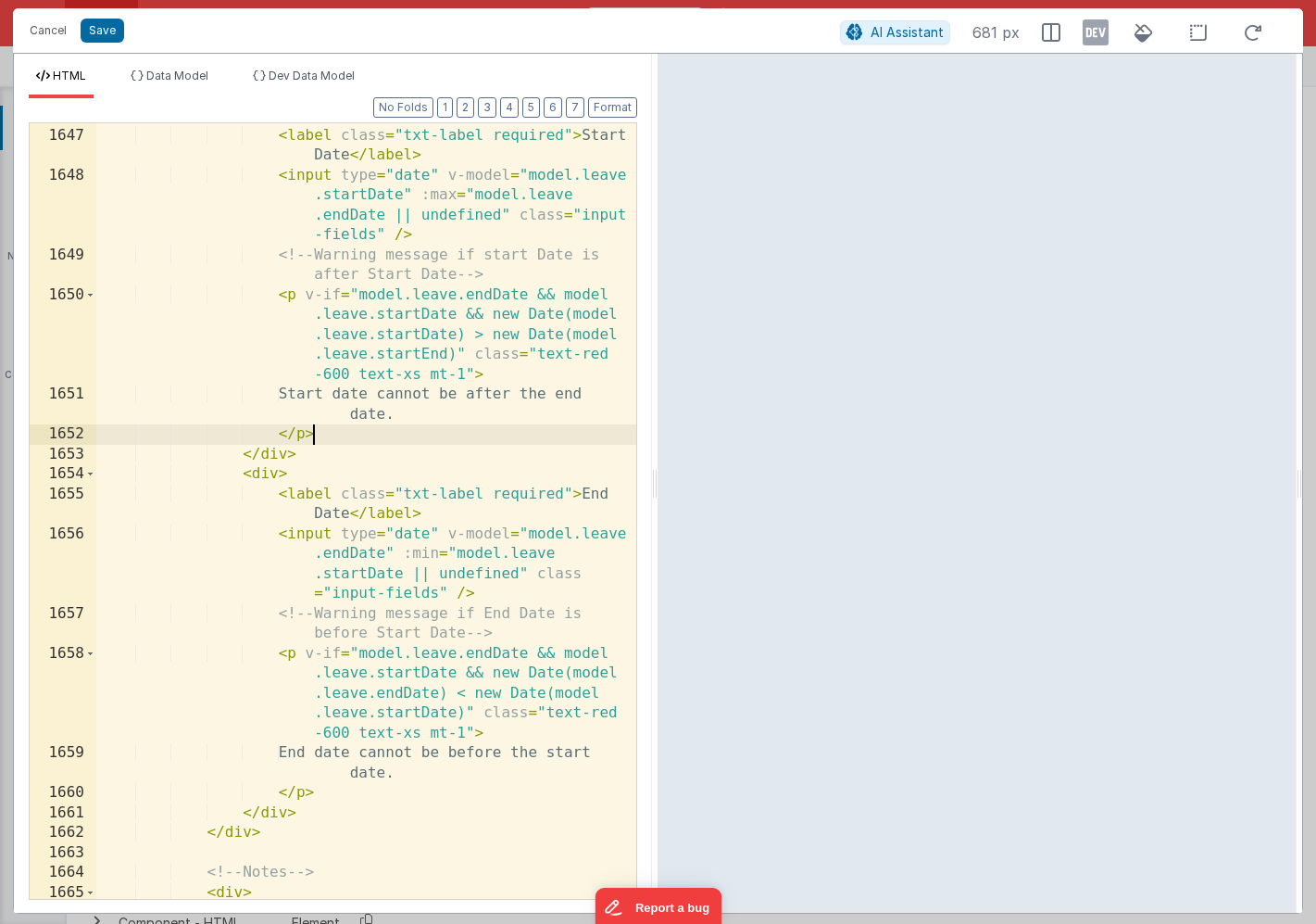
scroll to position [1971, 0]
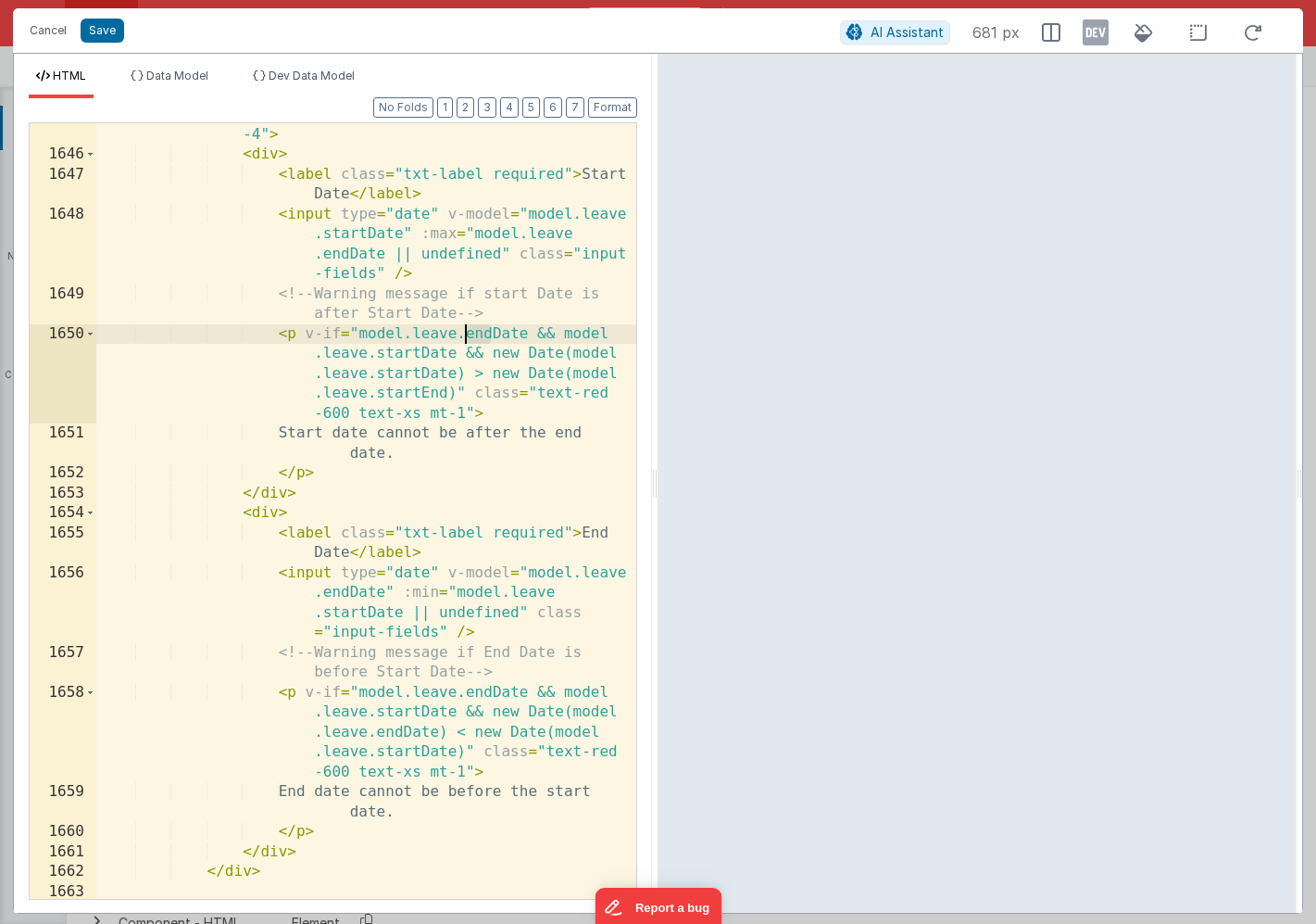
drag, startPoint x: 490, startPoint y: 331, endPoint x: 468, endPoint y: 332, distance: 22.0
click at [468, 332] on div "< div class = "grid grid-cols-1 md:grid-cols-2 gap -4" > < div > < label class …" at bounding box center [367, 522] width 540 height 836
click at [415, 351] on div "< div class = "grid grid-cols-1 md:grid-cols-2 gap -4" > < div > < label class …" at bounding box center [367, 522] width 540 height 836
click at [412, 394] on div "< div class = "grid grid-cols-1 md:grid-cols-2 gap -4" > < div > < label class …" at bounding box center [367, 522] width 540 height 836
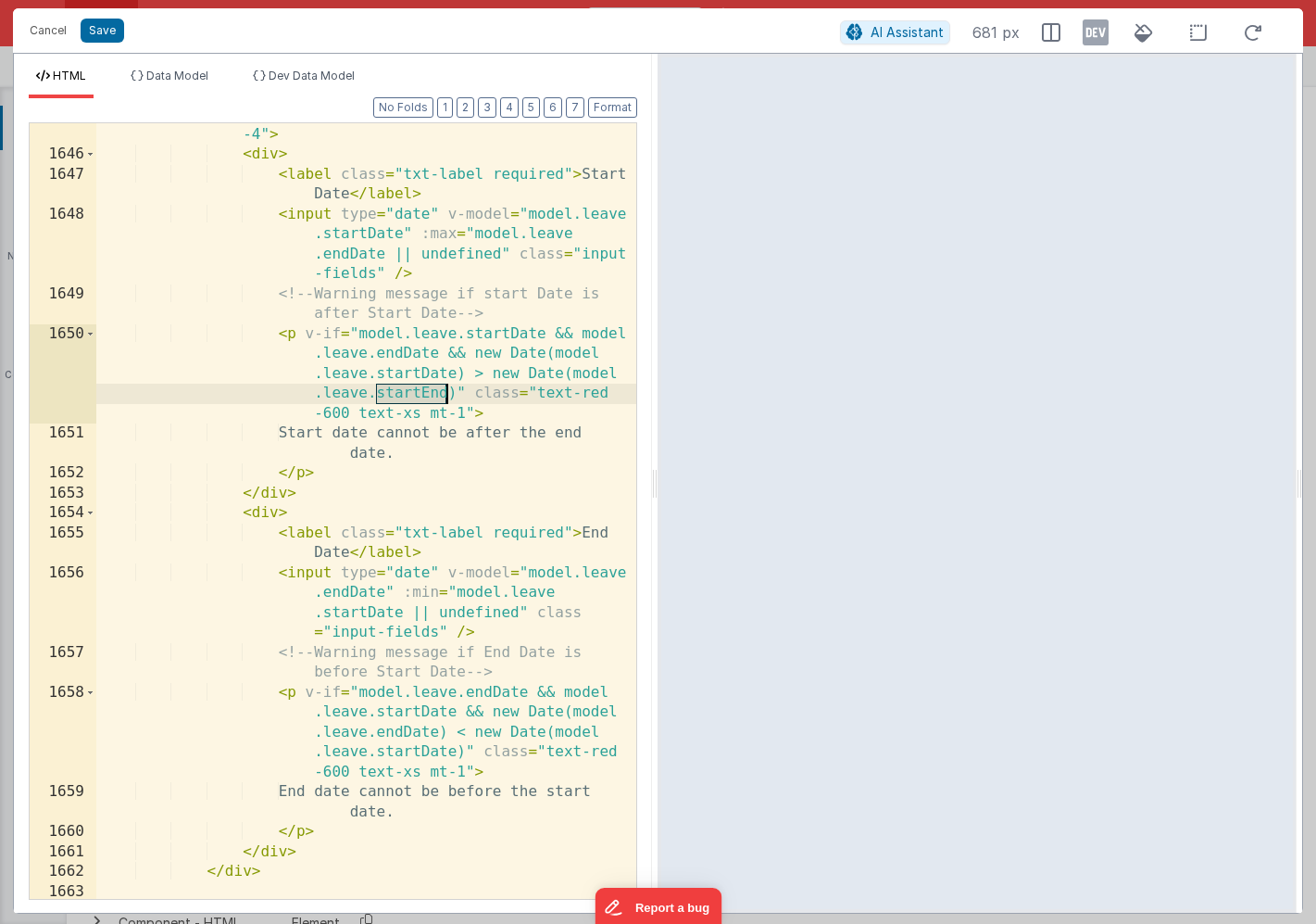
click at [412, 394] on div "< div class = "grid grid-cols-1 md:grid-cols-2 gap -4" > < div > < label class …" at bounding box center [367, 522] width 540 height 836
click at [102, 34] on button "Save" at bounding box center [101, 30] width 43 height 24
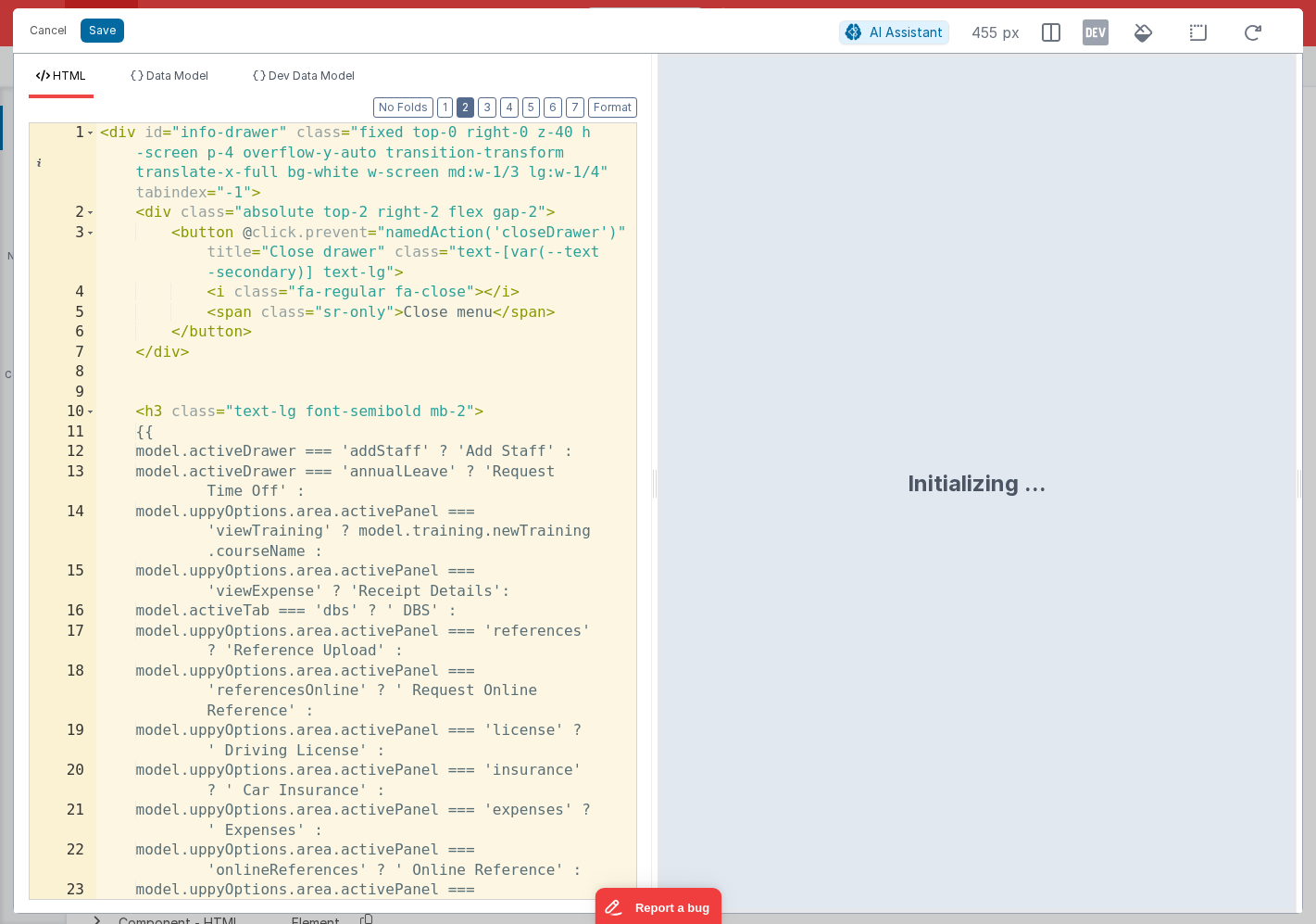
click at [465, 103] on button "2" at bounding box center [465, 107] width 17 height 20
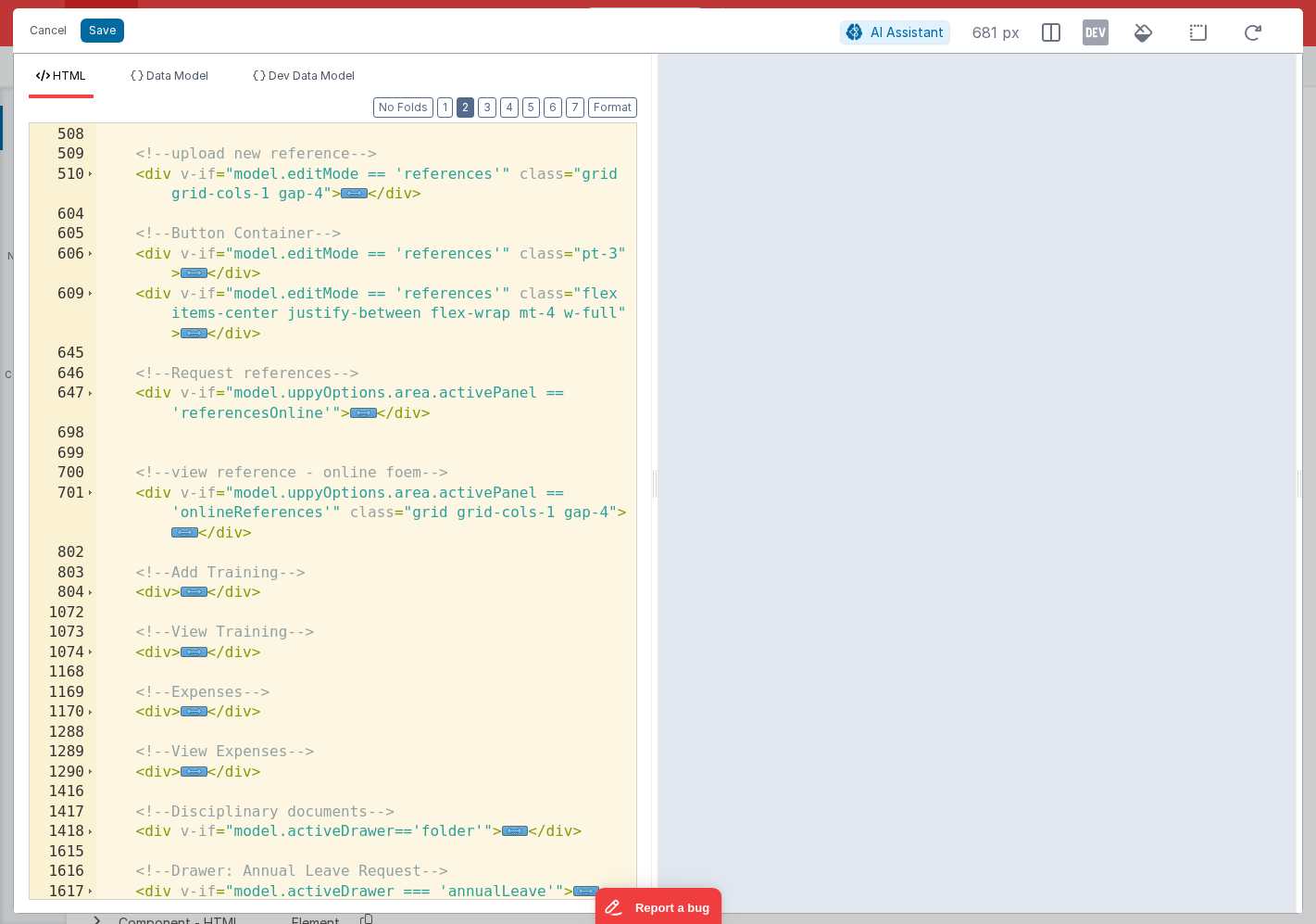
scroll to position [558, 0]
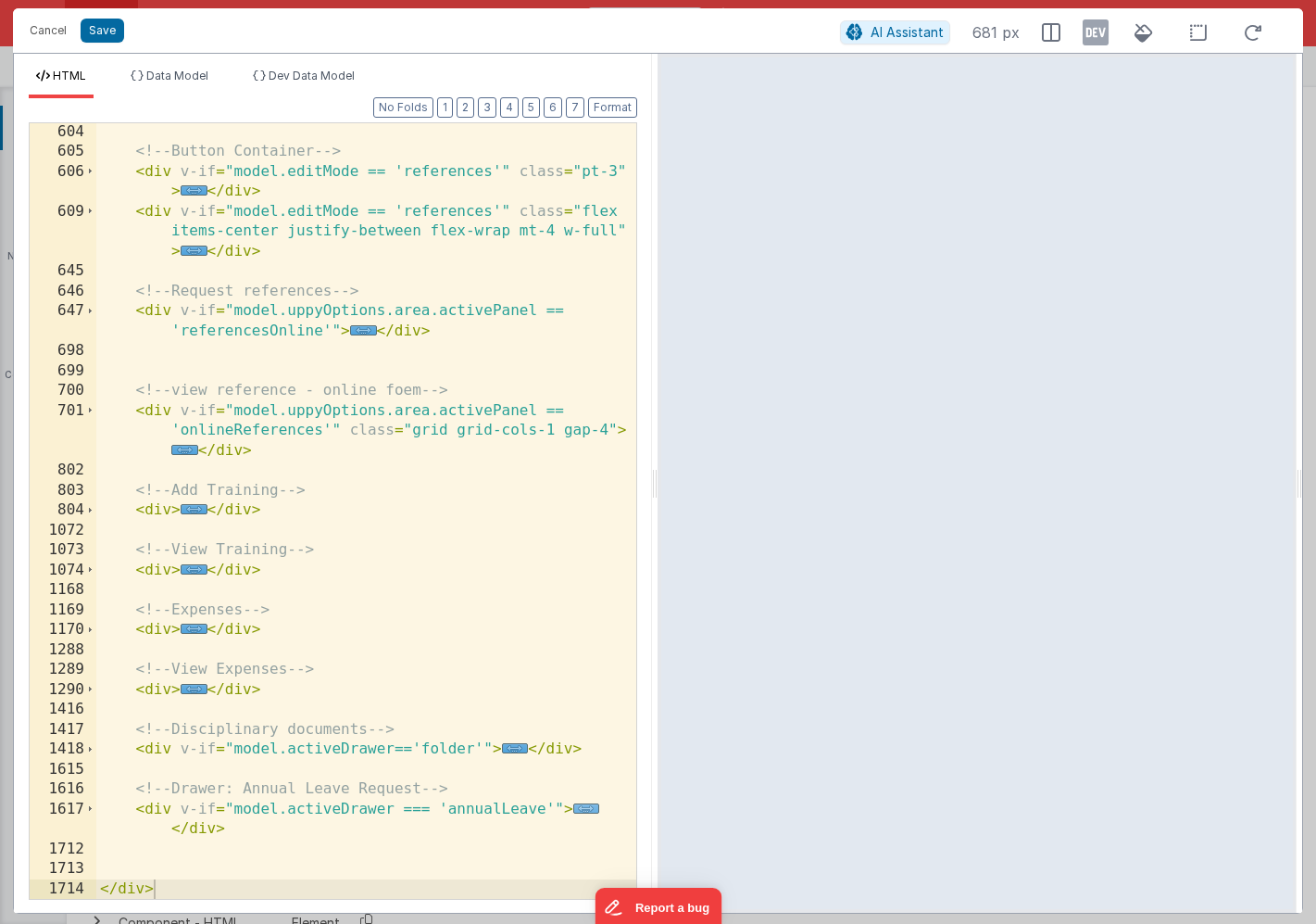
click at [586, 807] on span "..." at bounding box center [587, 808] width 27 height 11
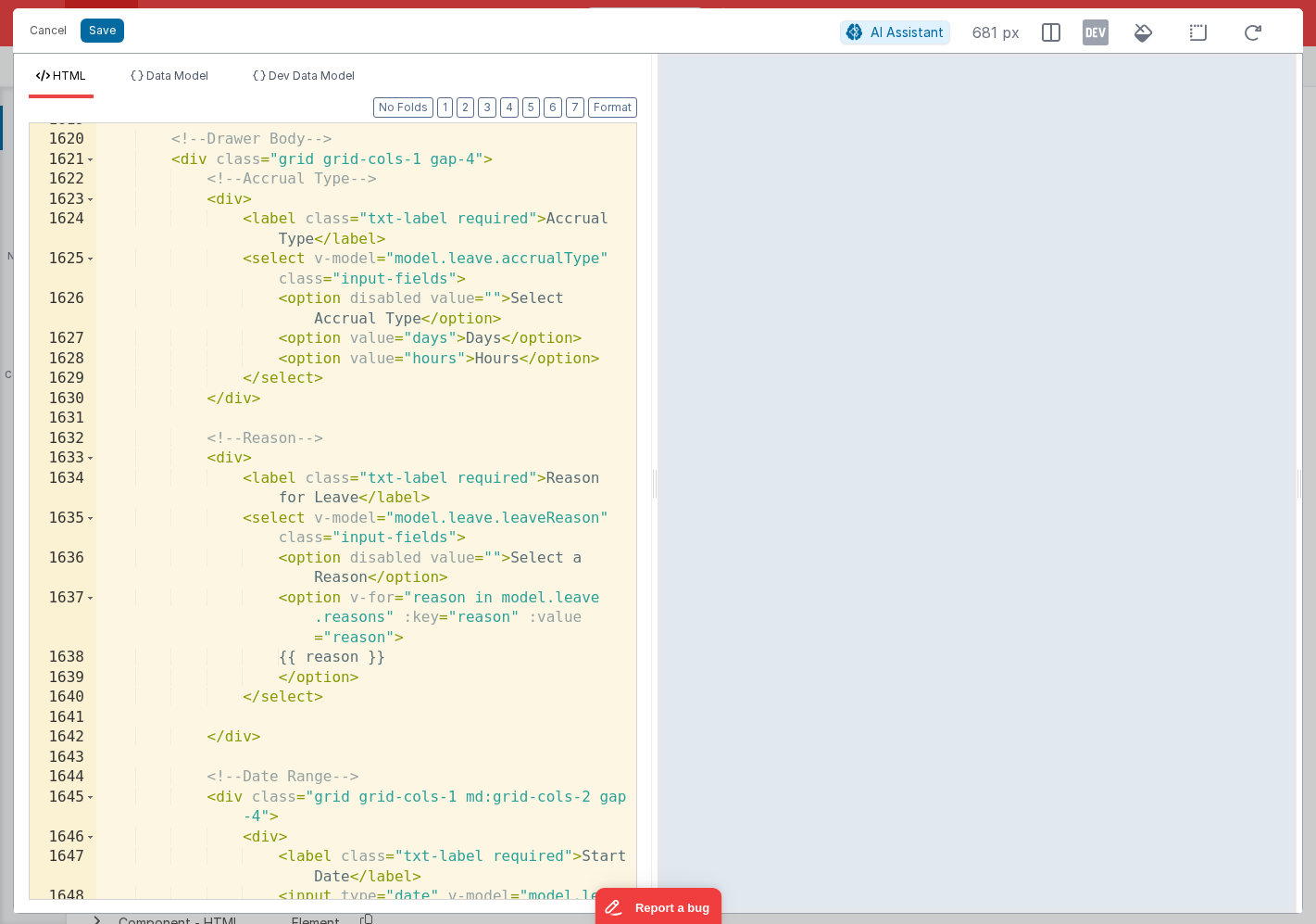
scroll to position [1288, 0]
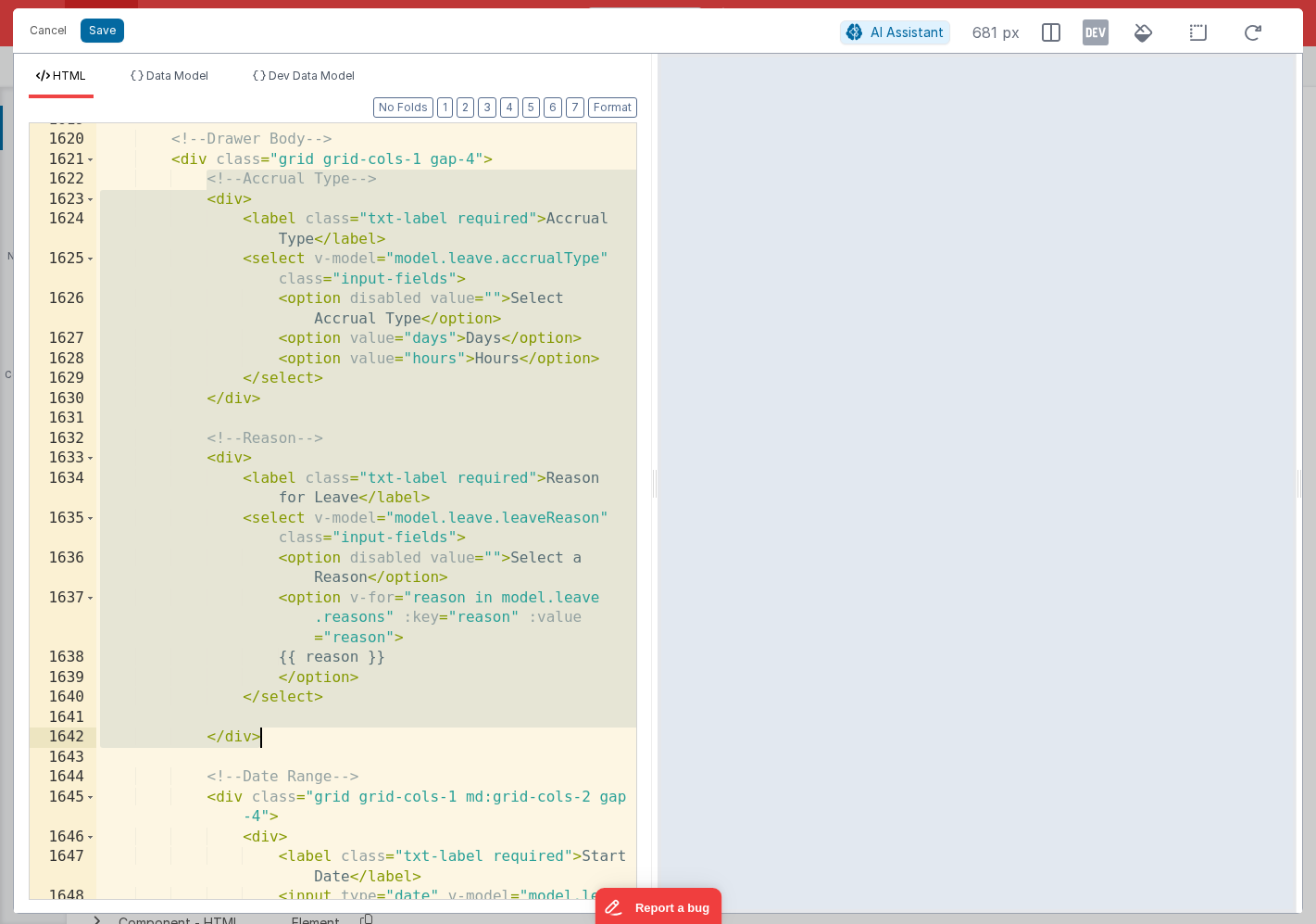
drag, startPoint x: 207, startPoint y: 180, endPoint x: 310, endPoint y: 736, distance: 565.5
click at [310, 736] on div "<!-- Drawer Body --> < div class = "grid grid-cols-1 gap-4" > <!-- Accrual Type…" at bounding box center [367, 548] width 540 height 875
click at [436, 379] on div "<!-- Drawer Body --> < div class = "grid grid-cols-1 gap-4" > <!-- Accrual Type…" at bounding box center [367, 548] width 540 height 875
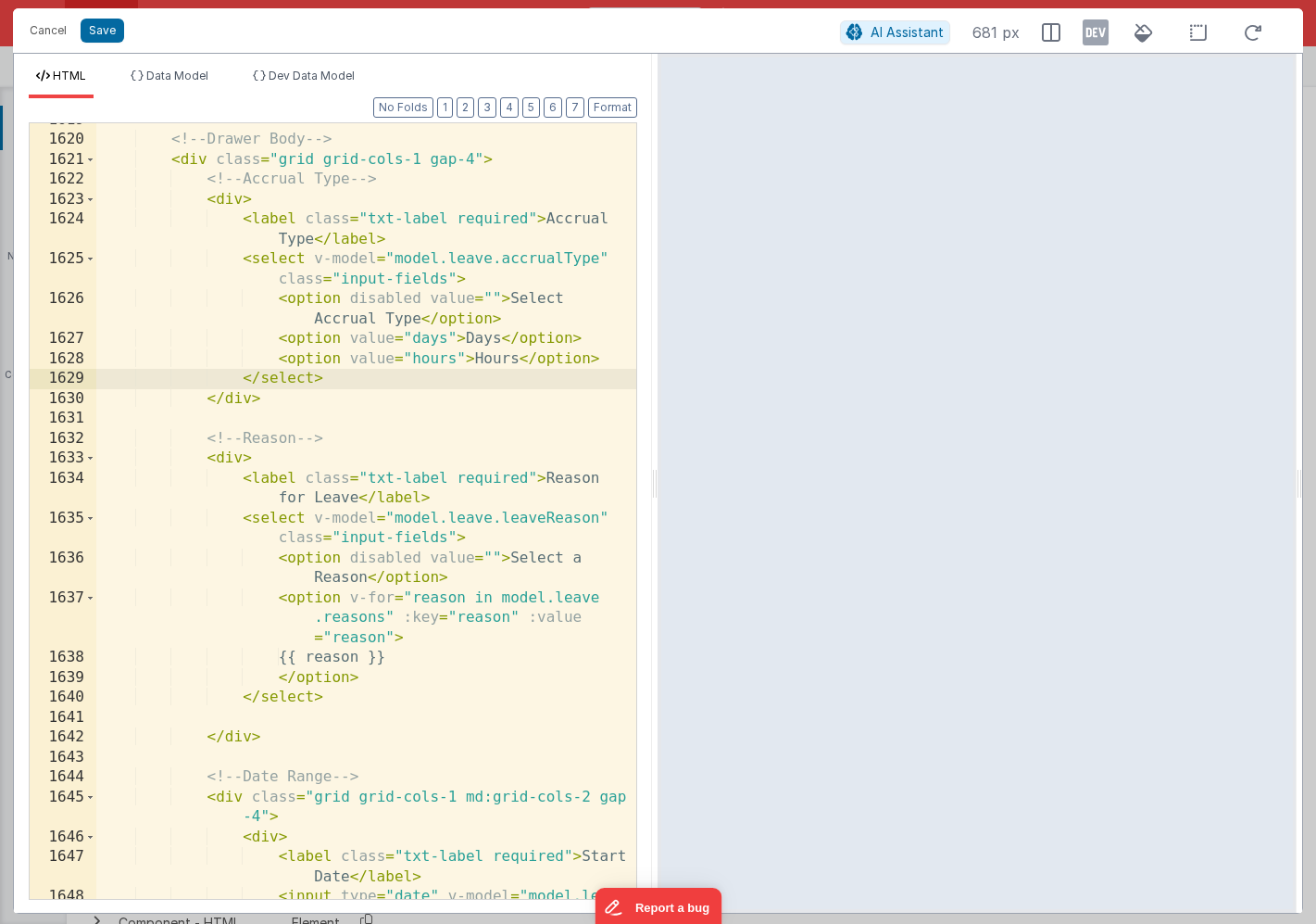
click at [430, 300] on div "<!-- Drawer Body --> < div class = "grid grid-cols-1 gap-4" > <!-- Accrual Type…" at bounding box center [367, 548] width 540 height 875
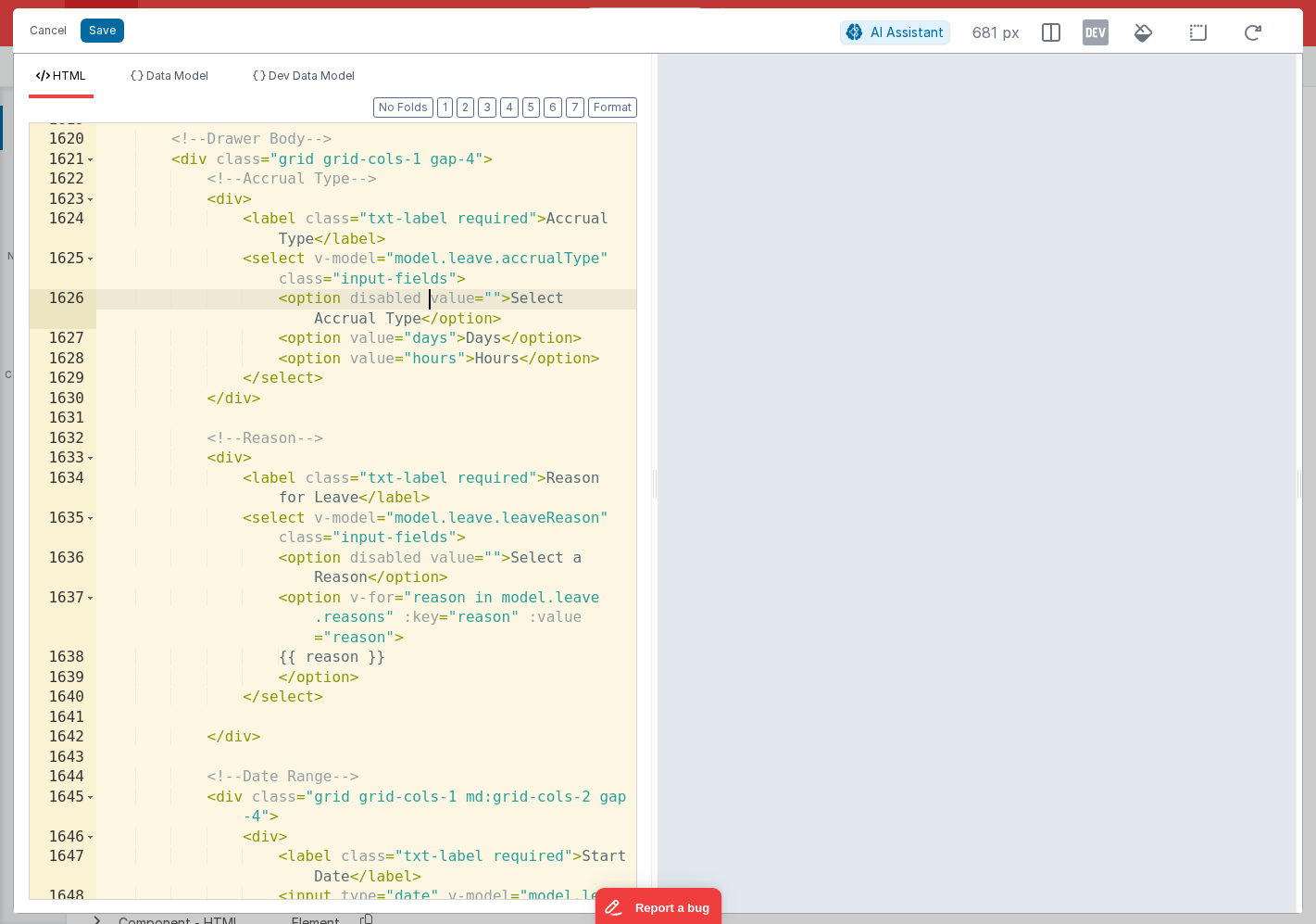
paste textarea
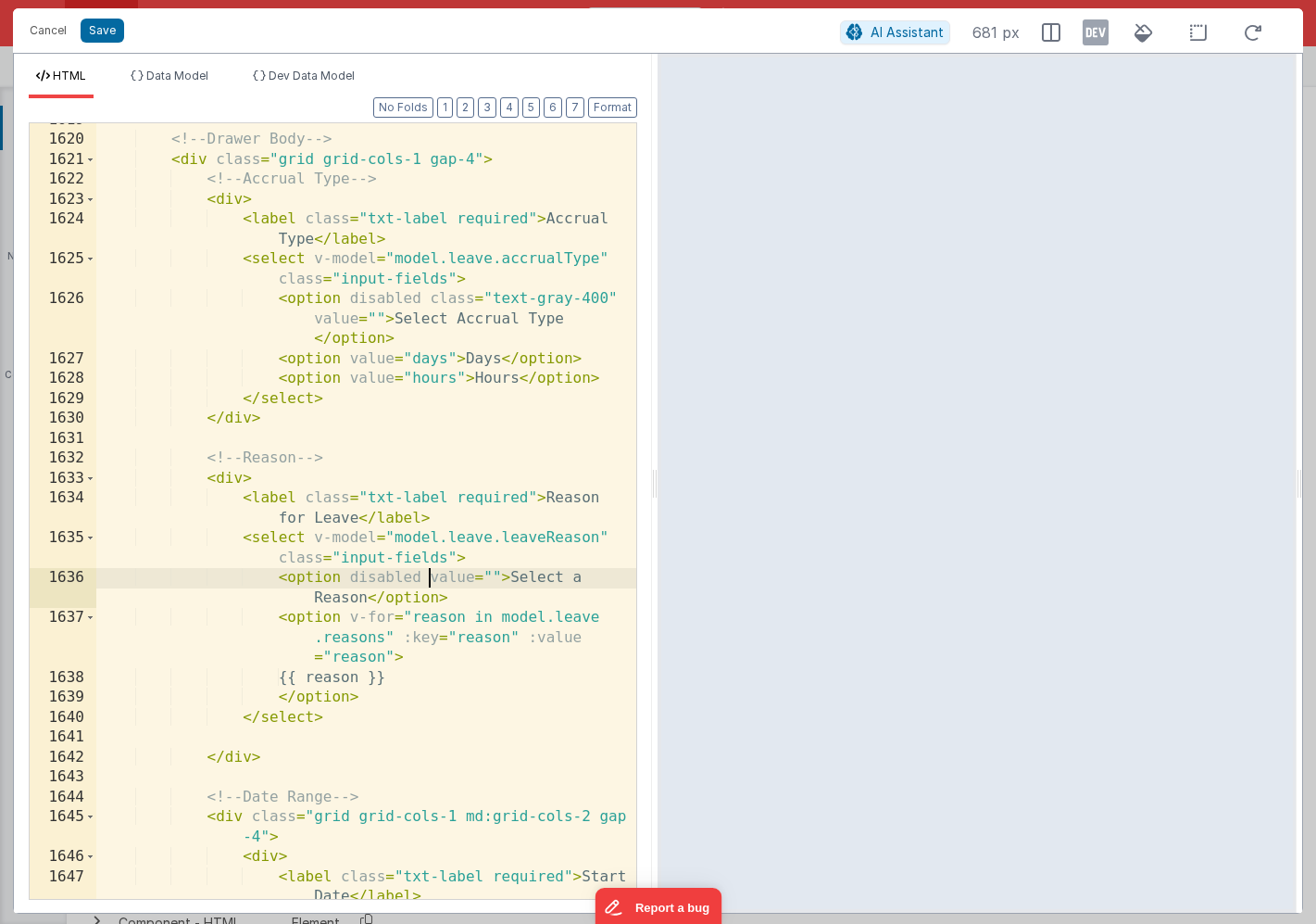
click at [426, 574] on div "<!-- Drawer Body --> < div class = "grid grid-cols-1 gap-4" > <!-- Accrual Type…" at bounding box center [367, 528] width 540 height 836
paste textarea
click at [110, 34] on button "Save" at bounding box center [101, 30] width 43 height 24
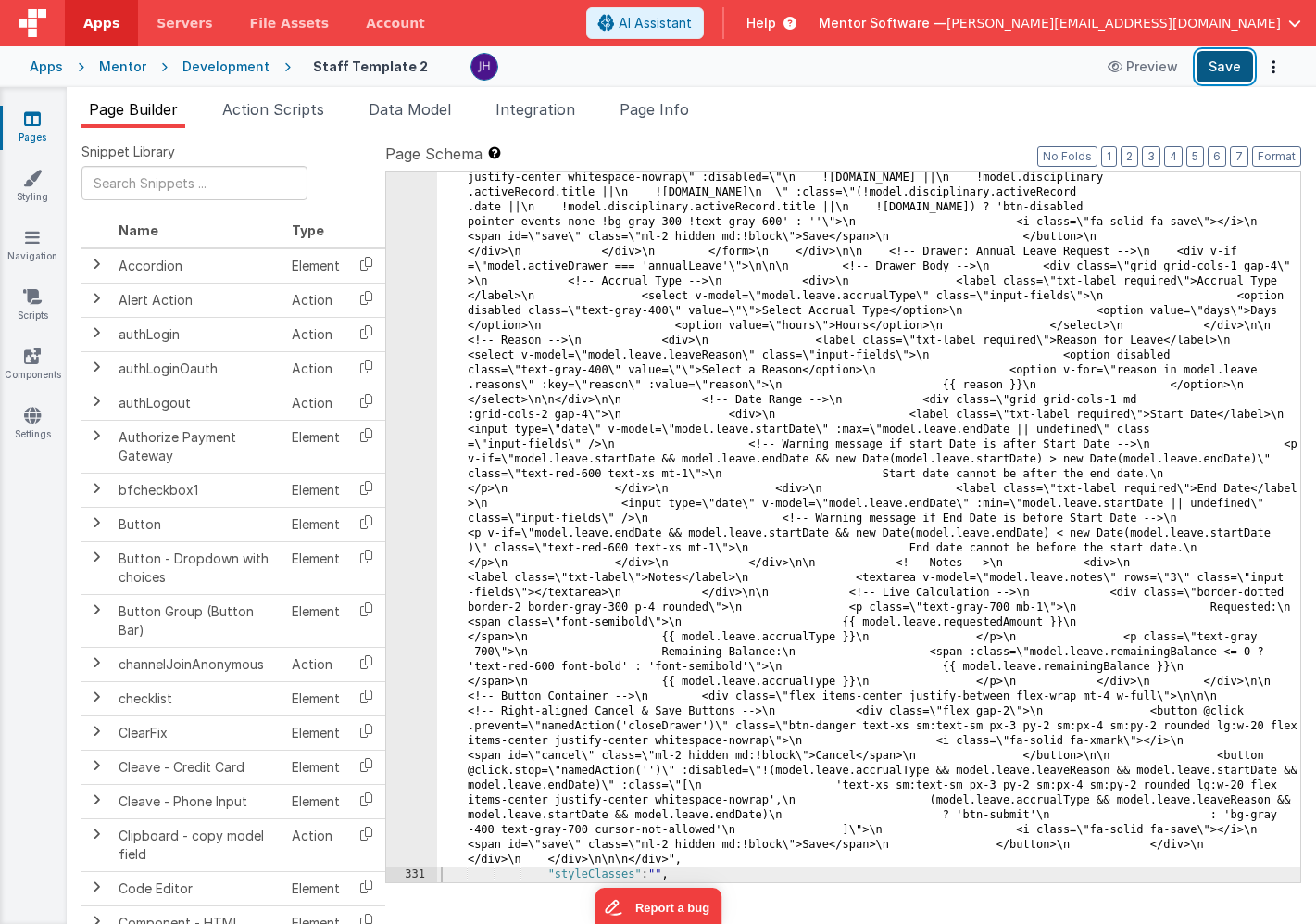
click at [1233, 68] on button "Save" at bounding box center [1224, 66] width 56 height 32
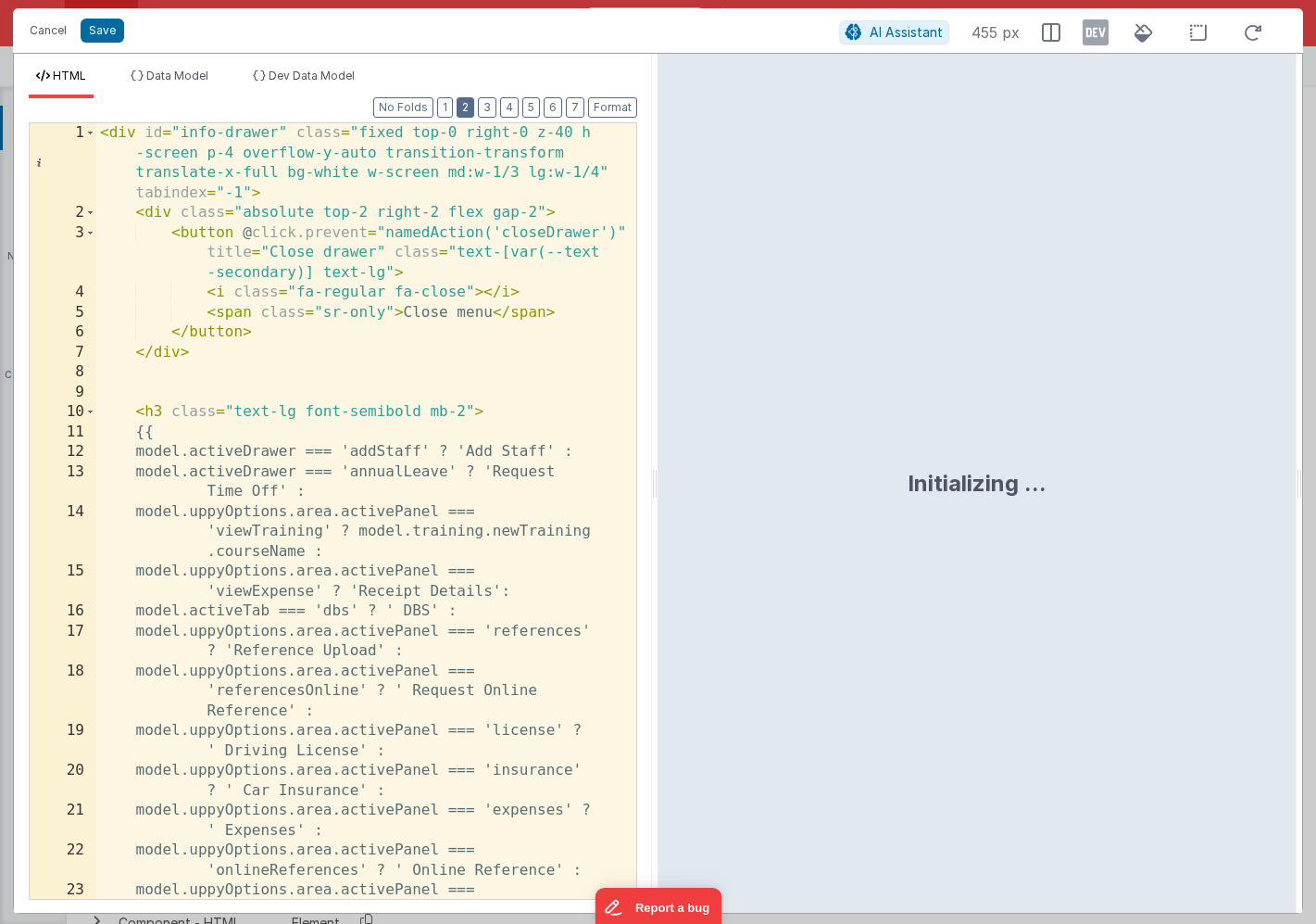
click at [471, 108] on button "2" at bounding box center [465, 107] width 17 height 20
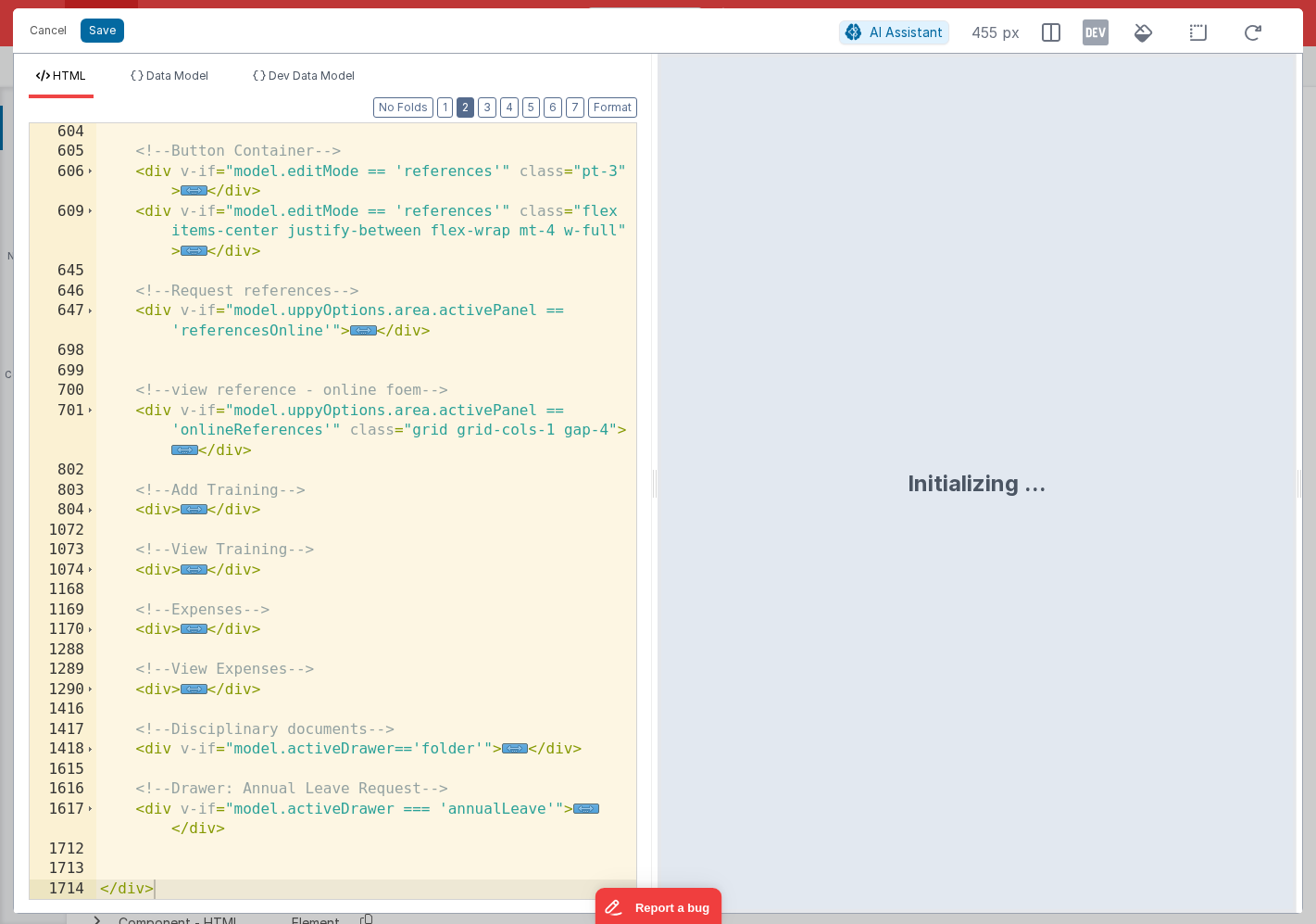
scroll to position [558, 0]
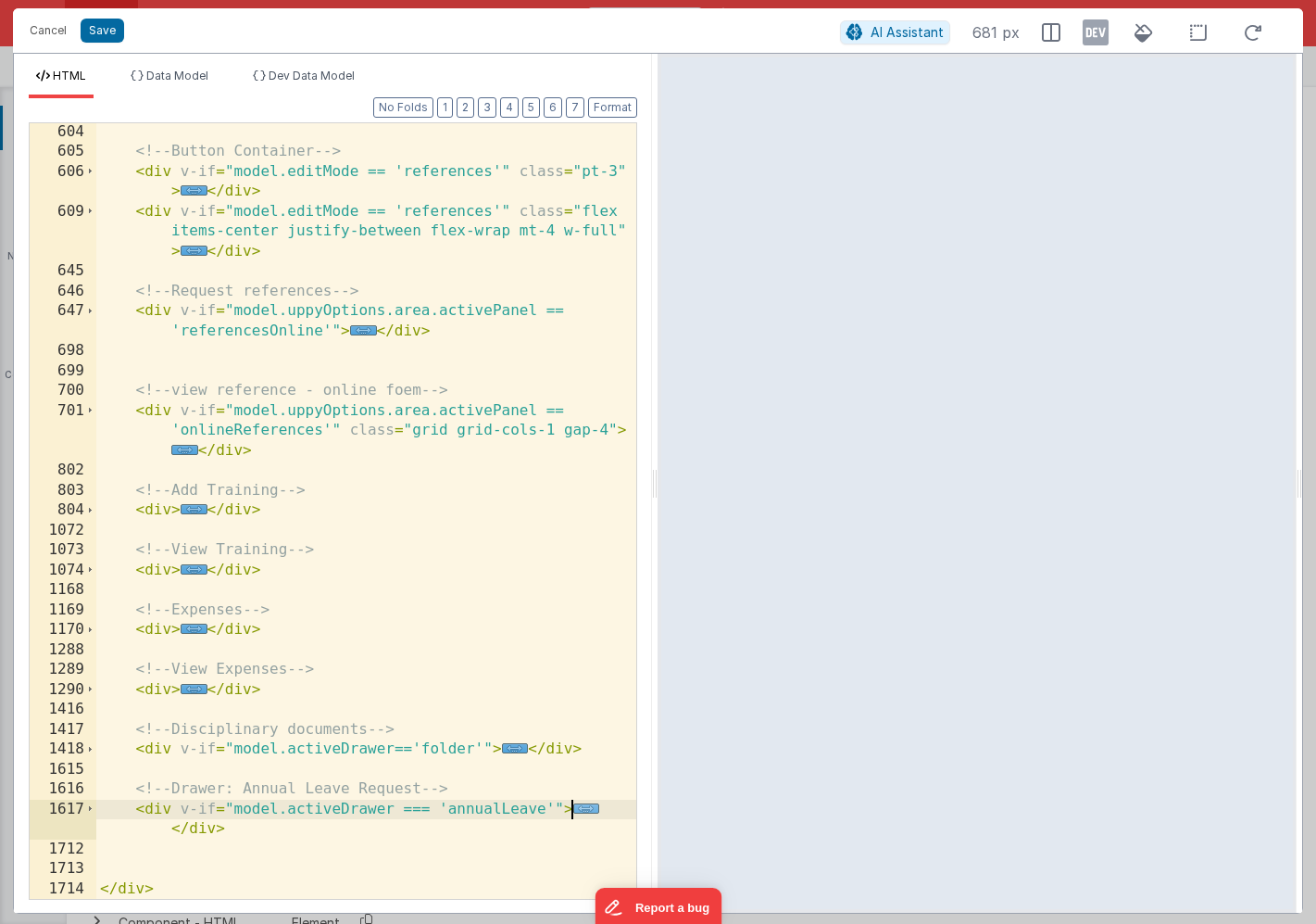
click at [577, 810] on span "..." at bounding box center [587, 808] width 27 height 11
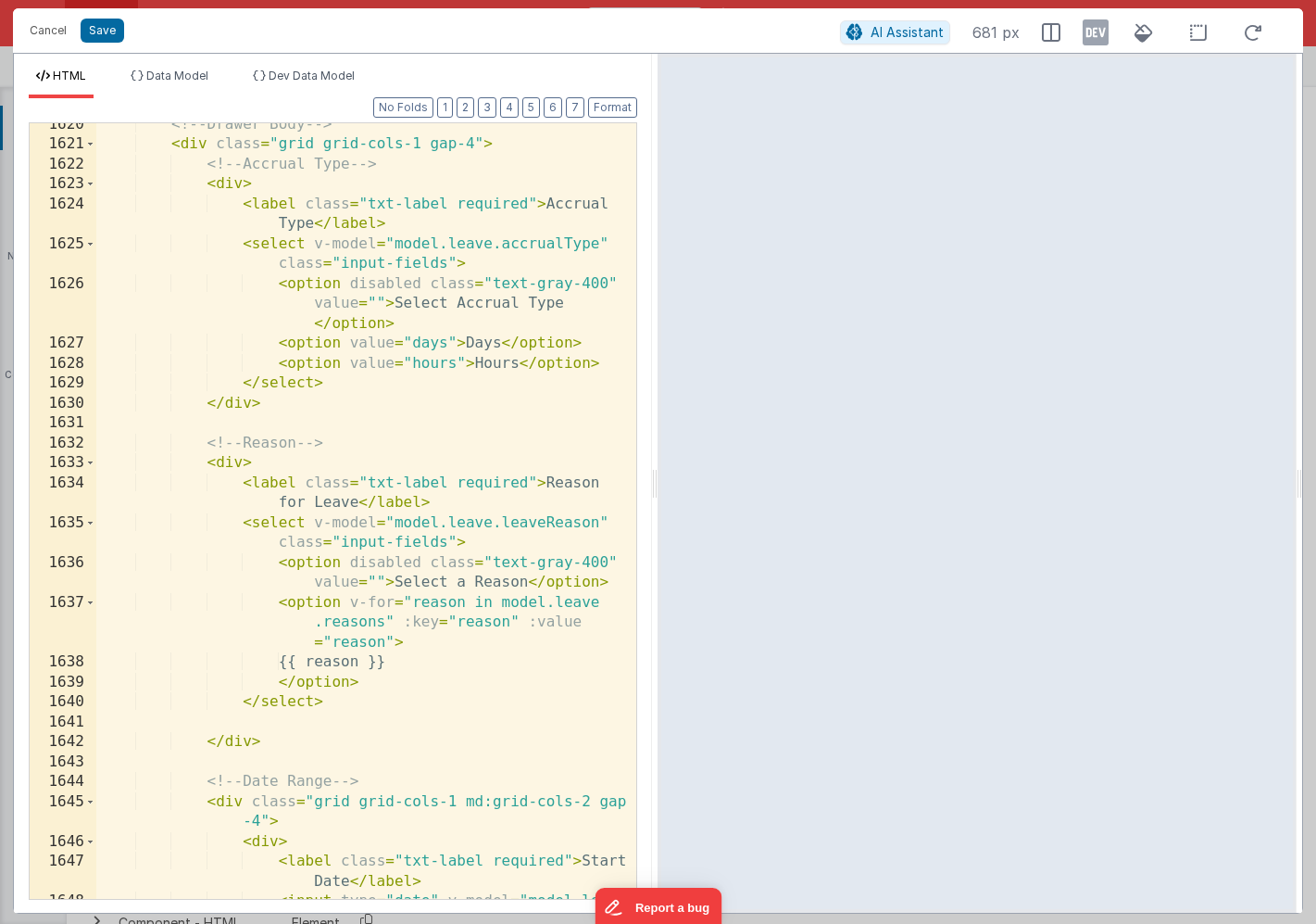
scroll to position [1303, 0]
drag, startPoint x: 430, startPoint y: 286, endPoint x: 616, endPoint y: 288, distance: 186.0
click at [616, 288] on div "1620 1621 1622 1623 1624 1625 1626 1627 1628 1629 1630 1631 1632 1633 1634 1635…" at bounding box center [333, 511] width 609 height 778
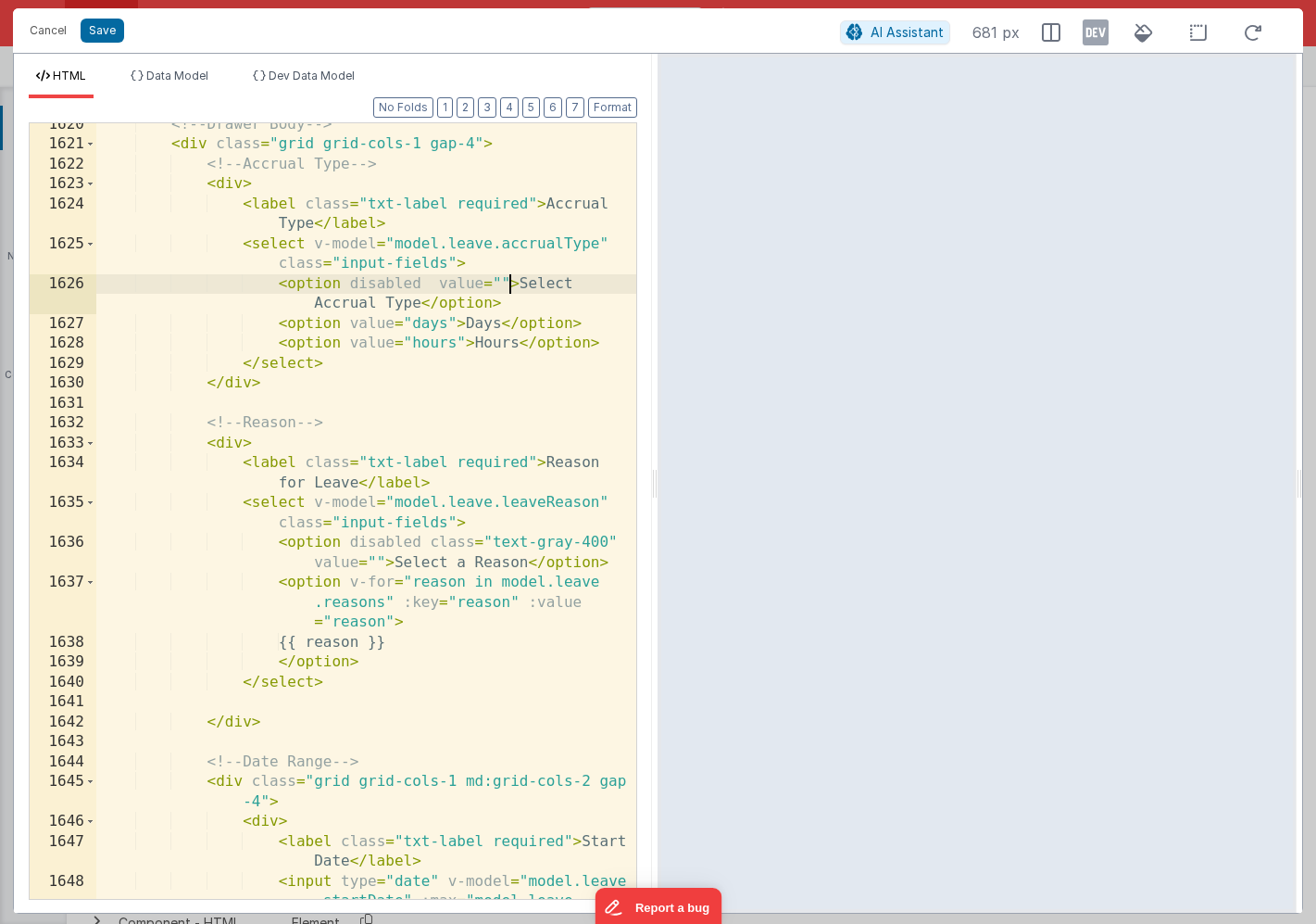
click at [509, 282] on div "<!-- Drawer Body --> < div class = "grid grid-cols-1 gap-4" > <!-- Accrual Type…" at bounding box center [367, 552] width 540 height 875
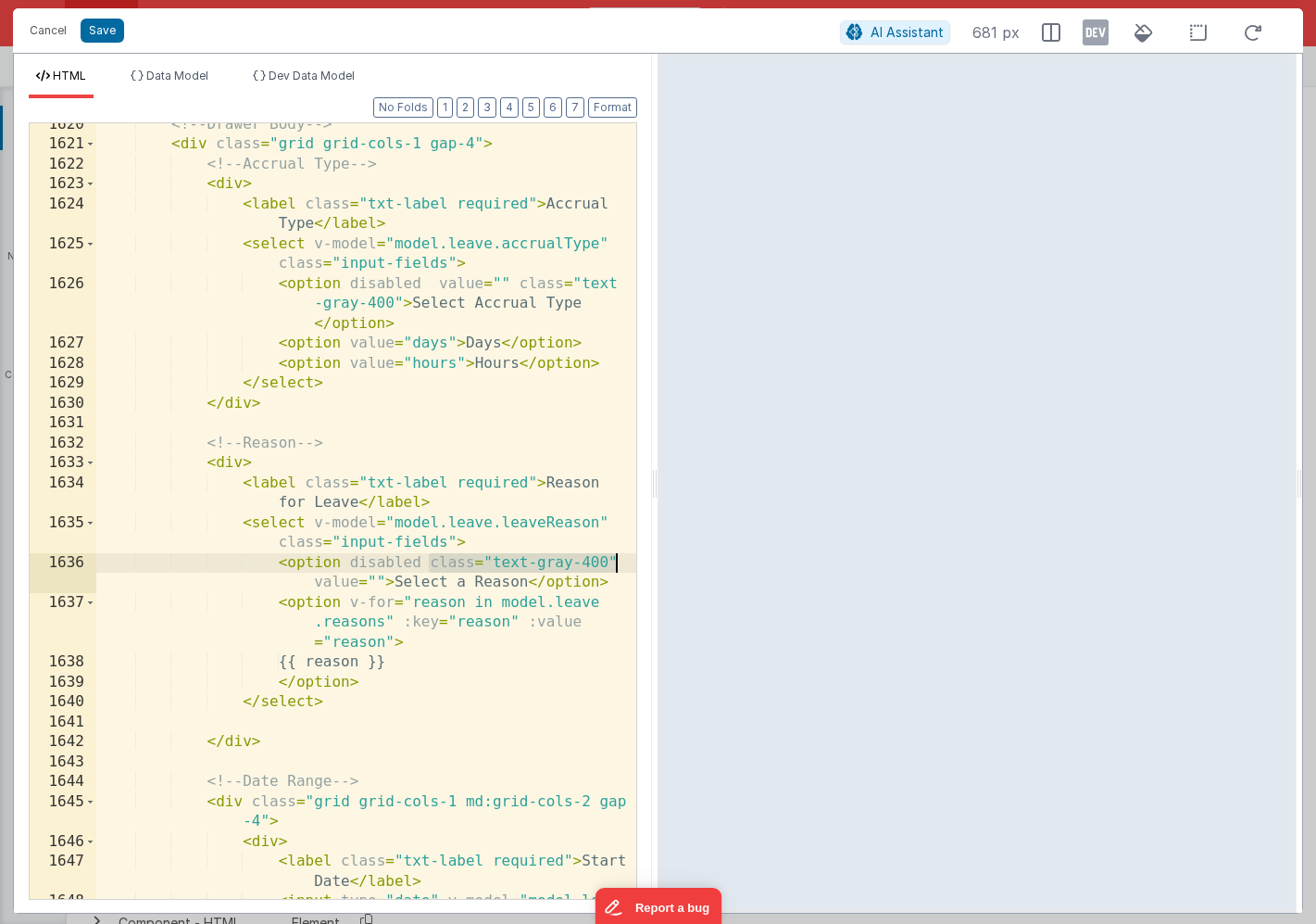
drag, startPoint x: 430, startPoint y: 562, endPoint x: 621, endPoint y: 557, distance: 191.1
click at [621, 557] on div "1620 1621 1622 1623 1624 1625 1626 1627 1628 1629 1630 1631 1632 1633 1634 1635…" at bounding box center [333, 511] width 609 height 778
click at [500, 558] on div "<!-- Drawer Body --> < div class = "grid grid-cols-1 gap-4" > <!-- Accrual Type…" at bounding box center [367, 552] width 540 height 875
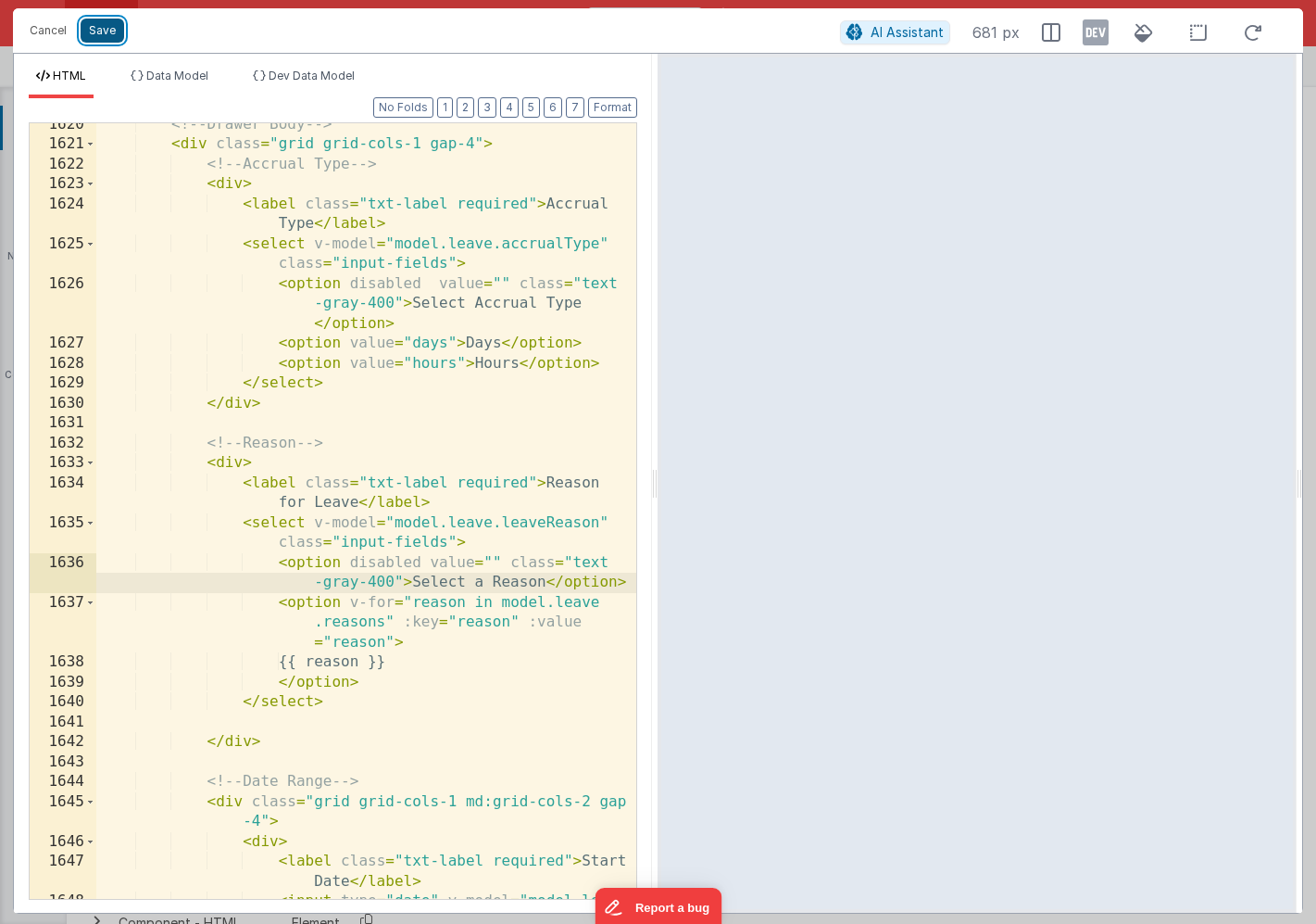
click at [102, 31] on button "Save" at bounding box center [101, 30] width 43 height 24
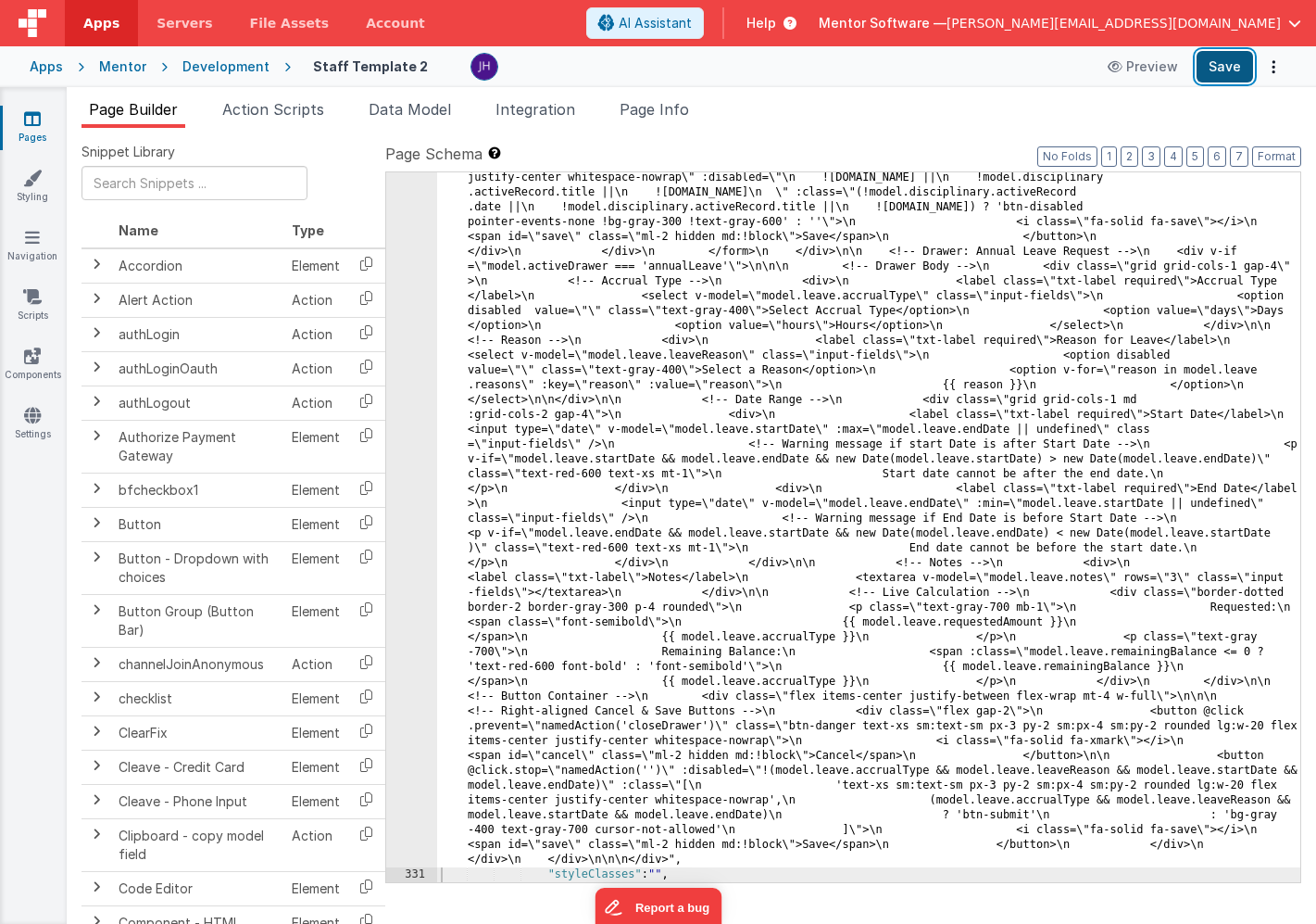
click at [1206, 72] on button "Save" at bounding box center [1224, 66] width 56 height 32
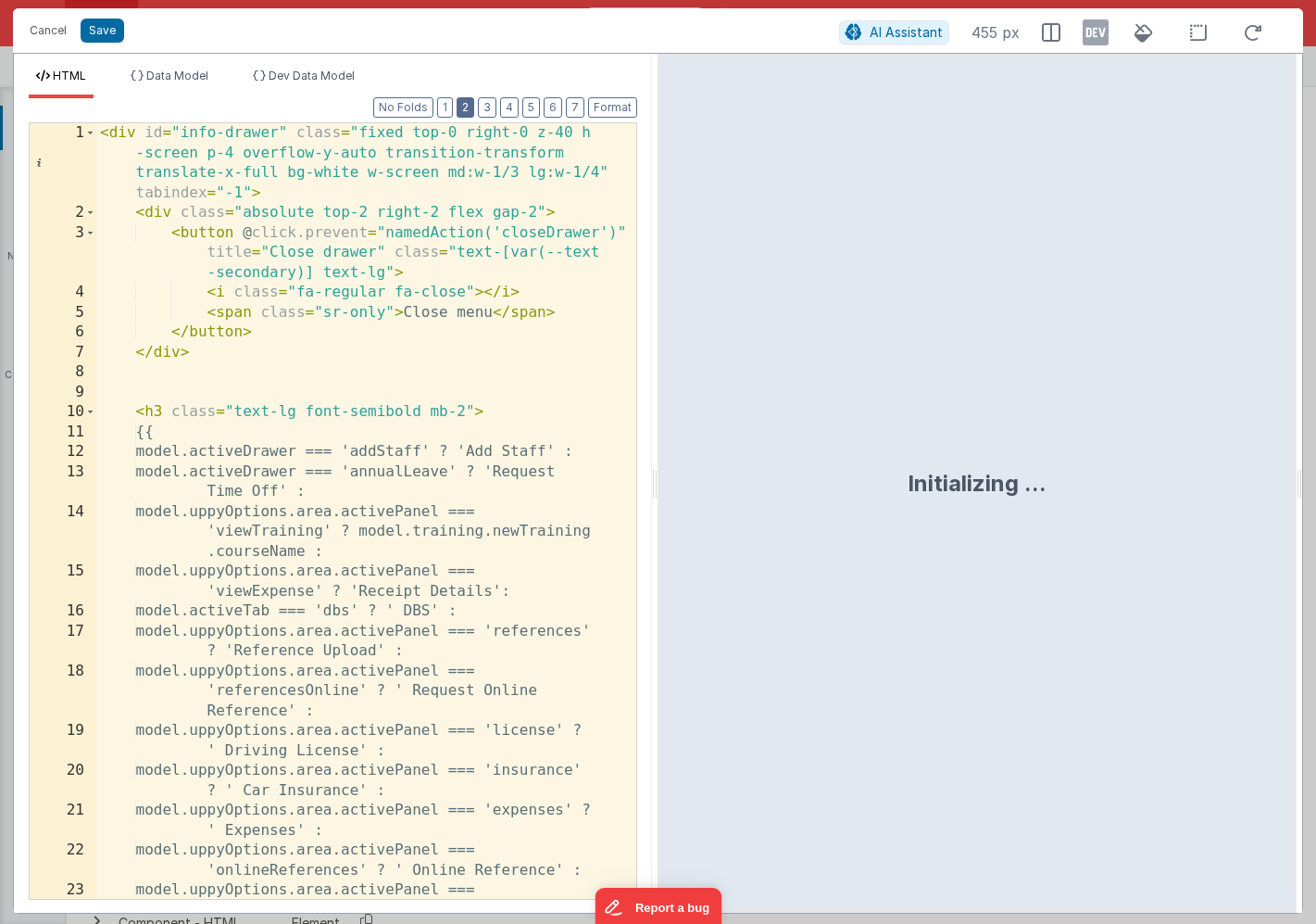
click at [464, 106] on button "2" at bounding box center [465, 107] width 17 height 20
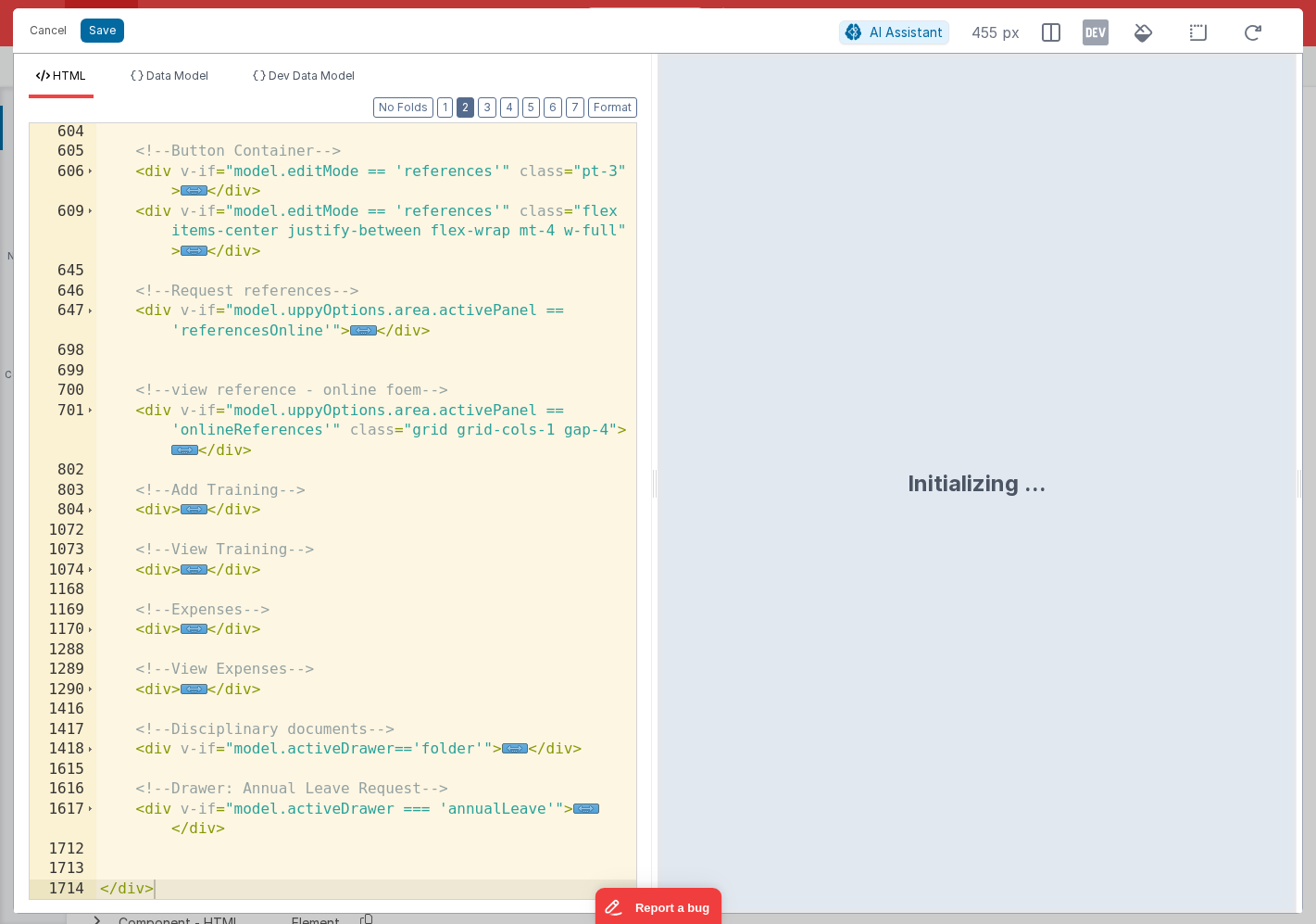
scroll to position [558, 0]
click at [588, 814] on span "..." at bounding box center [587, 808] width 27 height 11
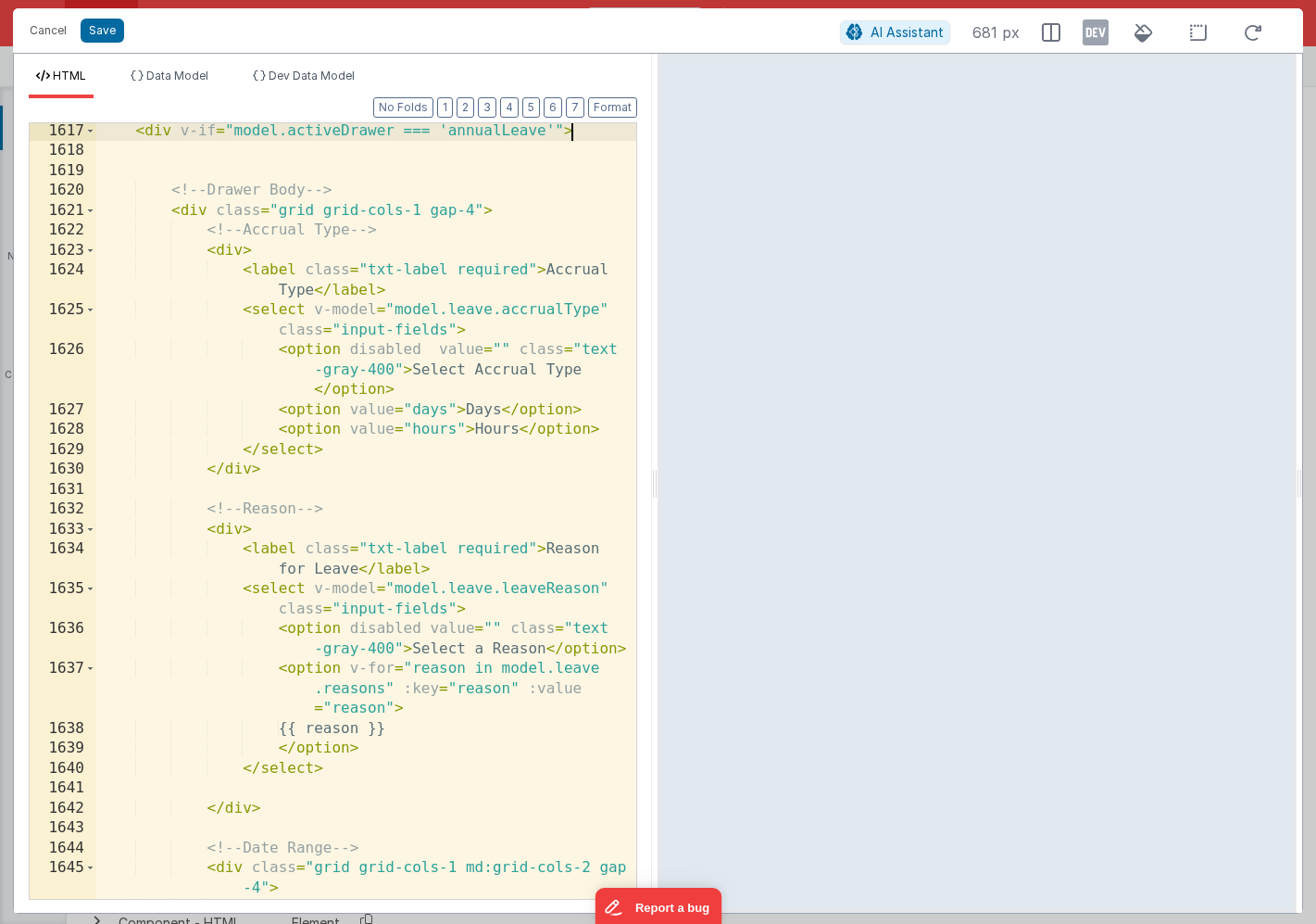
scroll to position [1233, 0]
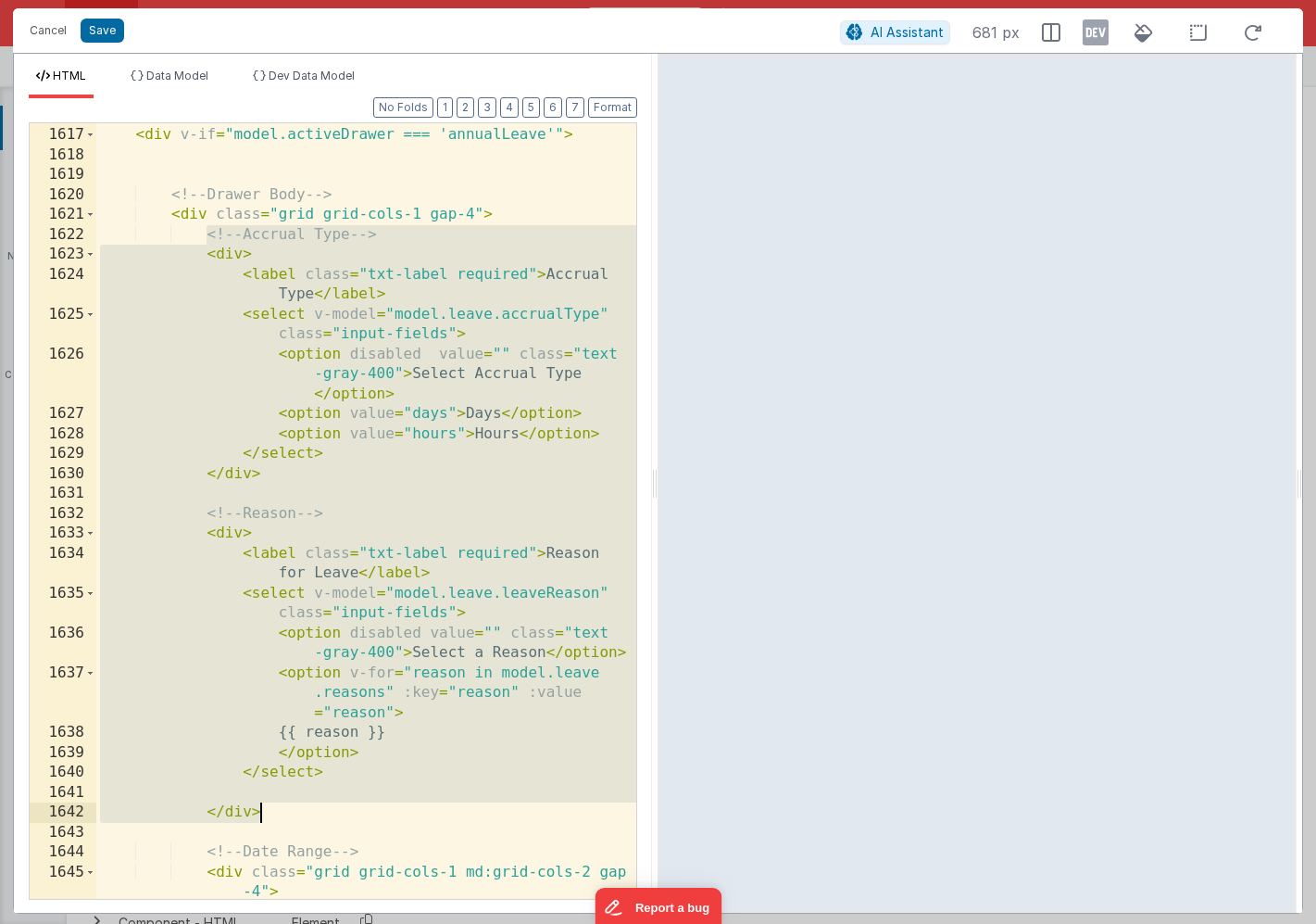
drag, startPoint x: 208, startPoint y: 237, endPoint x: 365, endPoint y: 822, distance: 605.7
click at [365, 822] on div "<!-- Drawer: Annual Leave Request --> < div v-if = "model.activeDrawer === 'ann…" at bounding box center [367, 523] width 540 height 836
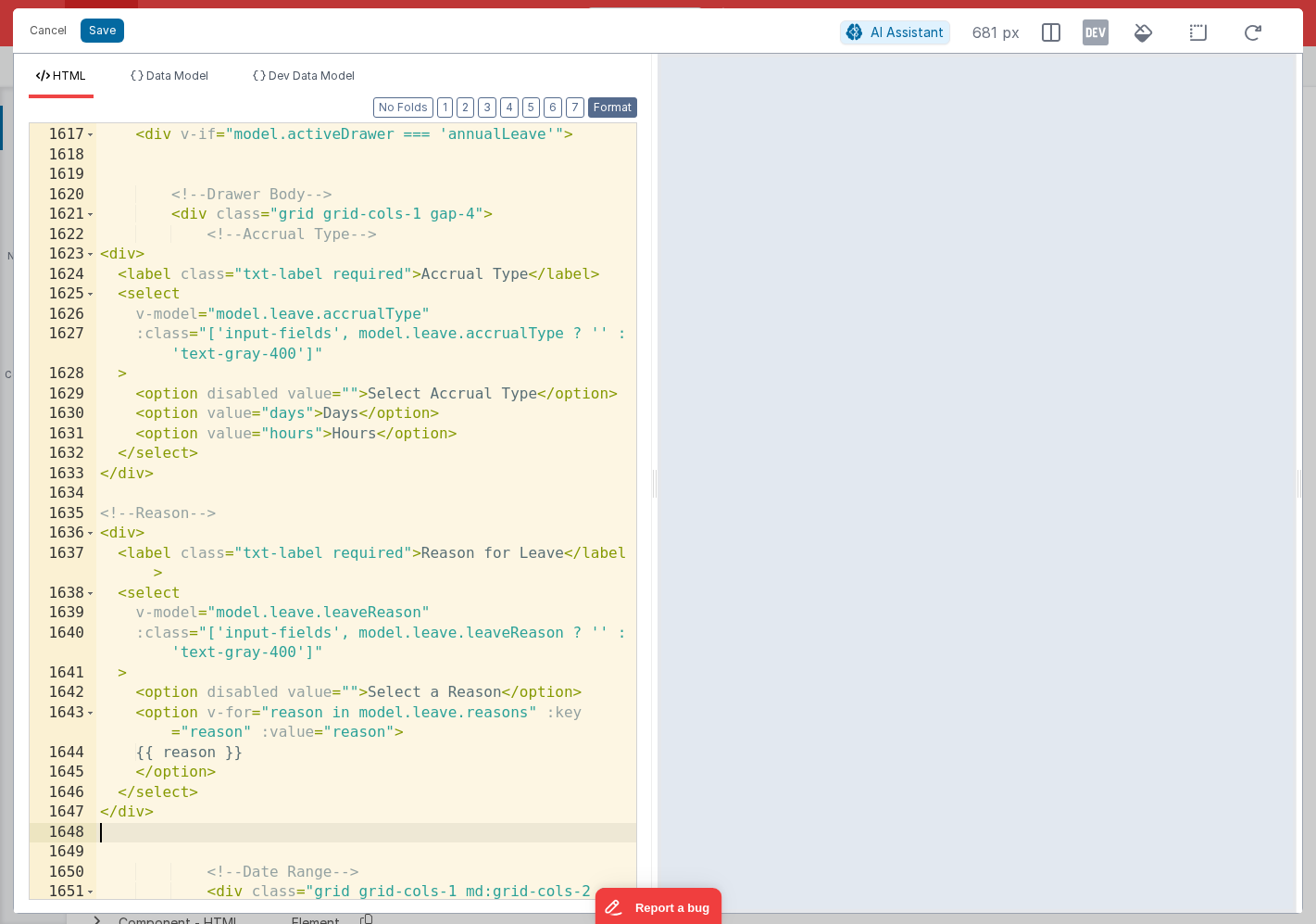
click at [610, 115] on button "Format" at bounding box center [612, 107] width 49 height 20
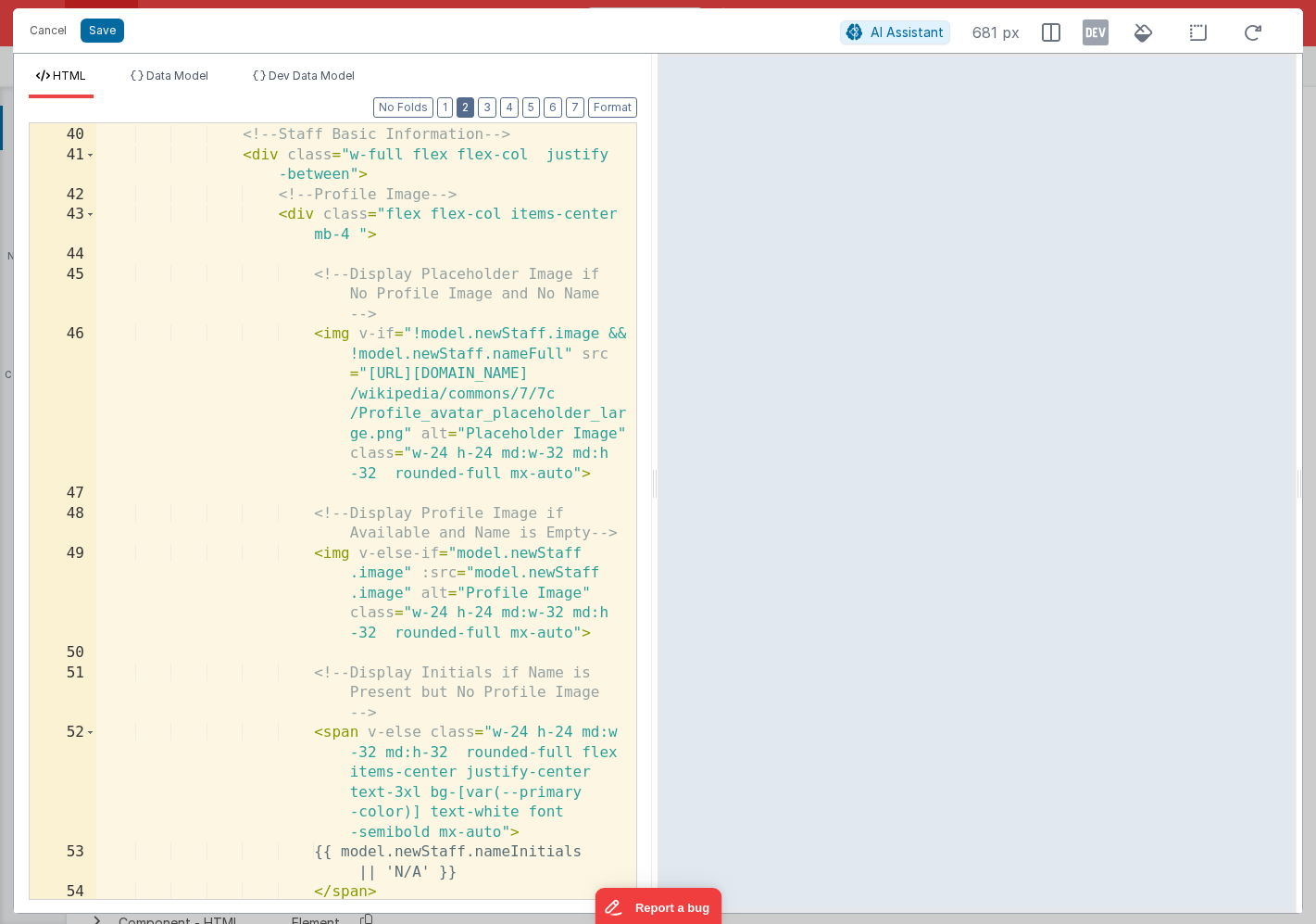
click at [474, 103] on button "2" at bounding box center [465, 107] width 17 height 20
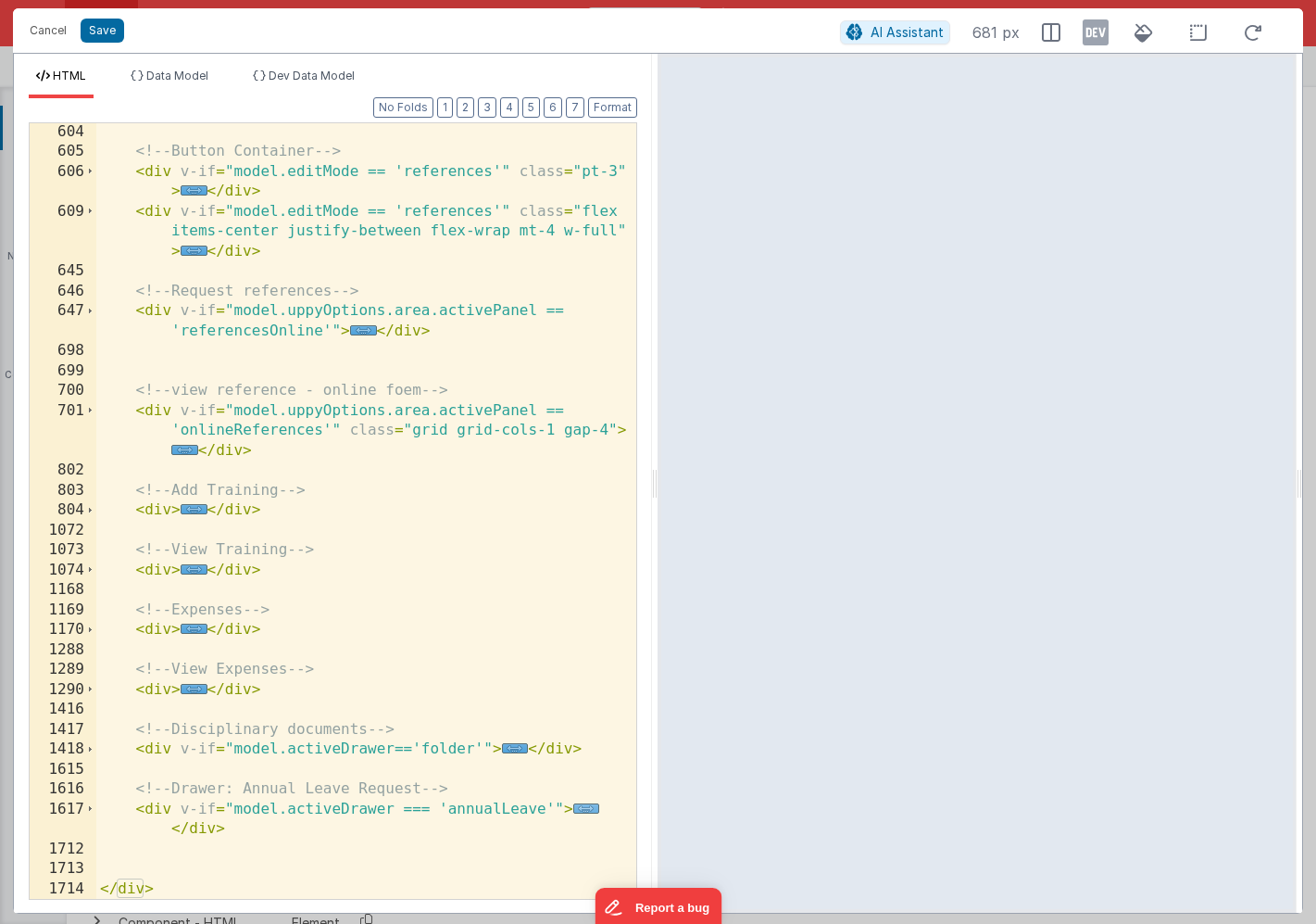
click at [575, 808] on span "..." at bounding box center [587, 808] width 27 height 11
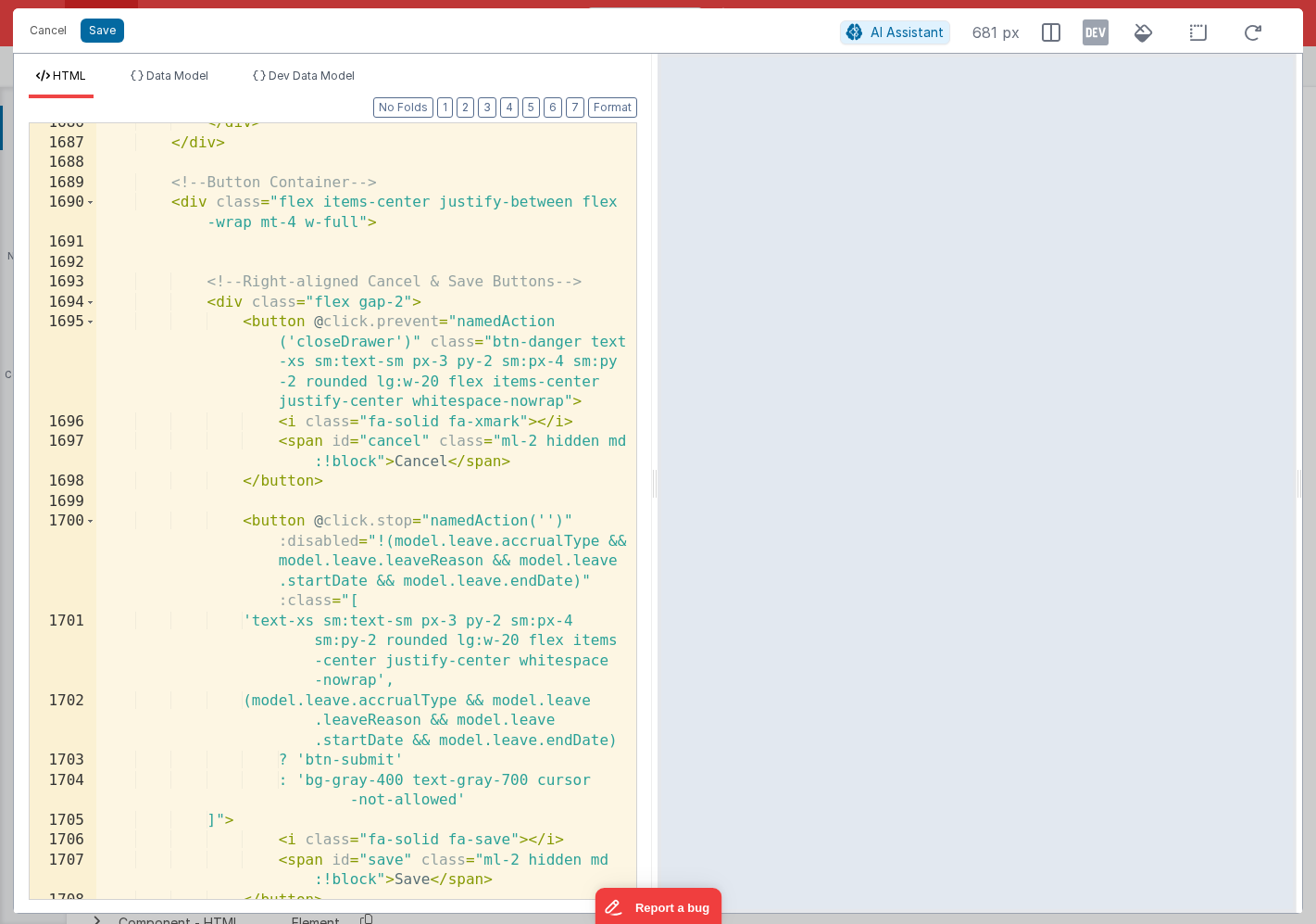
scroll to position [3447, 0]
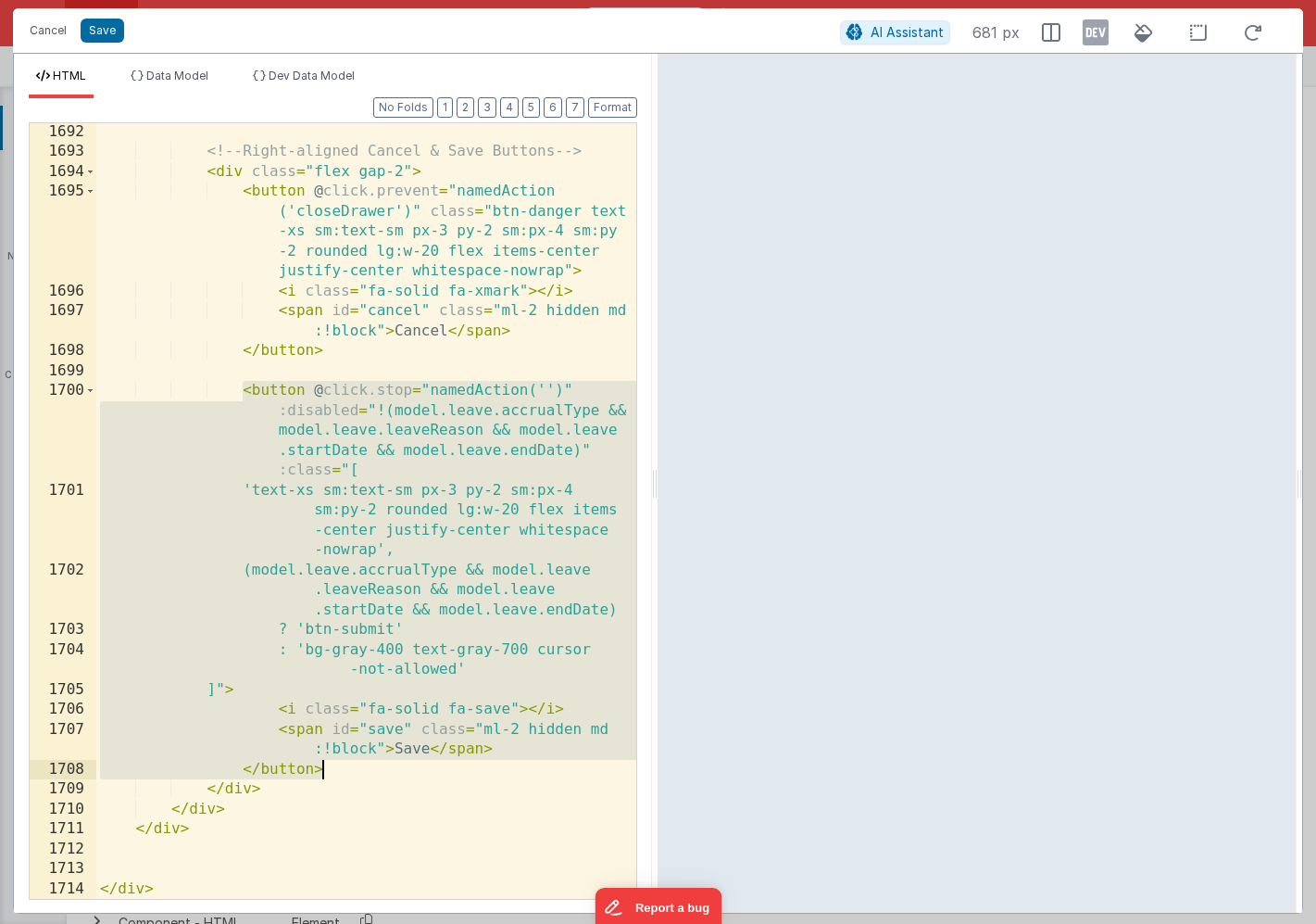
drag, startPoint x: 243, startPoint y: 391, endPoint x: 347, endPoint y: 762, distance: 385.3
click at [347, 762] on div "<!-- Right-aligned Cancel & Save Buttons --> < div class = "flex gap-2" > < but…" at bounding box center [367, 530] width 540 height 815
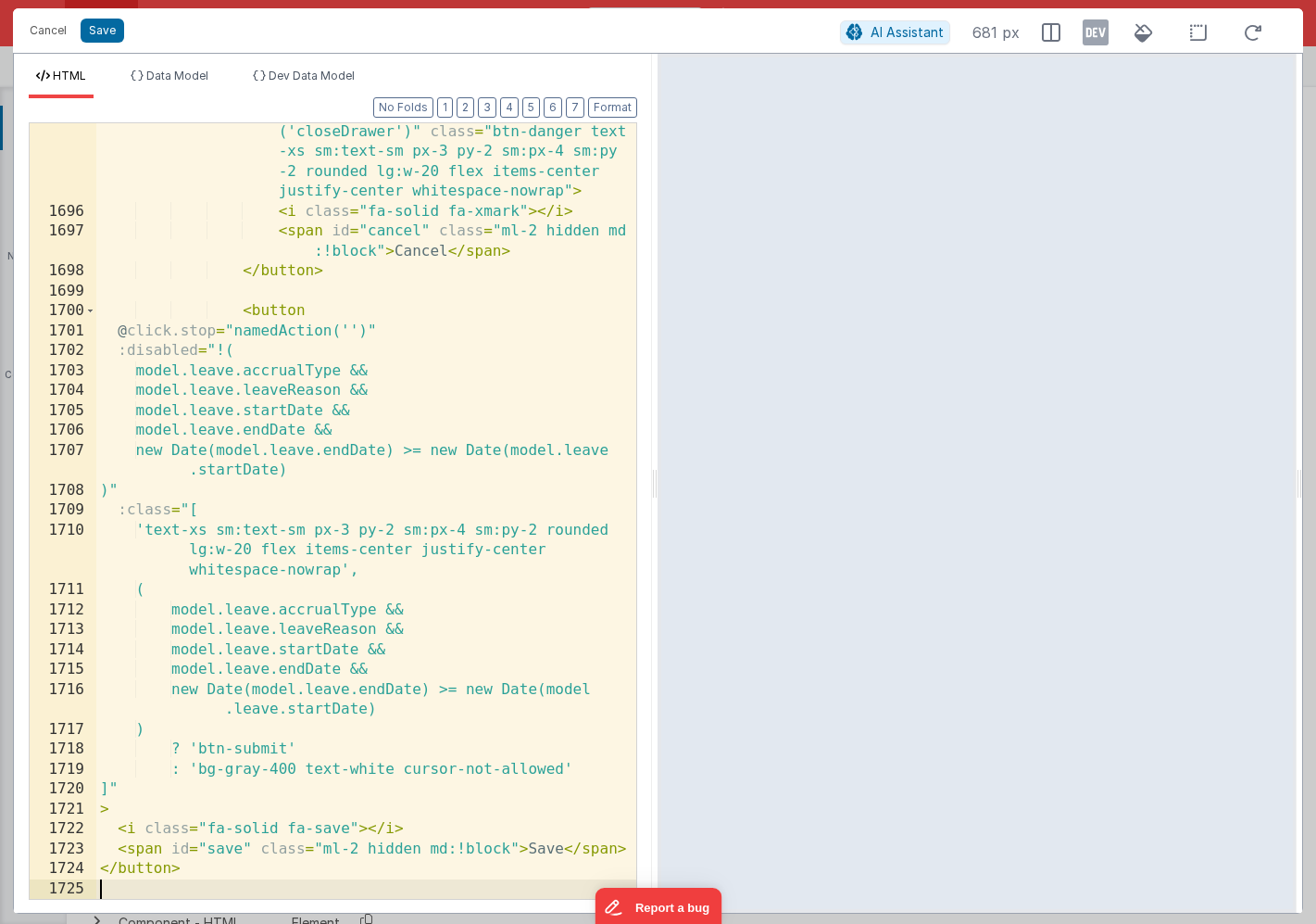
scroll to position [3527, 0]
click at [607, 106] on button "Format" at bounding box center [612, 107] width 49 height 20
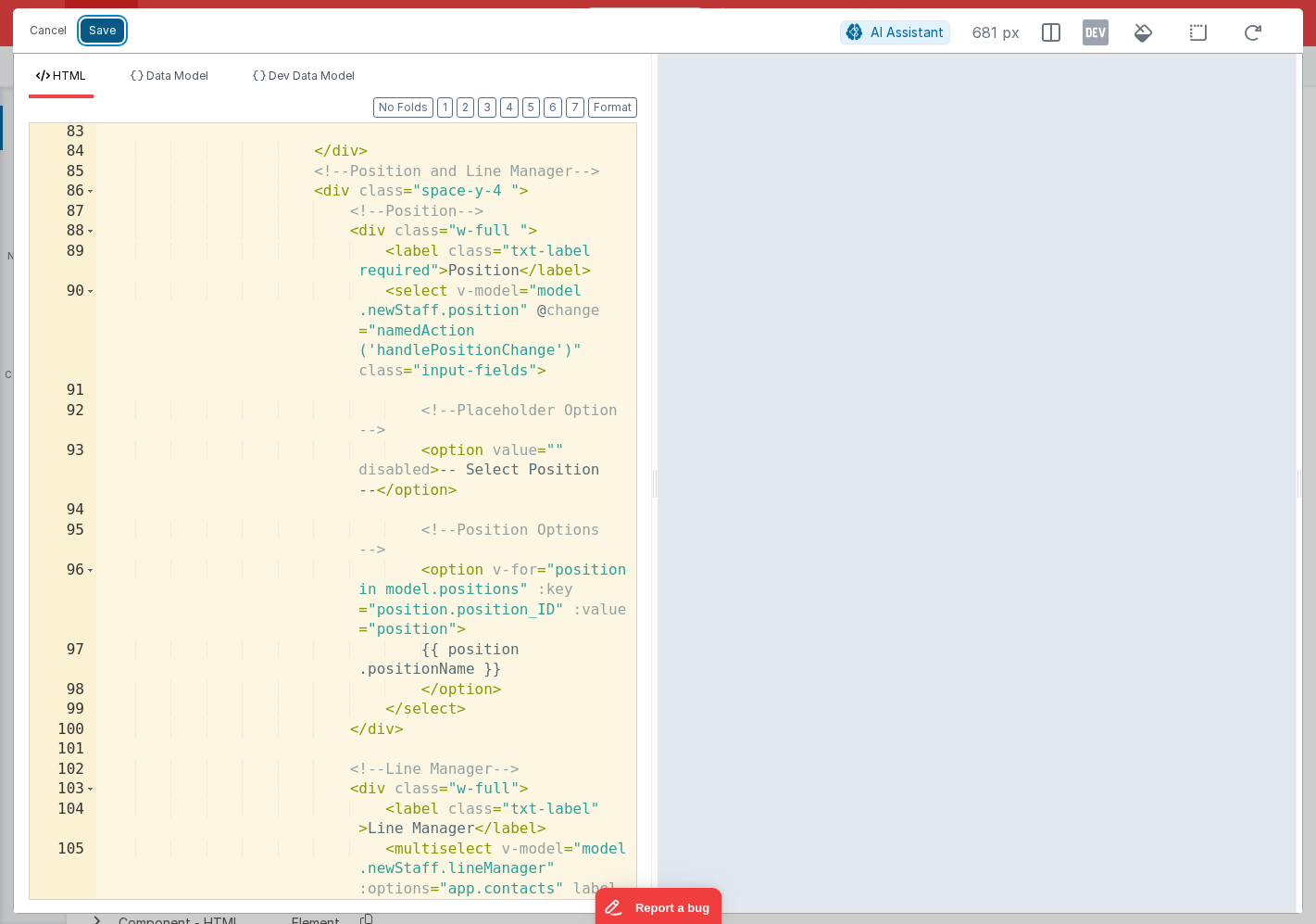
click at [101, 31] on button "Save" at bounding box center [101, 30] width 43 height 24
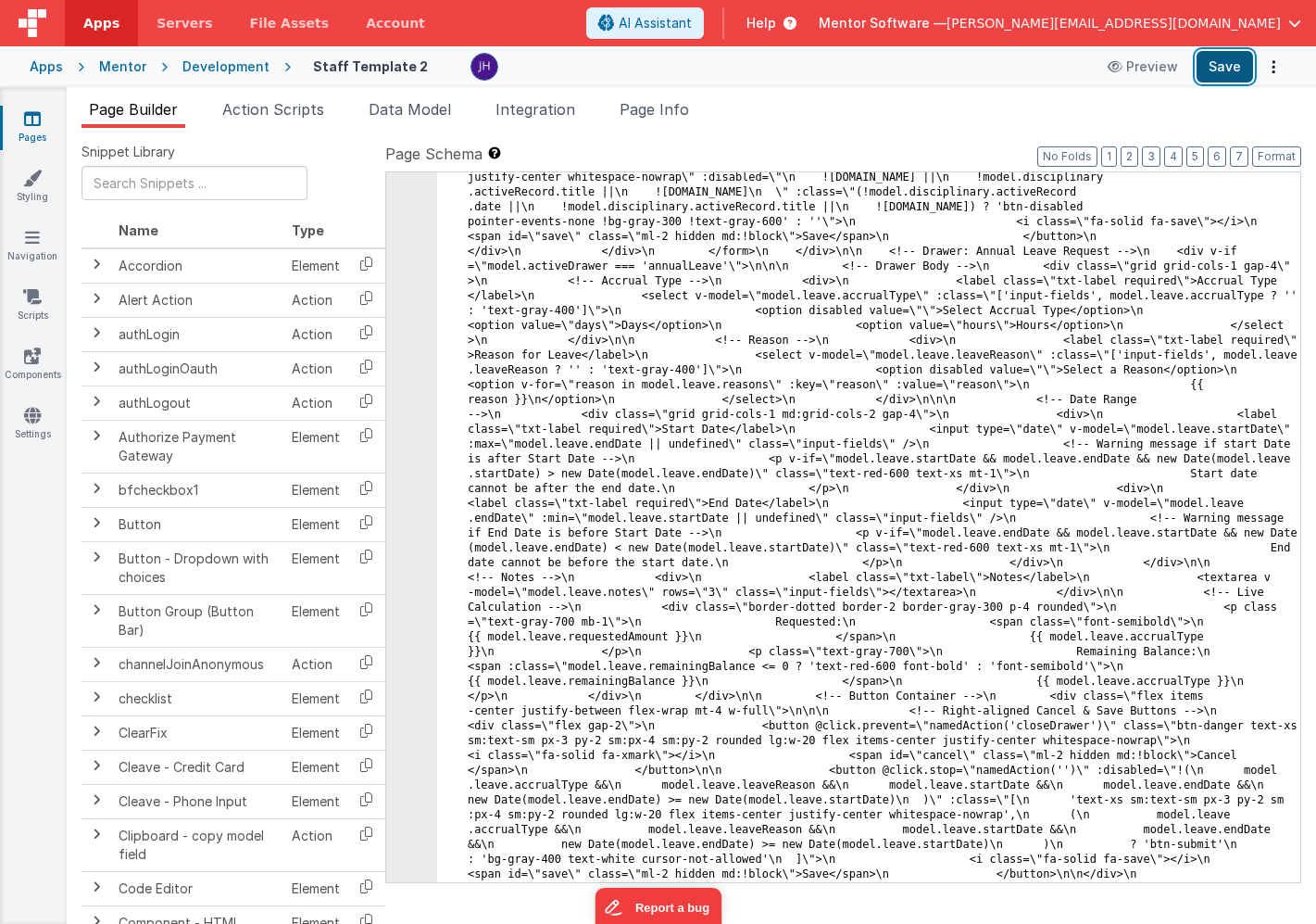
click at [1213, 64] on button "Save" at bounding box center [1224, 66] width 56 height 32
